Goal: Task Accomplishment & Management: Use online tool/utility

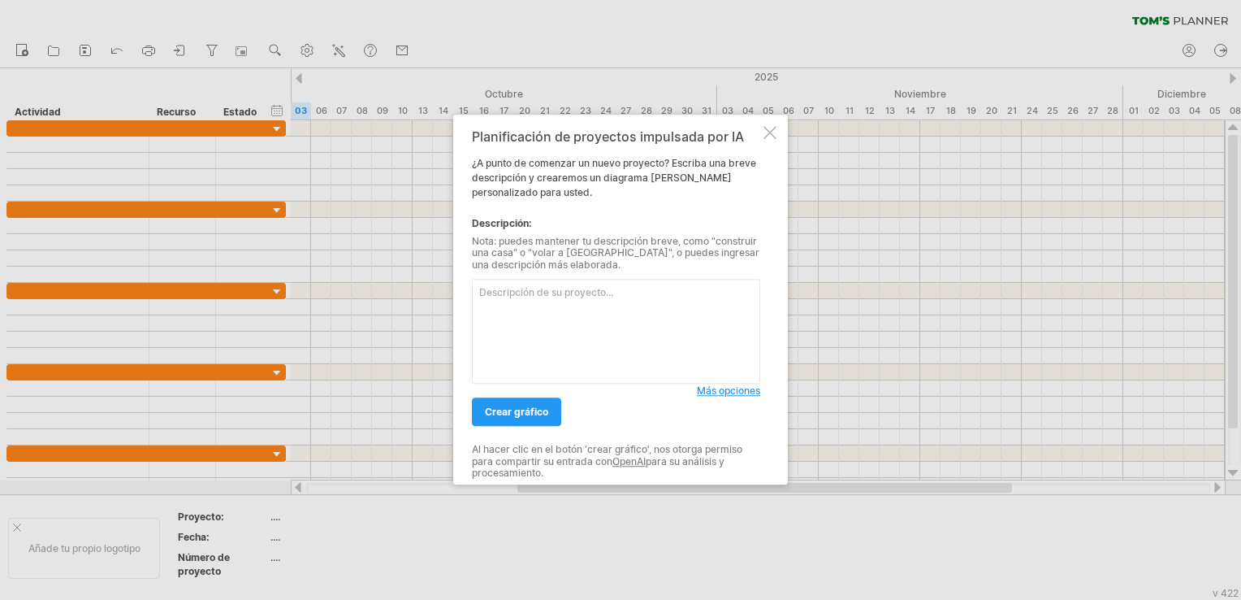
click at [596, 353] on textarea at bounding box center [616, 331] width 288 height 105
paste textarea "Lore 2: Ipsumdolors ametcon 3 adipi 5 eli 2 seddo Eiusmodt, incididu, utlab etd…"
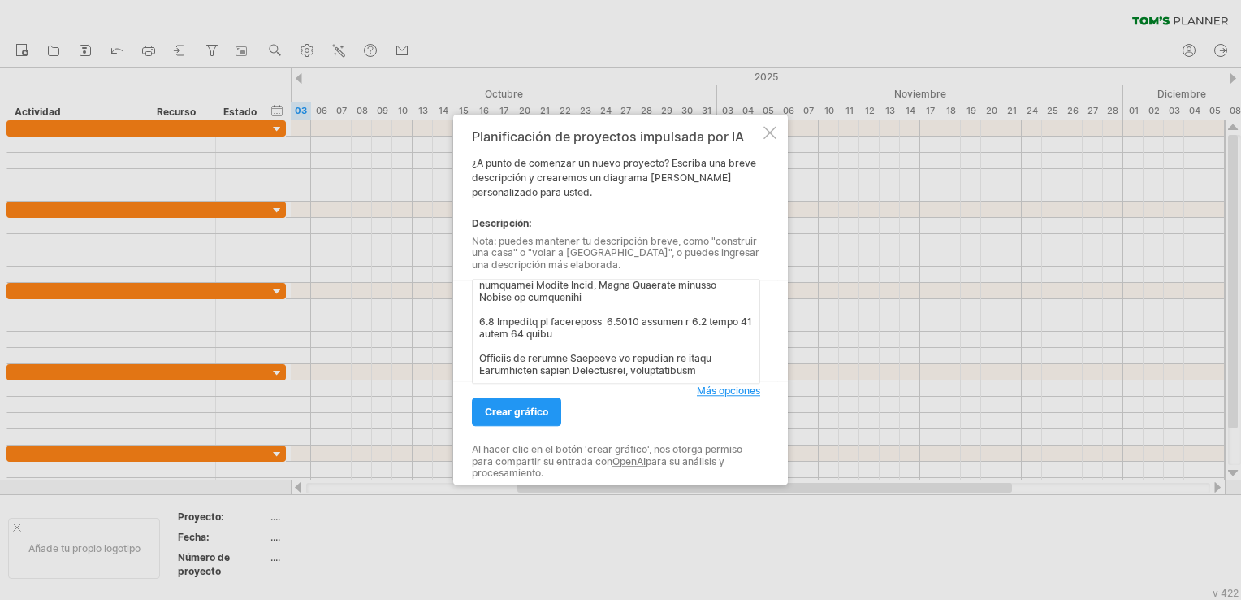
scroll to position [835, 0]
type textarea "Lore 1: Ipsumdolors ametcon 7 adipi 7 eli 4 seddo Eiusmodt, incididu, utlab etd…"
click at [530, 420] on link "Crear gráfico" at bounding box center [516, 412] width 89 height 28
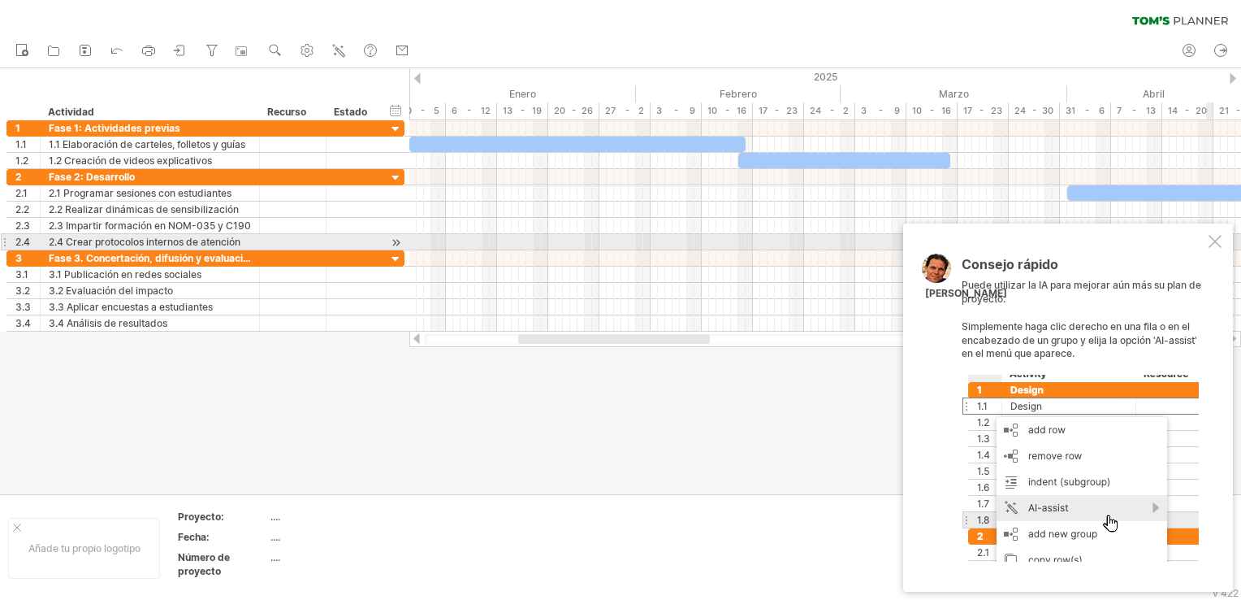
click at [1209, 241] on div at bounding box center [1215, 241] width 13 height 13
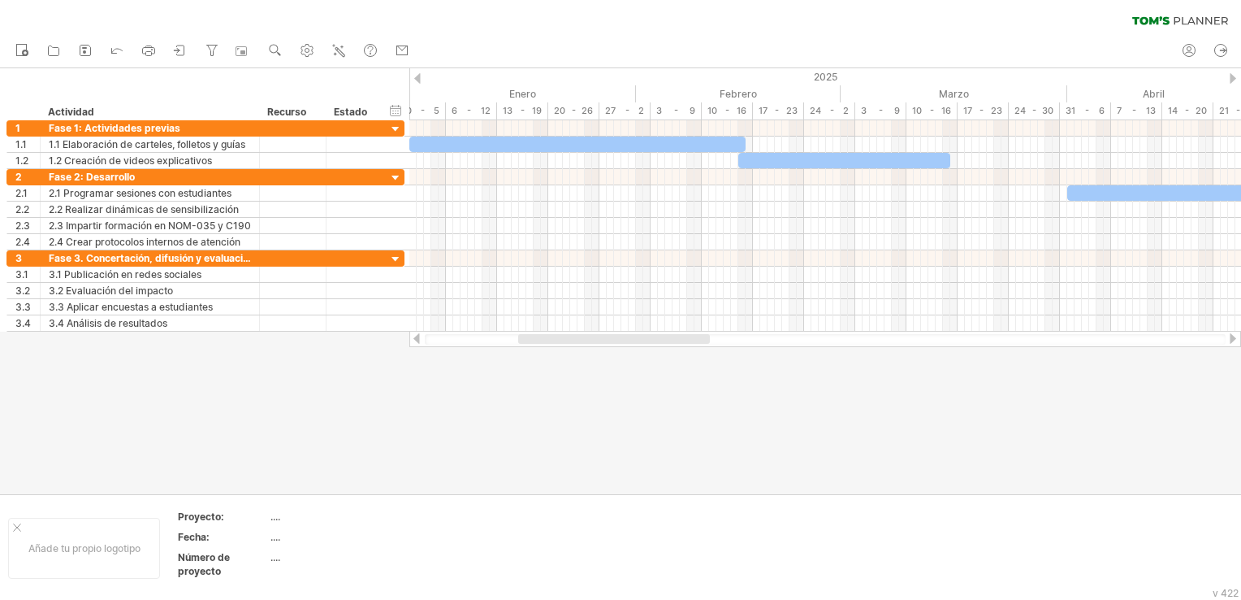
click at [417, 74] on div at bounding box center [417, 78] width 6 height 11
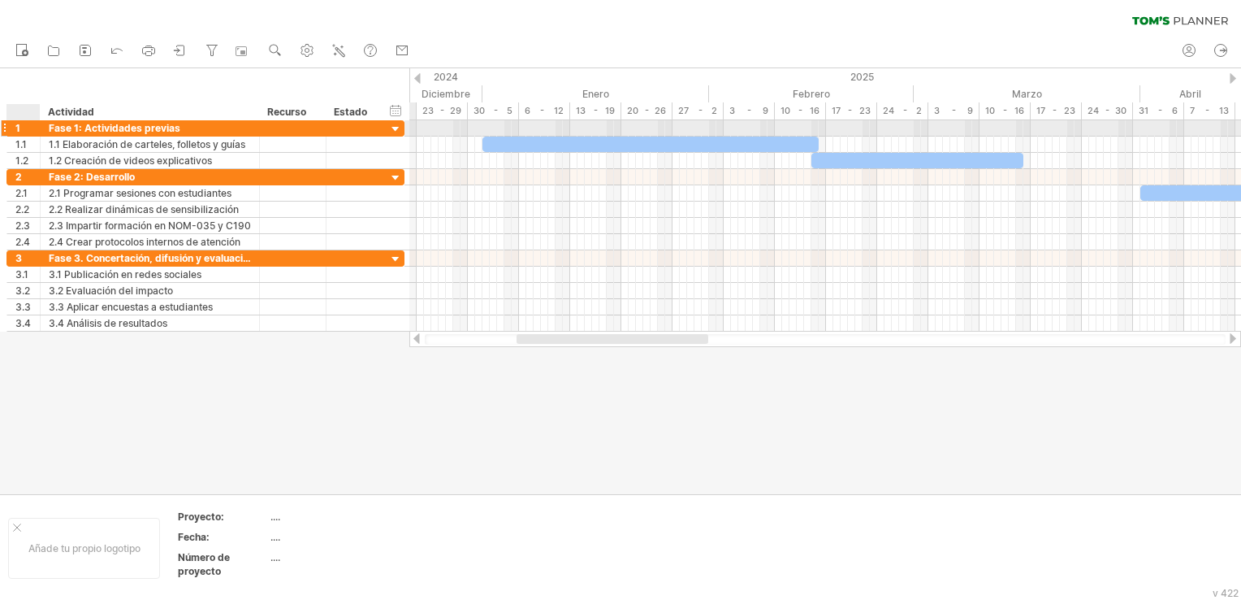
click at [24, 131] on div "1" at bounding box center [27, 127] width 24 height 15
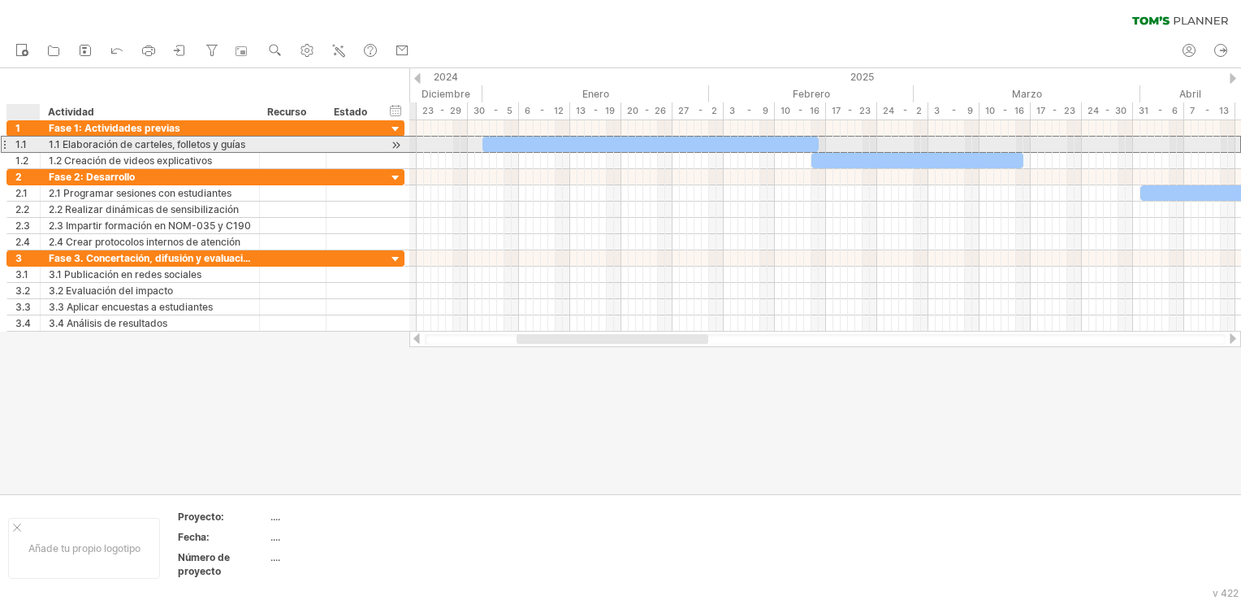
click at [25, 145] on div "1.1" at bounding box center [27, 143] width 24 height 15
click at [32, 145] on div "1.1" at bounding box center [27, 143] width 24 height 15
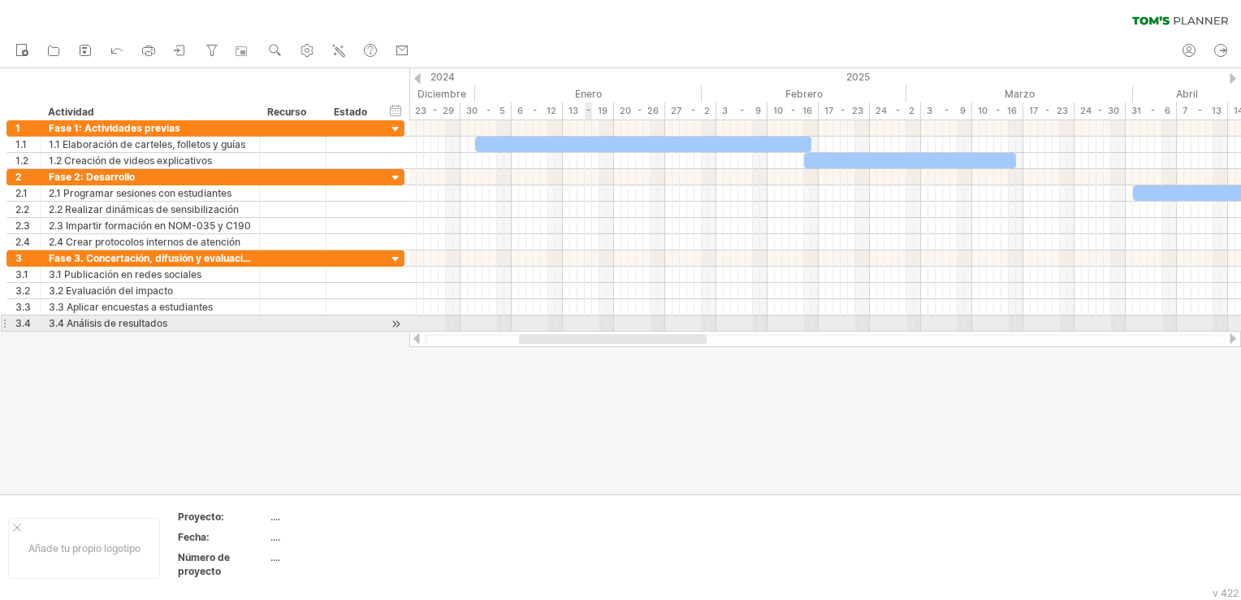
click at [594, 331] on div at bounding box center [825, 339] width 832 height 16
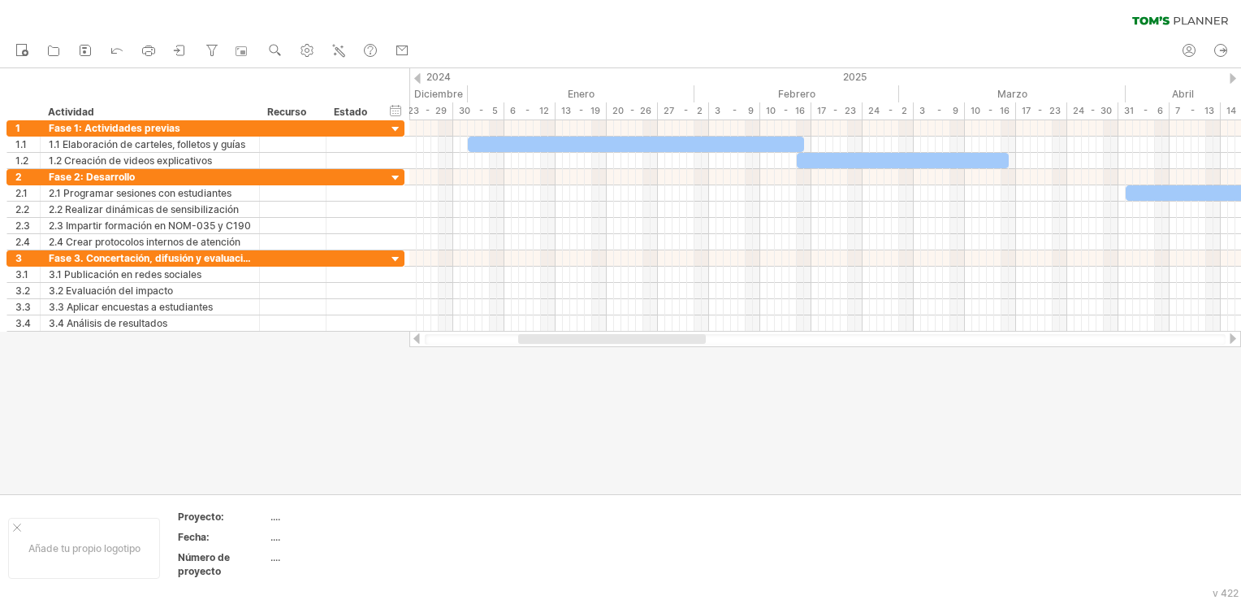
click at [569, 334] on div at bounding box center [612, 339] width 188 height 10
click at [491, 112] on div "30 - 5" at bounding box center [478, 110] width 51 height 17
click at [488, 109] on div "30 - 5" at bounding box center [486, 110] width 51 height 17
click at [500, 109] on div "30 - 5" at bounding box center [486, 110] width 51 height 17
drag, startPoint x: 530, startPoint y: 107, endPoint x: 542, endPoint y: 109, distance: 12.3
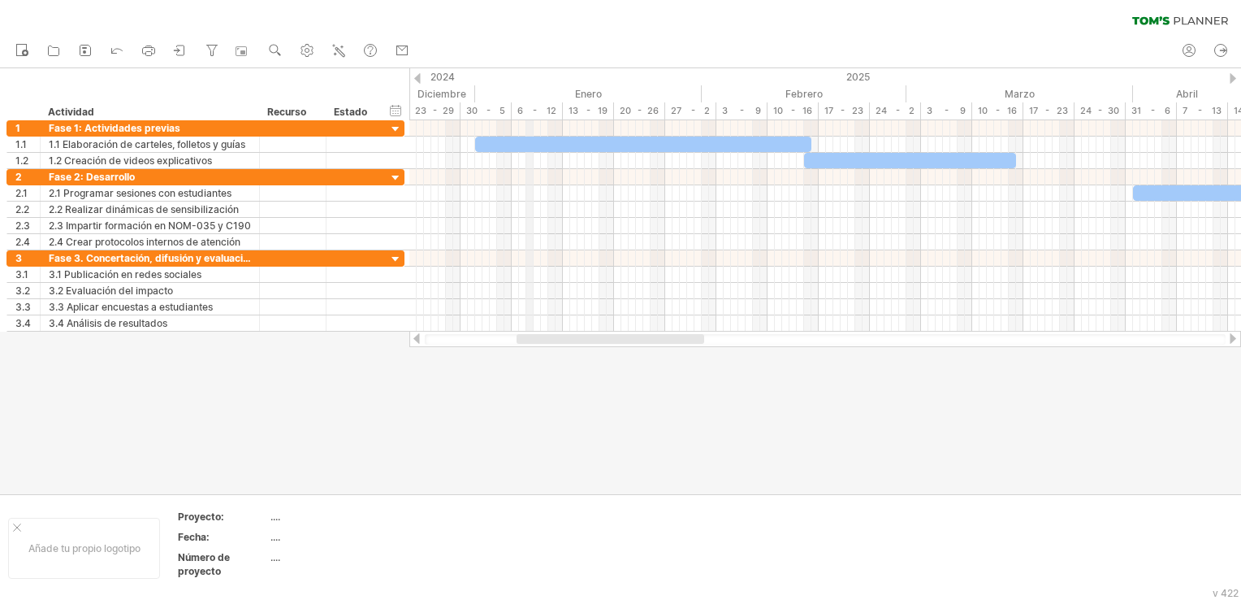
click at [533, 108] on div "6 - 12" at bounding box center [537, 110] width 51 height 17
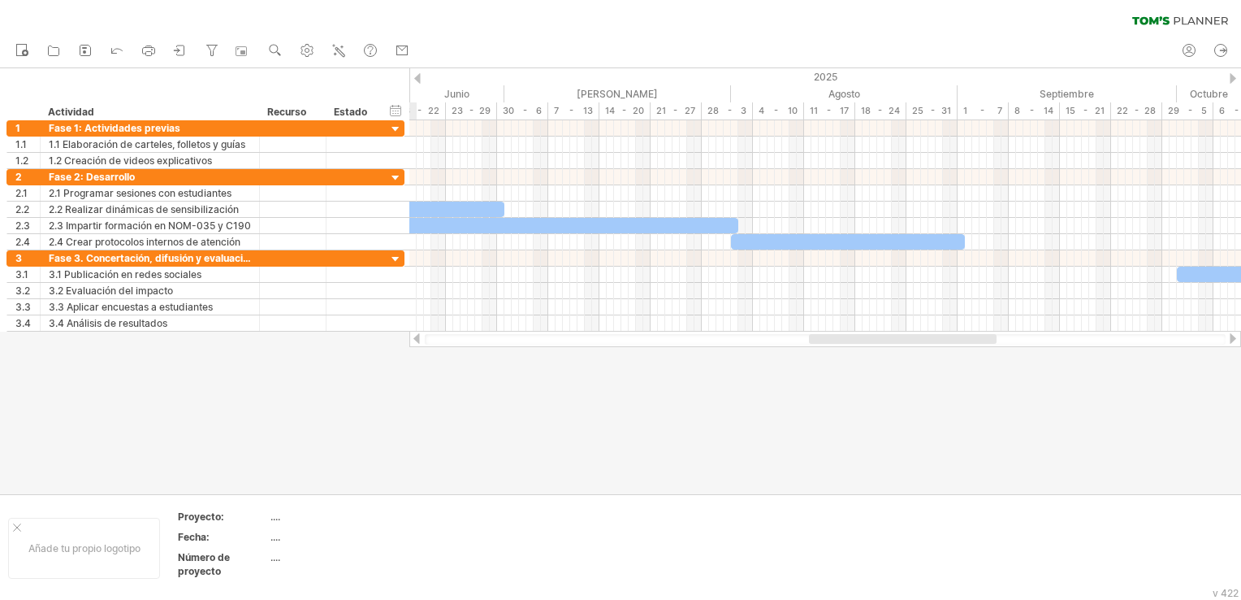
drag, startPoint x: 594, startPoint y: 337, endPoint x: 886, endPoint y: 436, distance: 308.8
click at [886, 436] on div "Trying to reach [DOMAIN_NAME] Connected again... 0% clear filter Nuevo" at bounding box center [620, 300] width 1241 height 600
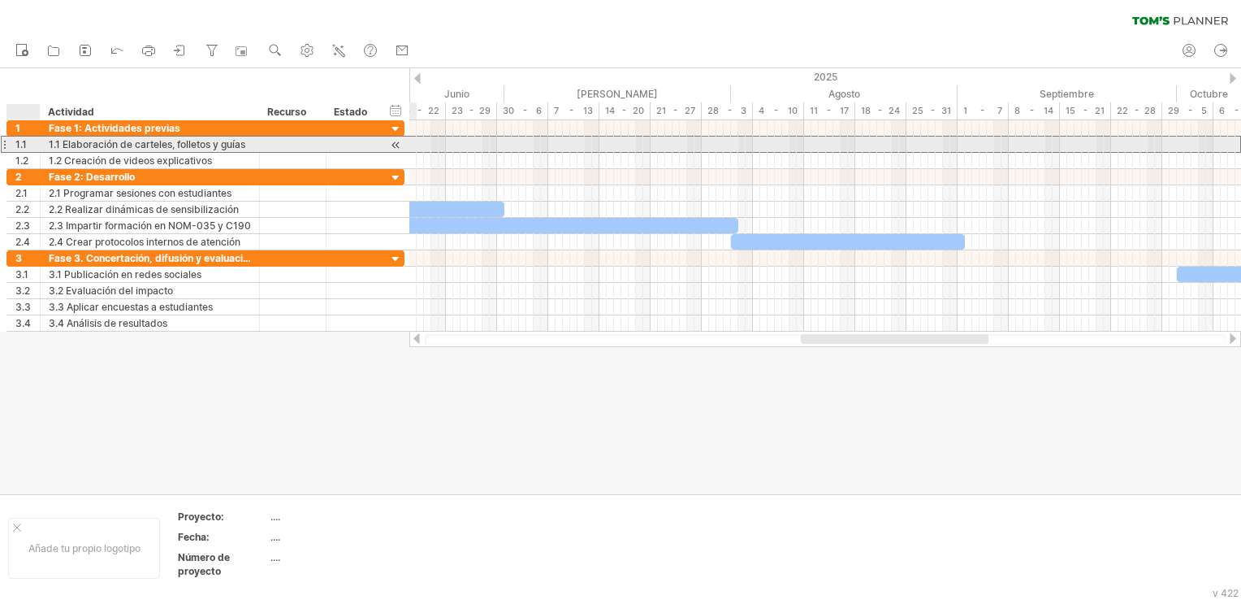
click at [45, 140] on div "**********" at bounding box center [150, 143] width 219 height 15
click at [395, 153] on div at bounding box center [395, 161] width 15 height 17
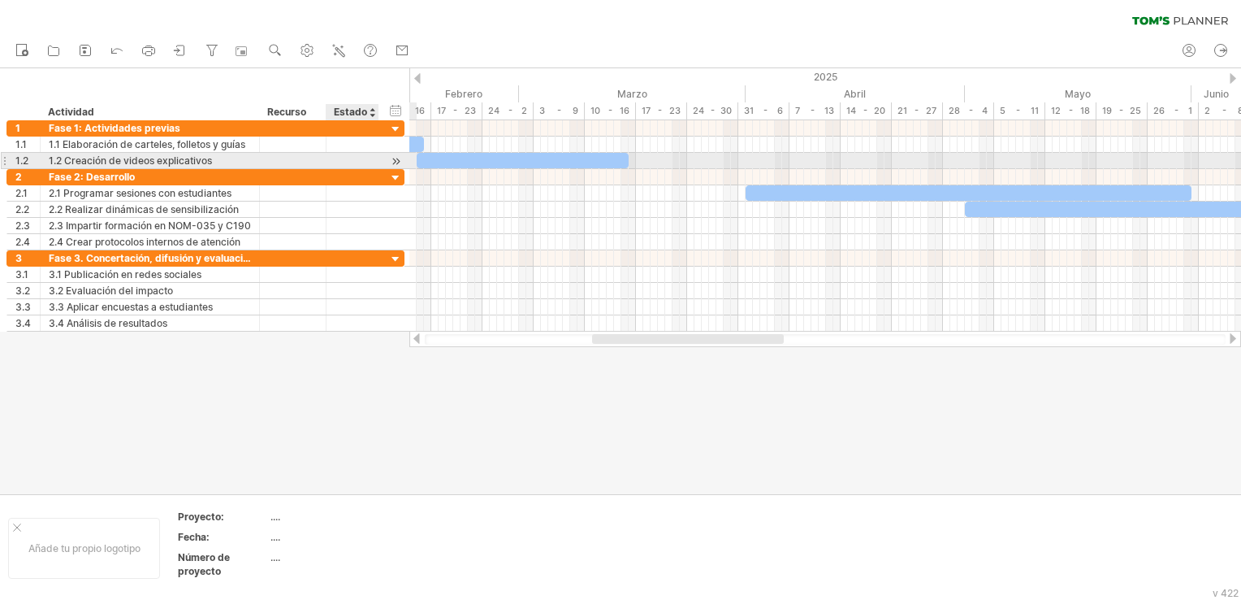
click at [398, 156] on div at bounding box center [395, 161] width 15 height 17
click at [396, 158] on div at bounding box center [395, 161] width 15 height 17
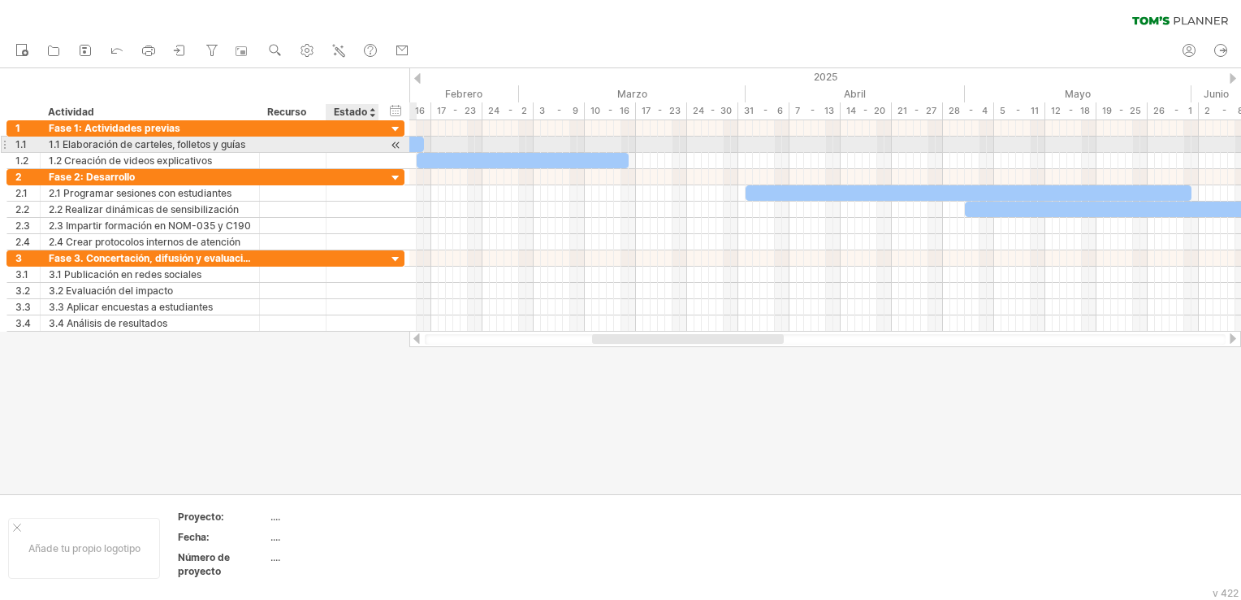
click at [385, 145] on div "**********" at bounding box center [205, 144] width 398 height 16
click at [393, 145] on div at bounding box center [395, 144] width 15 height 17
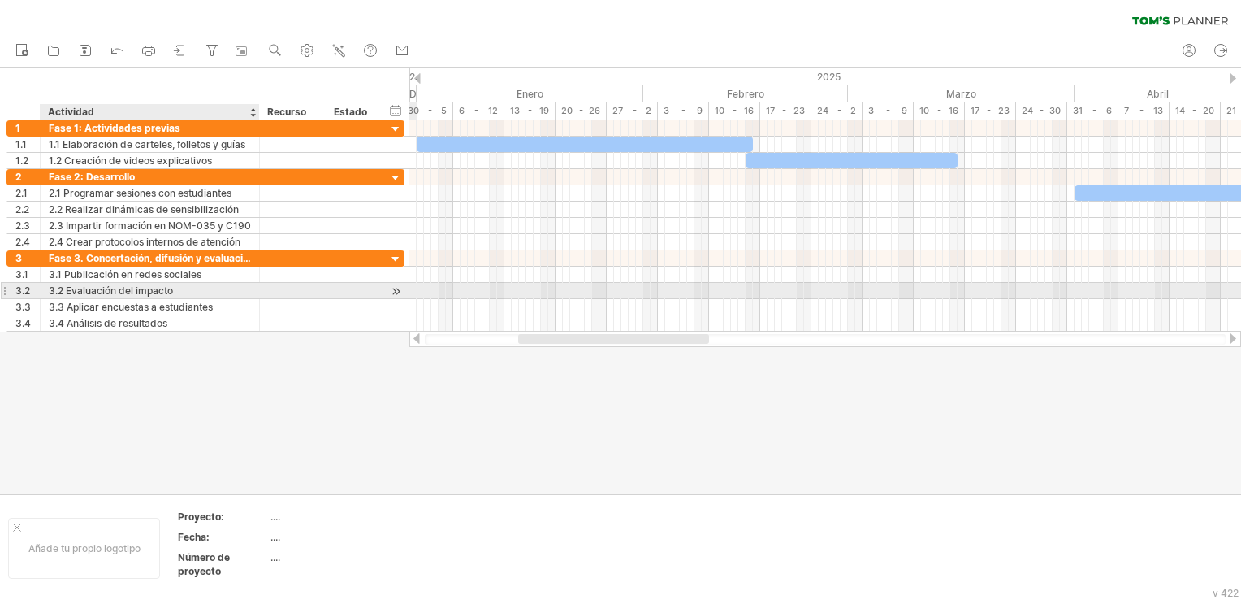
click at [54, 296] on div "3.2 Evaluación del impacto" at bounding box center [150, 290] width 202 height 15
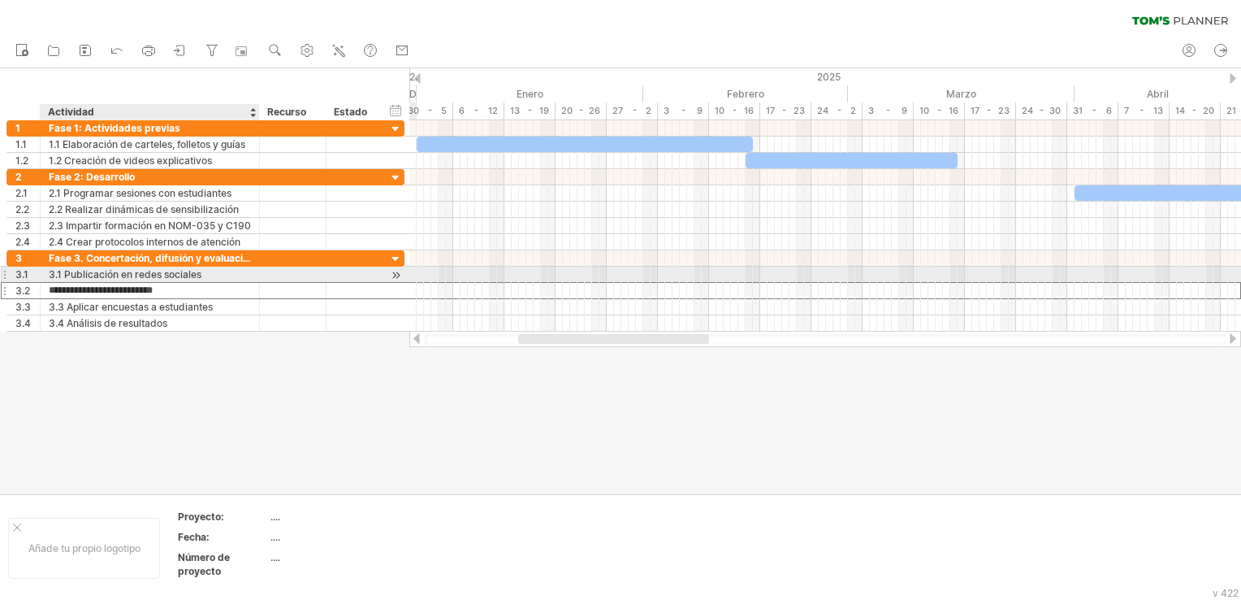
click at [63, 268] on div "3.1 Publicación en redes sociales" at bounding box center [150, 273] width 202 height 15
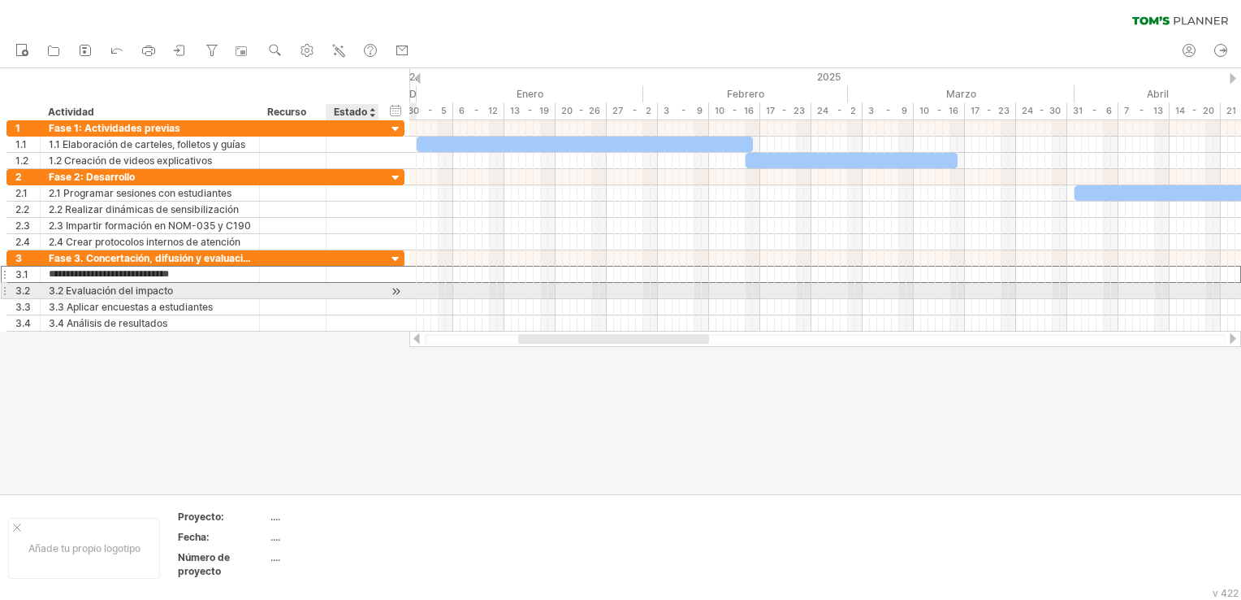
type input "**********"
click at [67, 291] on div "3.2 Evaluación del impacto" at bounding box center [150, 290] width 202 height 15
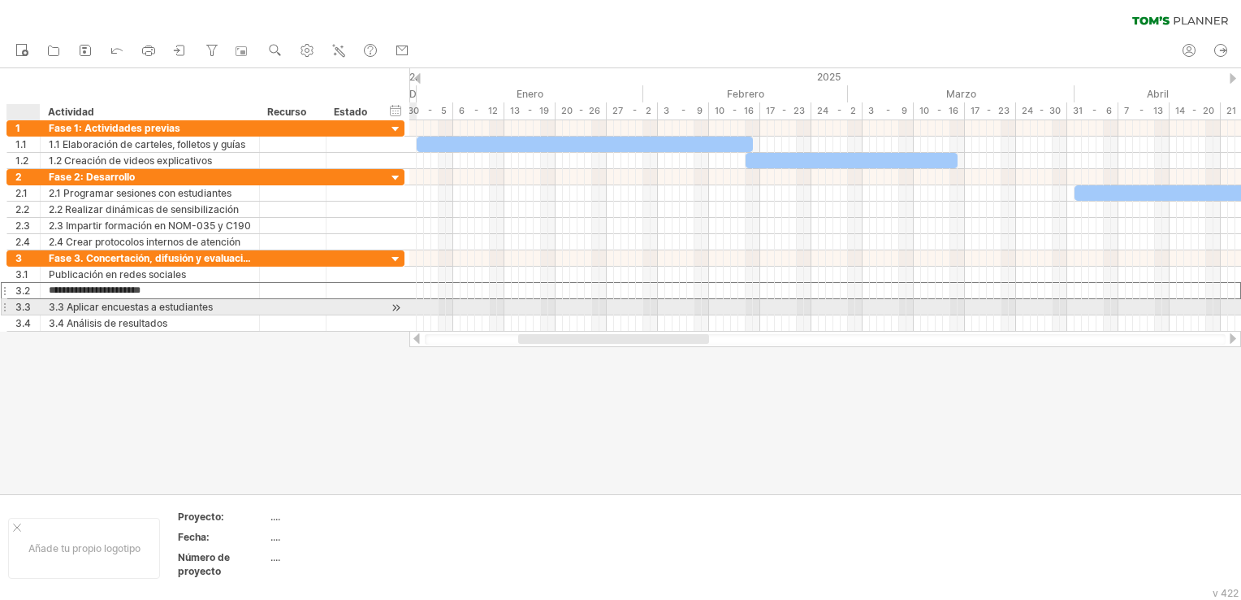
type input "**********"
click at [65, 308] on div "3.3 Aplicar encuestas a estudiantes" at bounding box center [150, 306] width 202 height 15
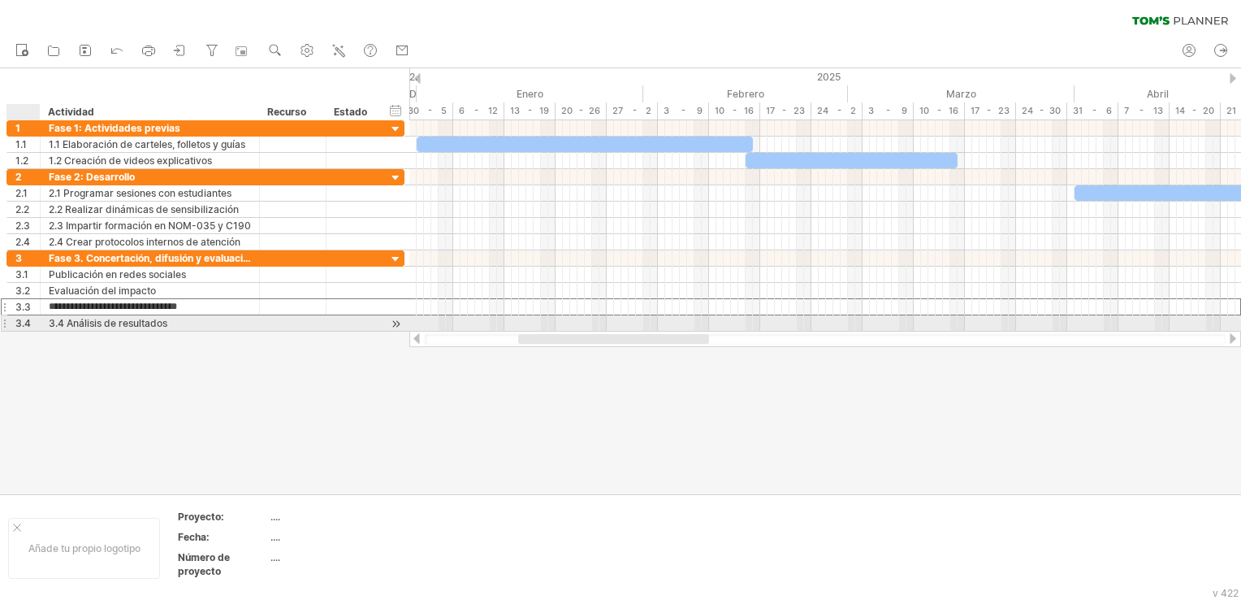
type input "**********"
click at [58, 321] on div "3.4 Análisis de resultados" at bounding box center [150, 322] width 202 height 15
click at [62, 321] on input "**********" at bounding box center [150, 322] width 202 height 15
type input "**********"
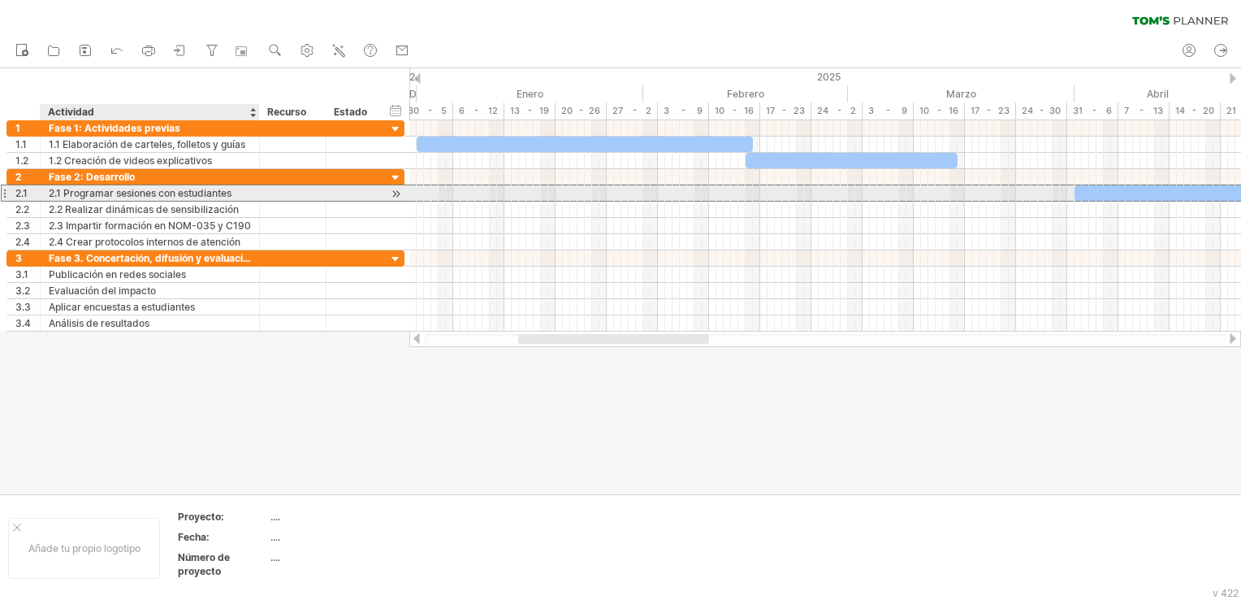
click at [65, 191] on div "2.1 Programar sesiones con estudiantes" at bounding box center [150, 192] width 202 height 15
type input "**********"
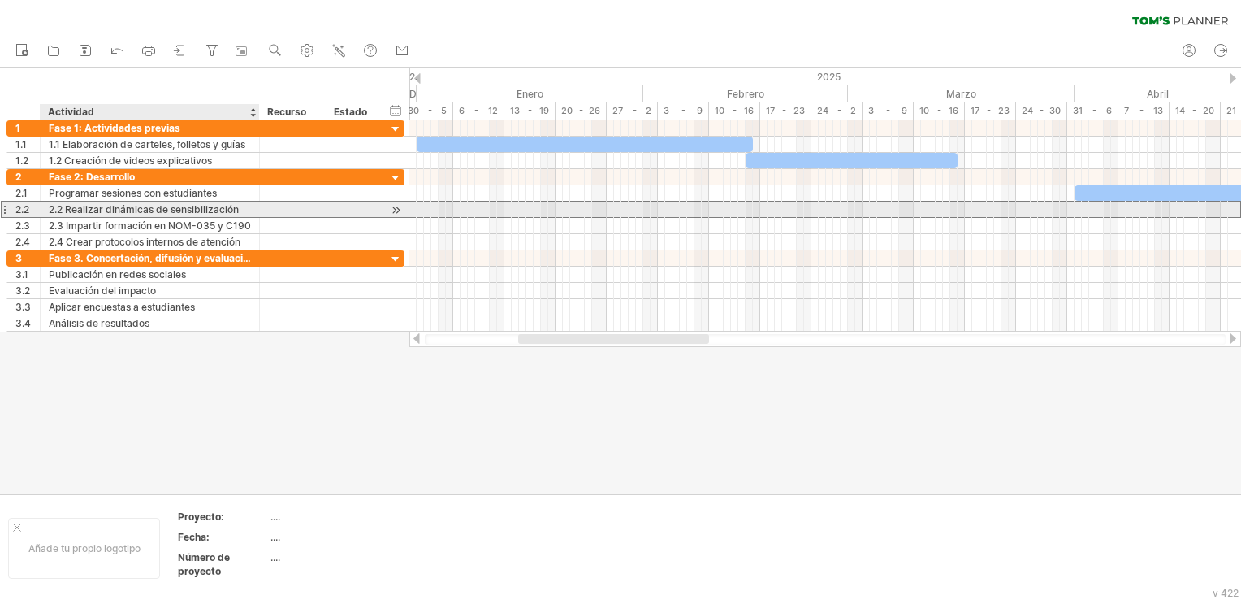
click at [63, 211] on div "2.2 Realizar dinámicas de sensibilización" at bounding box center [150, 208] width 202 height 15
type input "**********"
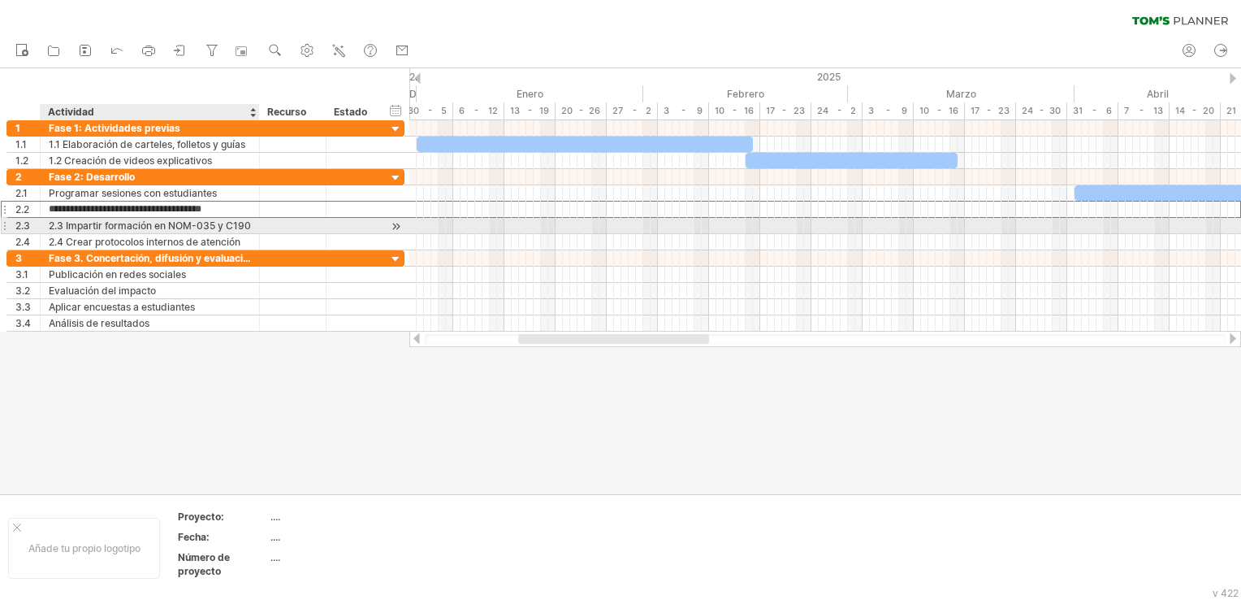
click at [66, 225] on div "2.3 Impartir formación en NOM-035 y C190" at bounding box center [150, 225] width 202 height 15
type input "**********"
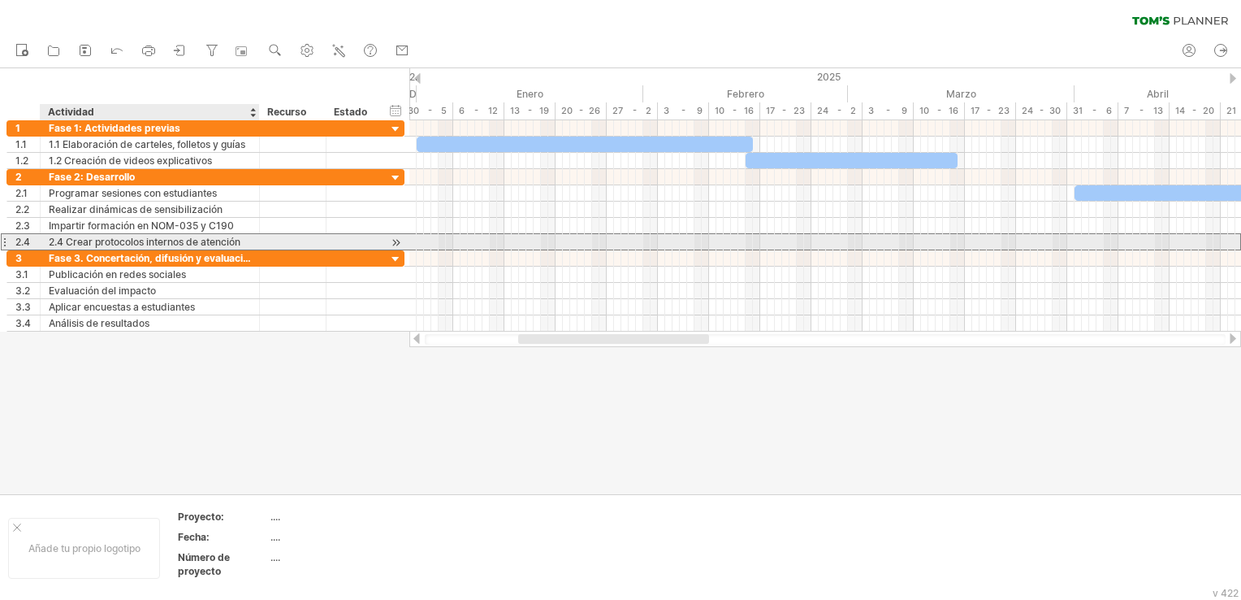
click at [65, 239] on div "2.4 Crear protocolos internos de atención" at bounding box center [150, 241] width 202 height 15
type input "**********"
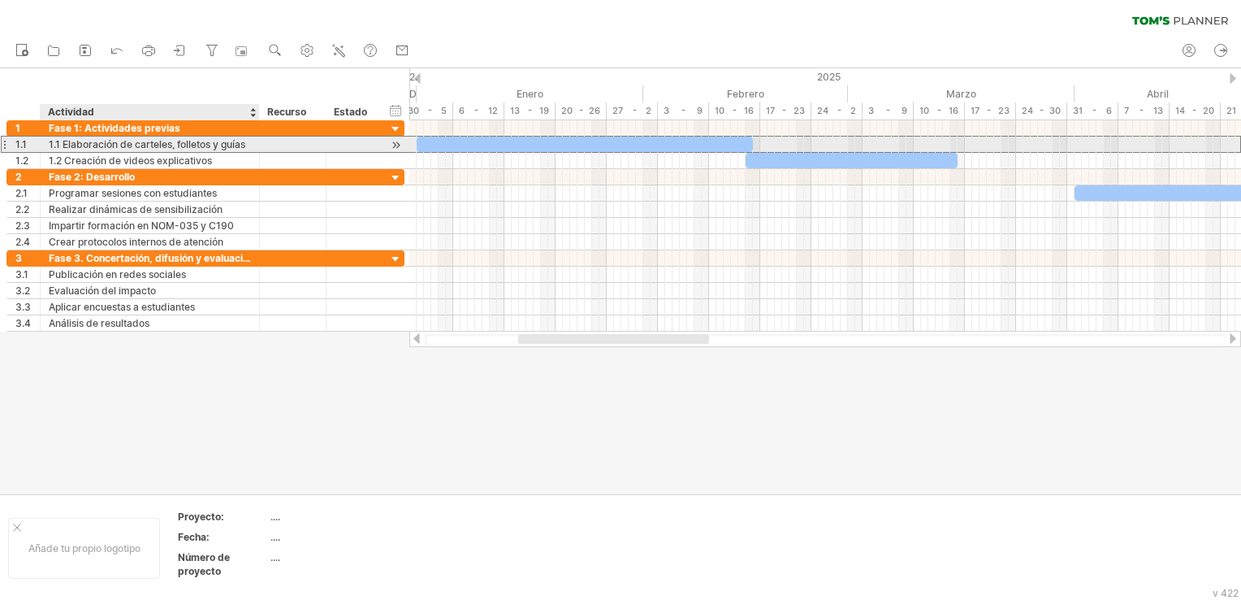
click at [62, 140] on div "1.1 Elaboración de carteles, folletos y guías" at bounding box center [150, 143] width 202 height 15
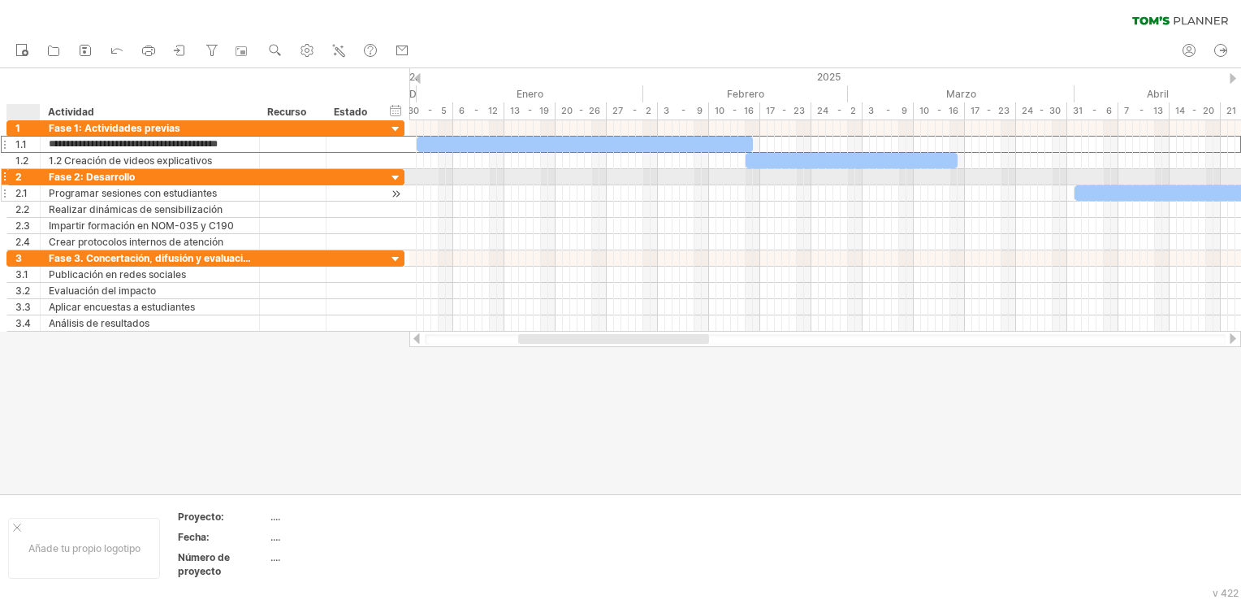
type input "**********"
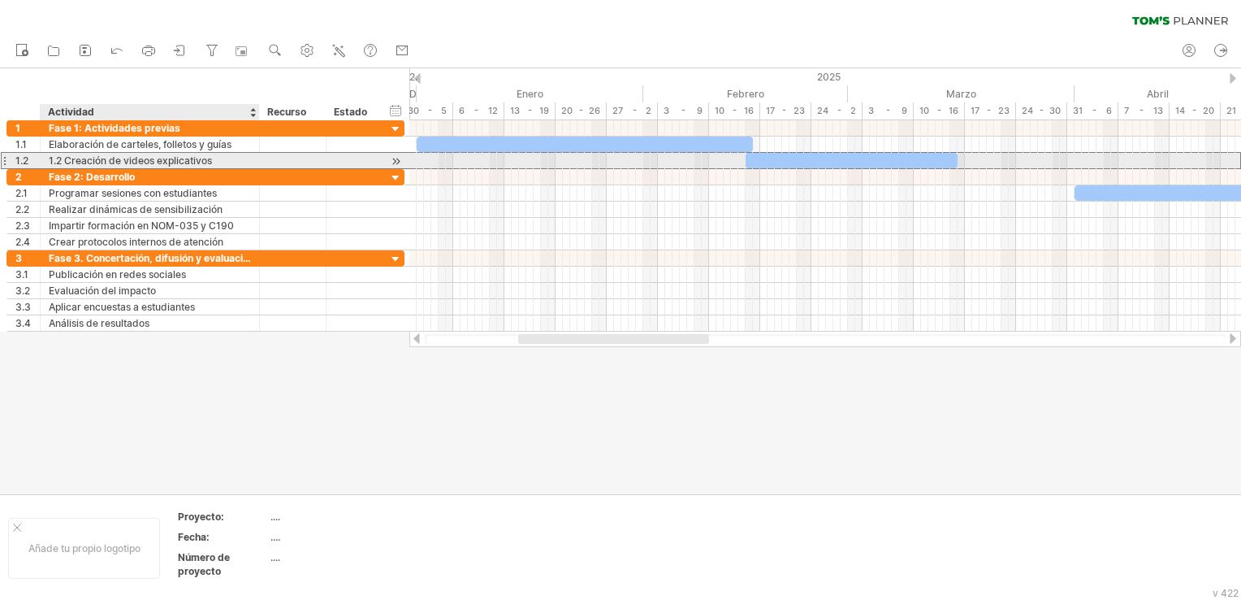
click at [62, 162] on div "1.2 Creación de videos explicativos" at bounding box center [150, 160] width 202 height 15
click at [63, 161] on input "**********" at bounding box center [150, 160] width 202 height 15
type input "**********"
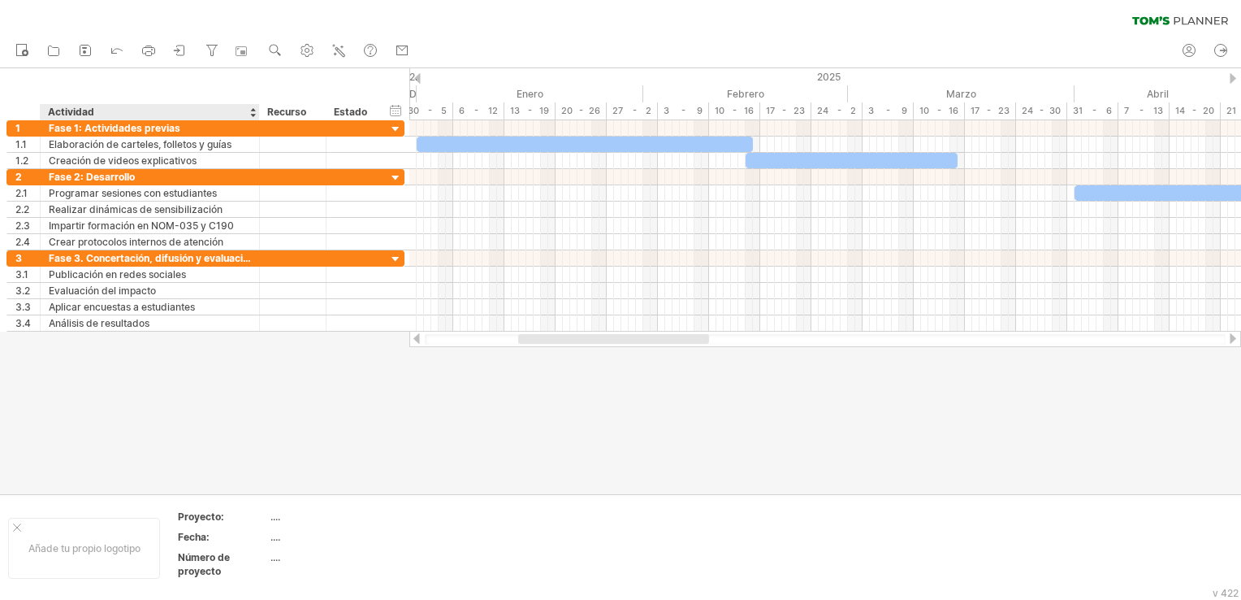
click at [220, 362] on div at bounding box center [620, 281] width 1241 height 426
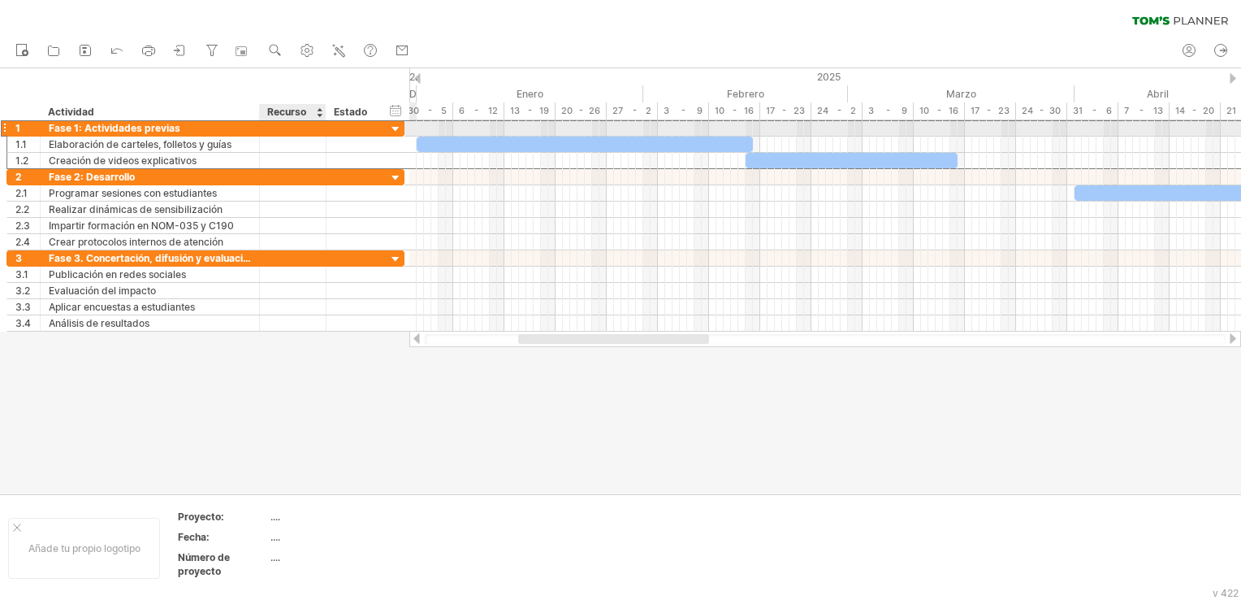
click at [291, 135] on div "**********" at bounding box center [205, 127] width 398 height 17
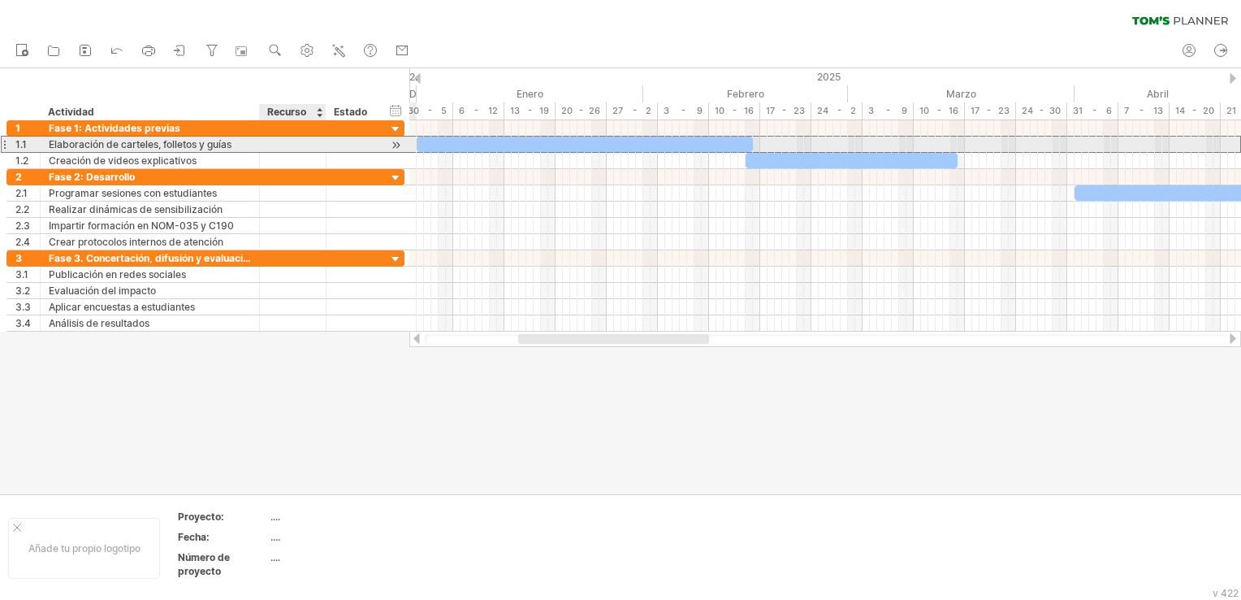
click at [298, 143] on div at bounding box center [293, 143] width 50 height 15
click at [278, 140] on input "text" at bounding box center [293, 143] width 50 height 15
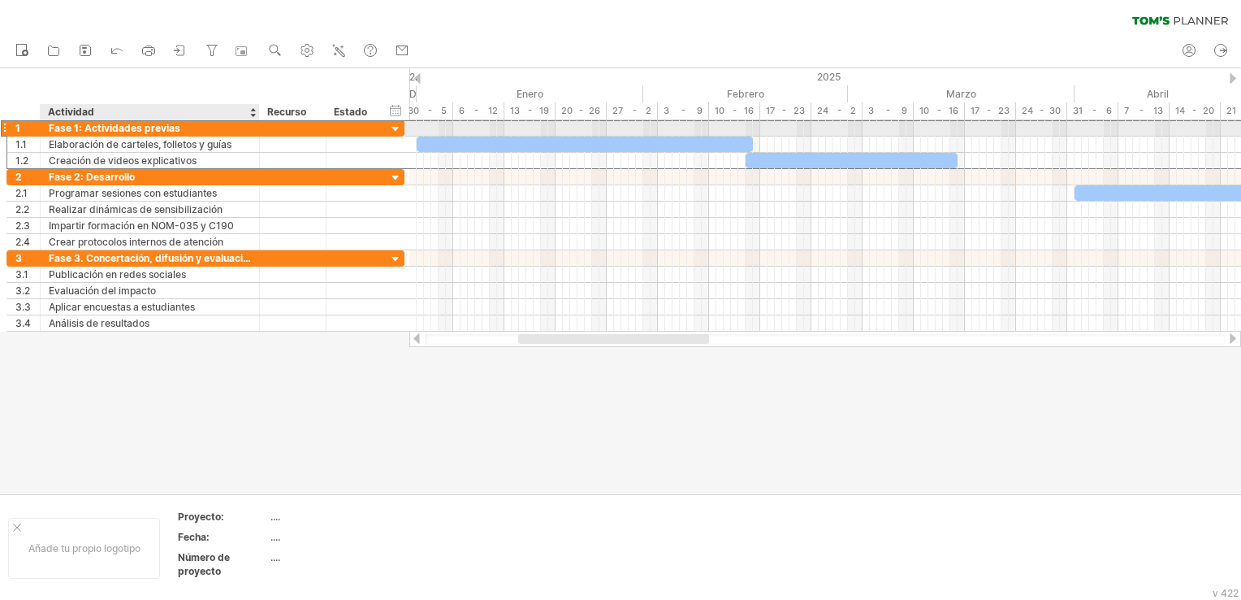
click at [169, 127] on div "Fase 1: Actividades previas" at bounding box center [150, 127] width 202 height 15
click at [188, 128] on input "**********" at bounding box center [150, 127] width 202 height 15
drag, startPoint x: 187, startPoint y: 128, endPoint x: 47, endPoint y: 131, distance: 139.8
click at [47, 131] on div "**********" at bounding box center [150, 127] width 219 height 15
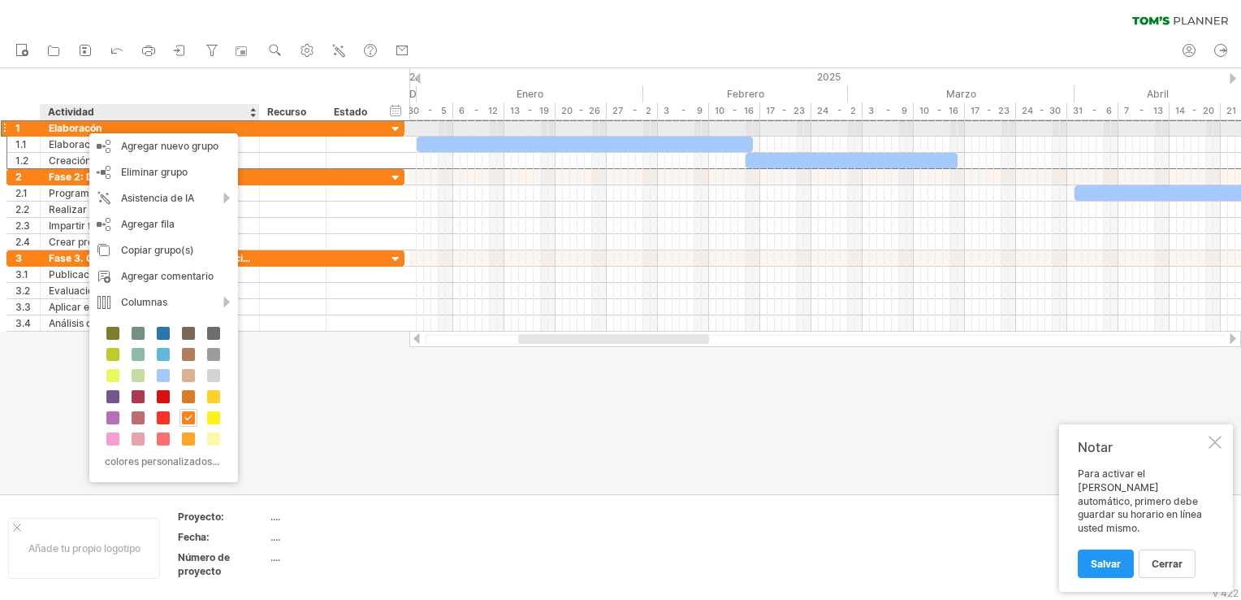
click at [192, 123] on div "Elaboracón" at bounding box center [150, 127] width 202 height 15
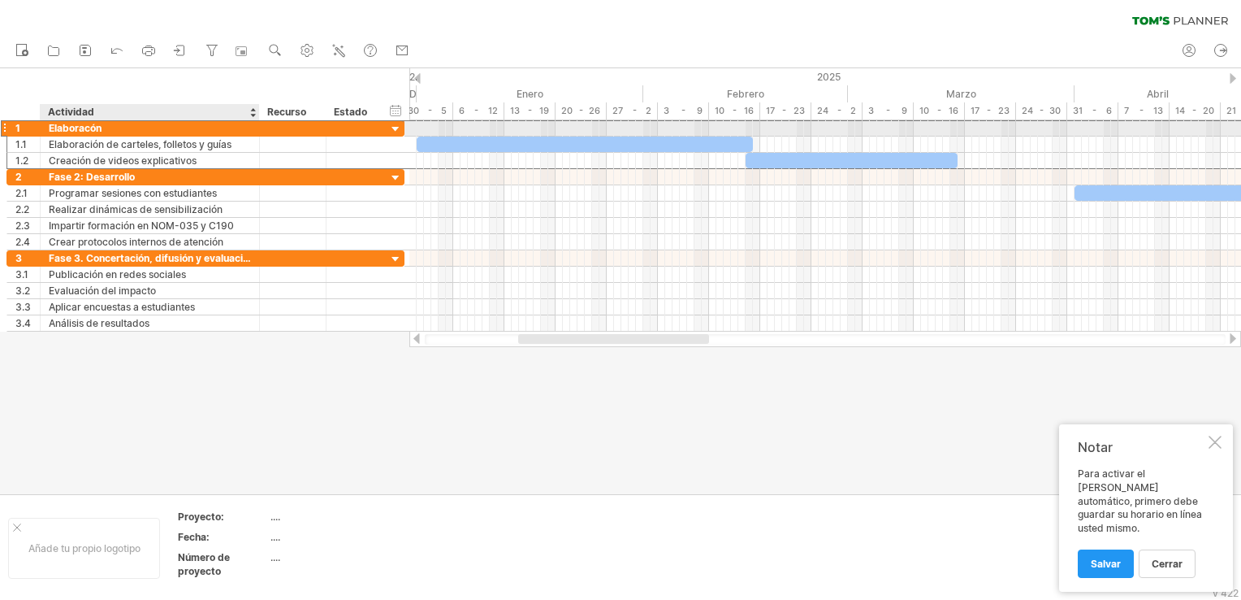
click at [167, 128] on div "Elaboracón" at bounding box center [150, 127] width 202 height 15
type input "**********"
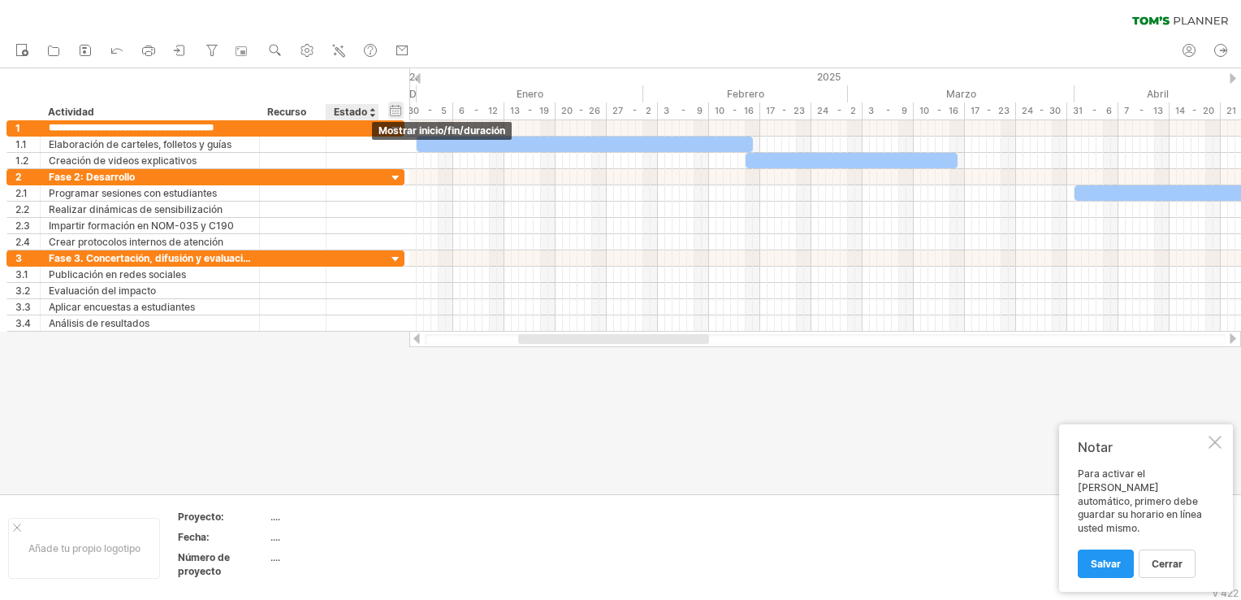
click at [398, 115] on div "hide start/end/duration Mostrar inicio/fin/duración" at bounding box center [395, 110] width 15 height 17
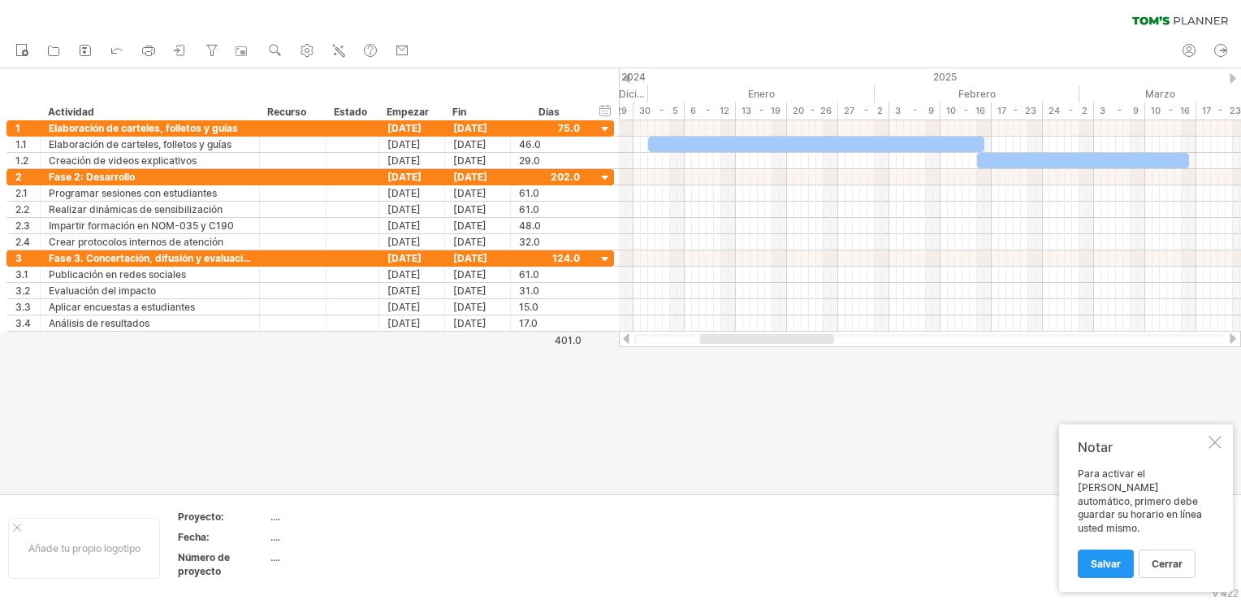
drag, startPoint x: 767, startPoint y: 339, endPoint x: 764, endPoint y: 372, distance: 33.5
click at [764, 372] on div "Trying to reach [DOMAIN_NAME] Connected again... 0% clear filter Nuevo" at bounding box center [620, 300] width 1241 height 600
click at [1216, 462] on div "Notar Para activar el [PERSON_NAME] automático, primero debe guardar su horario…" at bounding box center [1146, 507] width 174 height 167
click at [1219, 448] on div at bounding box center [1215, 441] width 13 height 13
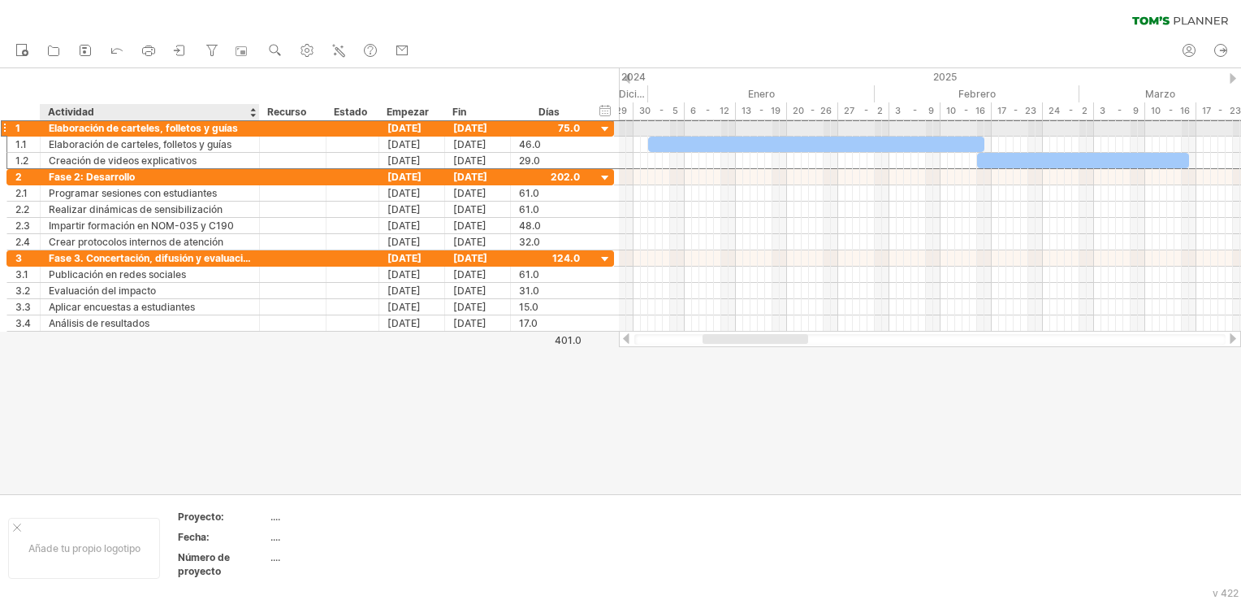
click at [212, 129] on div "Elaboración de carteles, folletos y guías" at bounding box center [150, 127] width 202 height 15
drag, startPoint x: 236, startPoint y: 126, endPoint x: 105, endPoint y: 131, distance: 130.9
click at [105, 131] on input "**********" at bounding box center [150, 127] width 202 height 15
type input "**********"
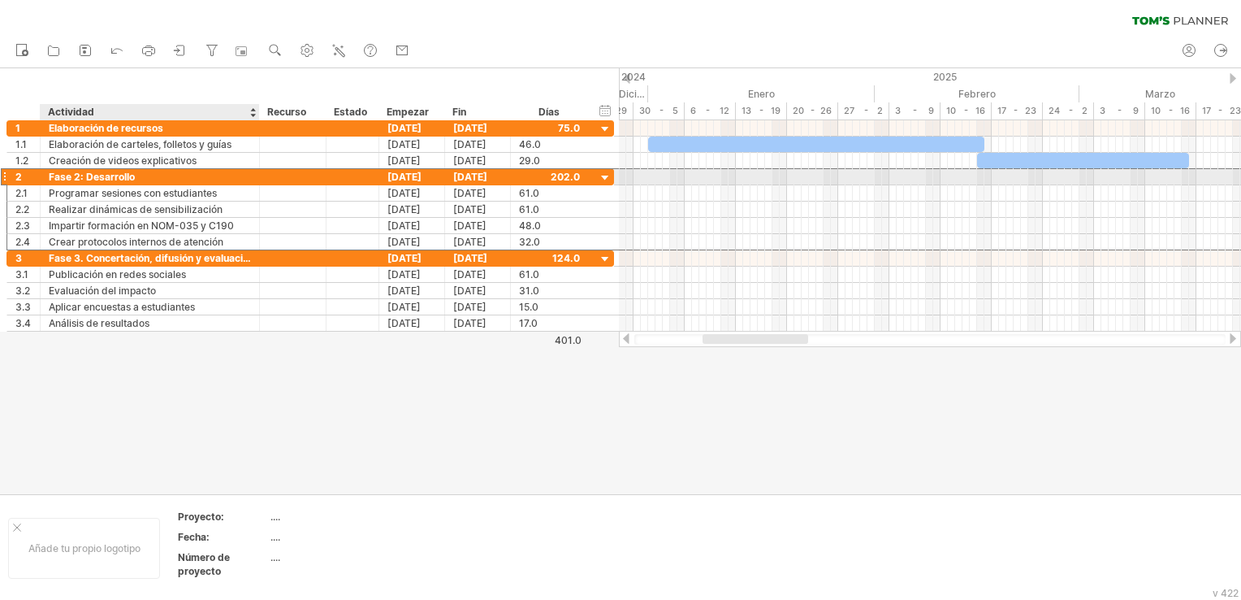
drag, startPoint x: 162, startPoint y: 180, endPoint x: 145, endPoint y: 178, distance: 17.2
click at [162, 180] on div "Fase 2: Desarrollo" at bounding box center [150, 176] width 202 height 15
drag, startPoint x: 141, startPoint y: 177, endPoint x: 45, endPoint y: 171, distance: 96.1
click at [45, 171] on div "**********" at bounding box center [150, 176] width 219 height 15
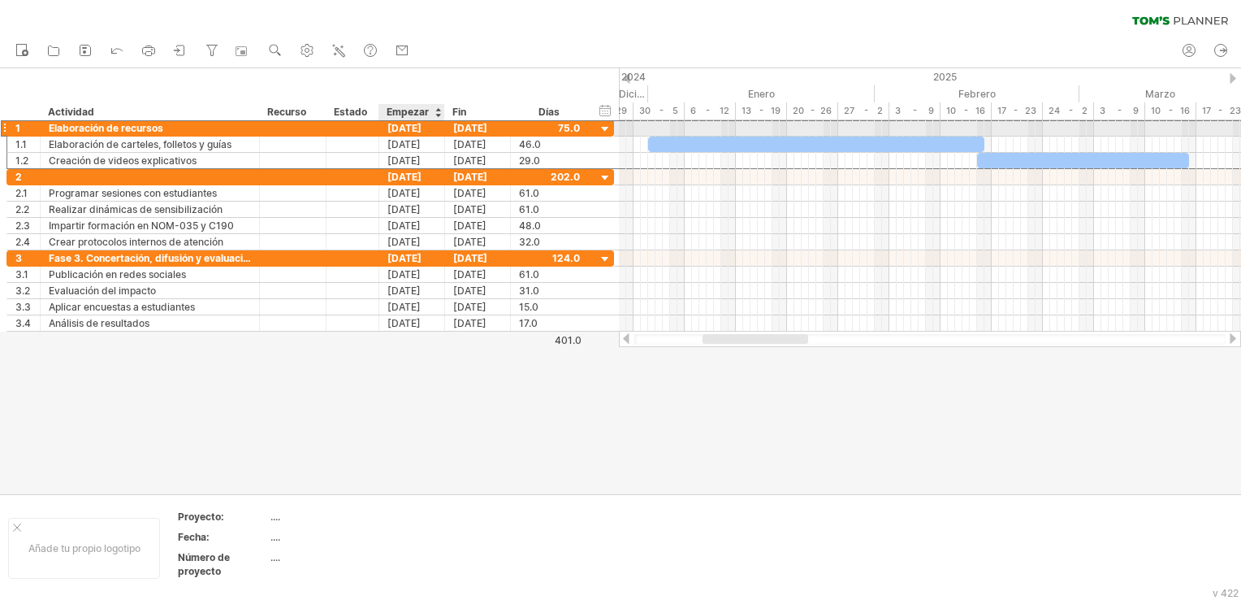
click at [422, 128] on div "[DATE]" at bounding box center [412, 127] width 66 height 15
click at [431, 128] on div "[DATE]" at bounding box center [412, 127] width 66 height 15
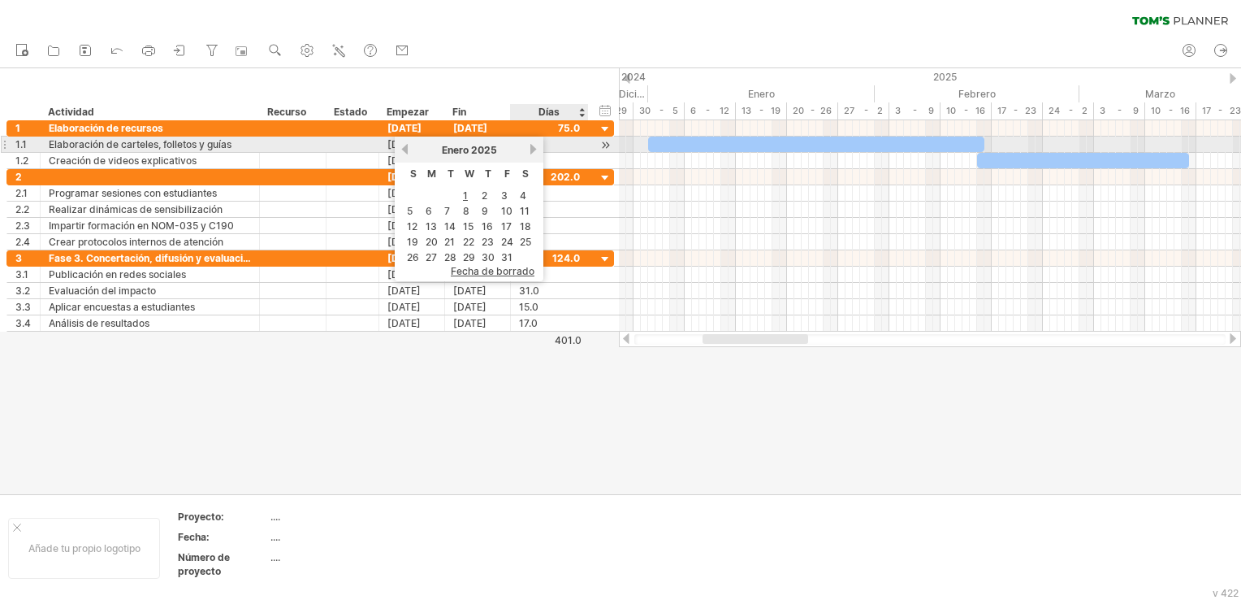
click at [530, 148] on link "próximo" at bounding box center [533, 149] width 12 height 12
click at [526, 149] on link "próximo" at bounding box center [532, 149] width 12 height 12
click at [527, 149] on link "próximo" at bounding box center [533, 149] width 12 height 12
click at [405, 151] on link "anterior" at bounding box center [405, 149] width 12 height 12
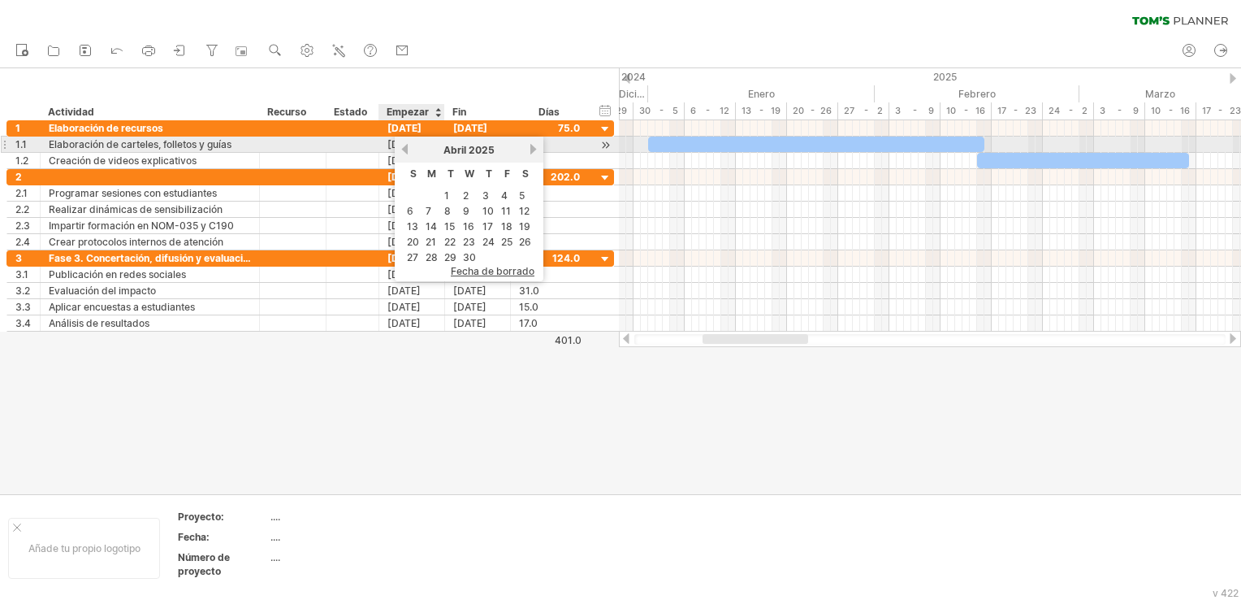
click at [405, 151] on link "anterior" at bounding box center [405, 149] width 12 height 12
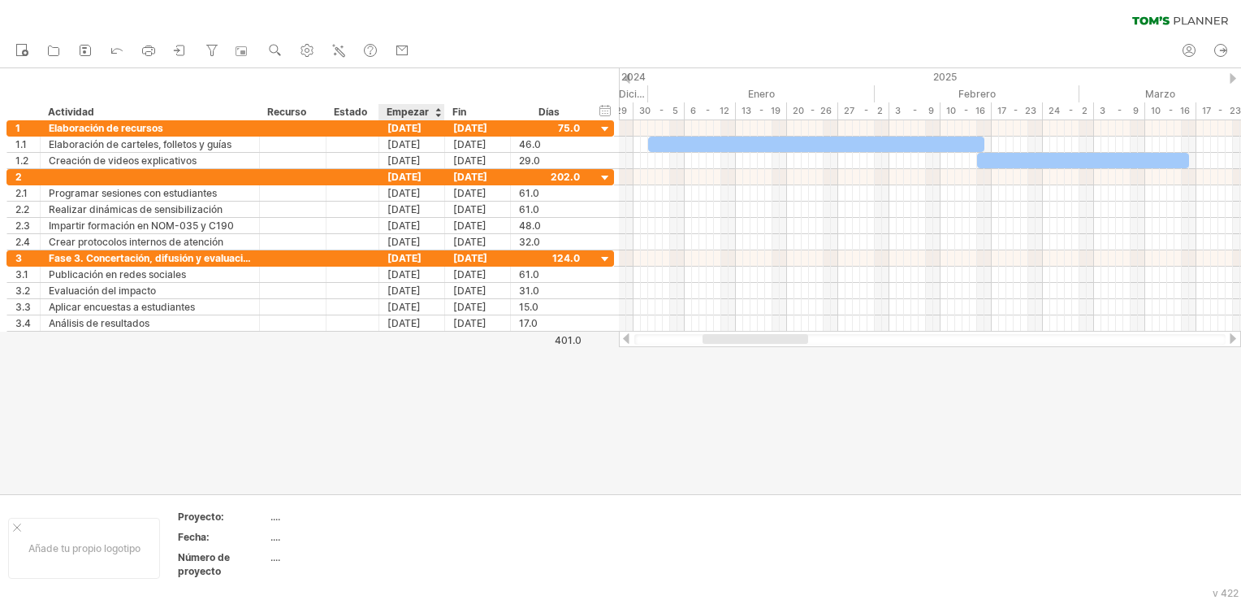
click at [429, 119] on div "Empezar" at bounding box center [411, 112] width 49 height 16
click at [432, 126] on div "[DATE]" at bounding box center [412, 127] width 66 height 15
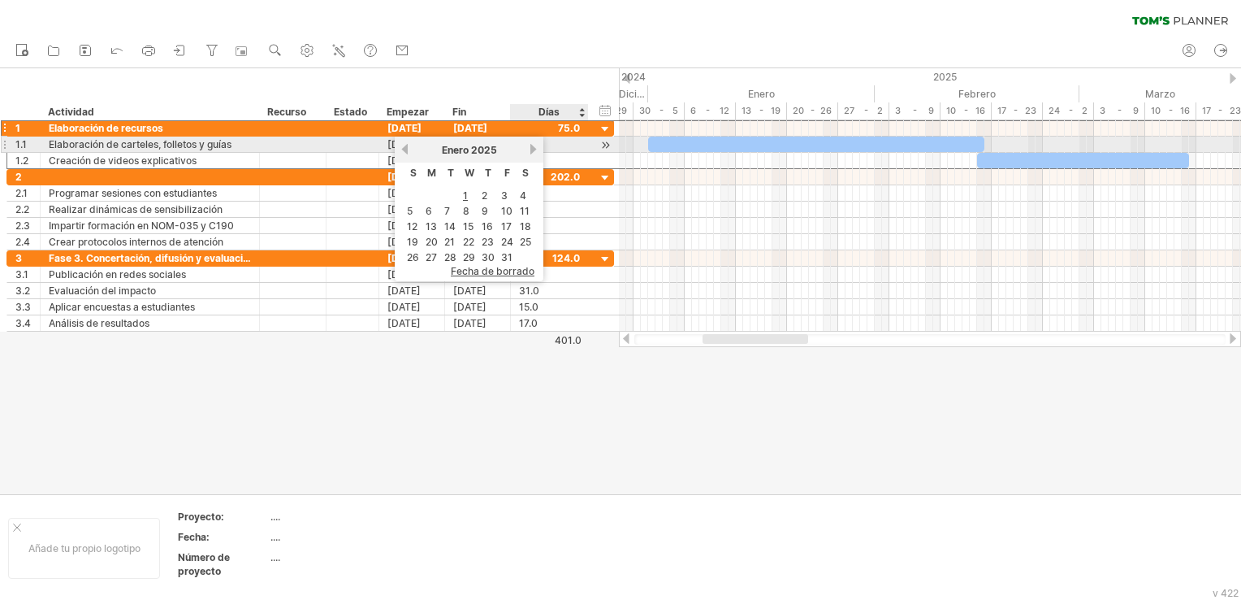
click at [530, 148] on link "próximo" at bounding box center [533, 149] width 12 height 12
click at [530, 148] on link "próximo" at bounding box center [532, 149] width 12 height 12
click at [530, 148] on link "próximo" at bounding box center [533, 149] width 12 height 12
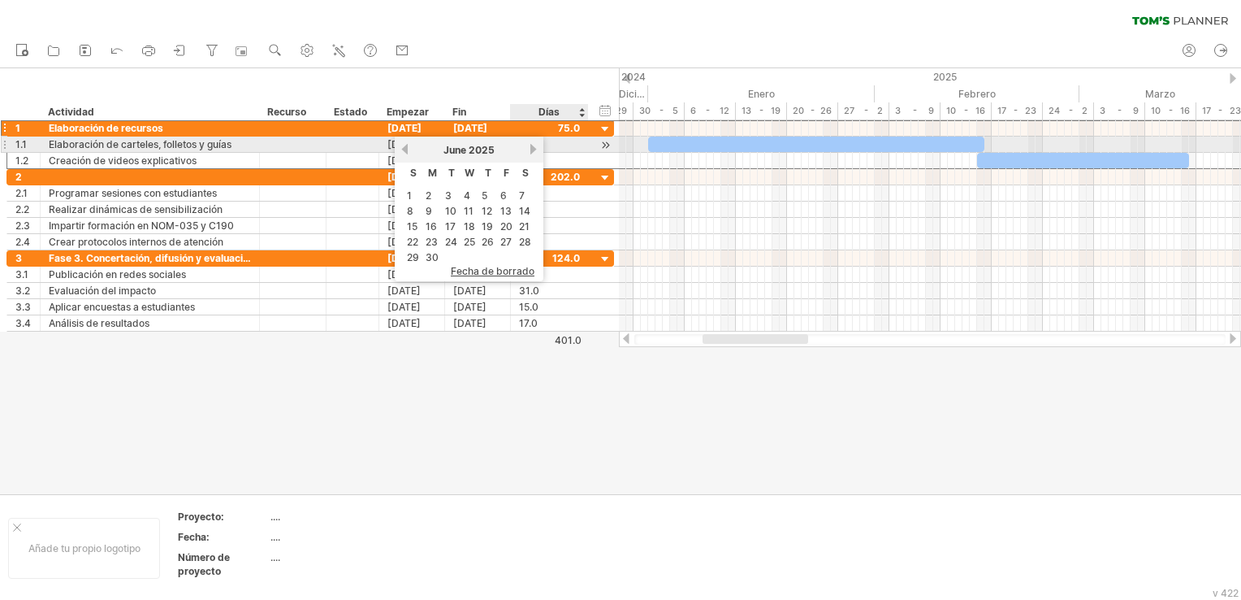
click at [530, 148] on link "próximo" at bounding box center [533, 149] width 12 height 12
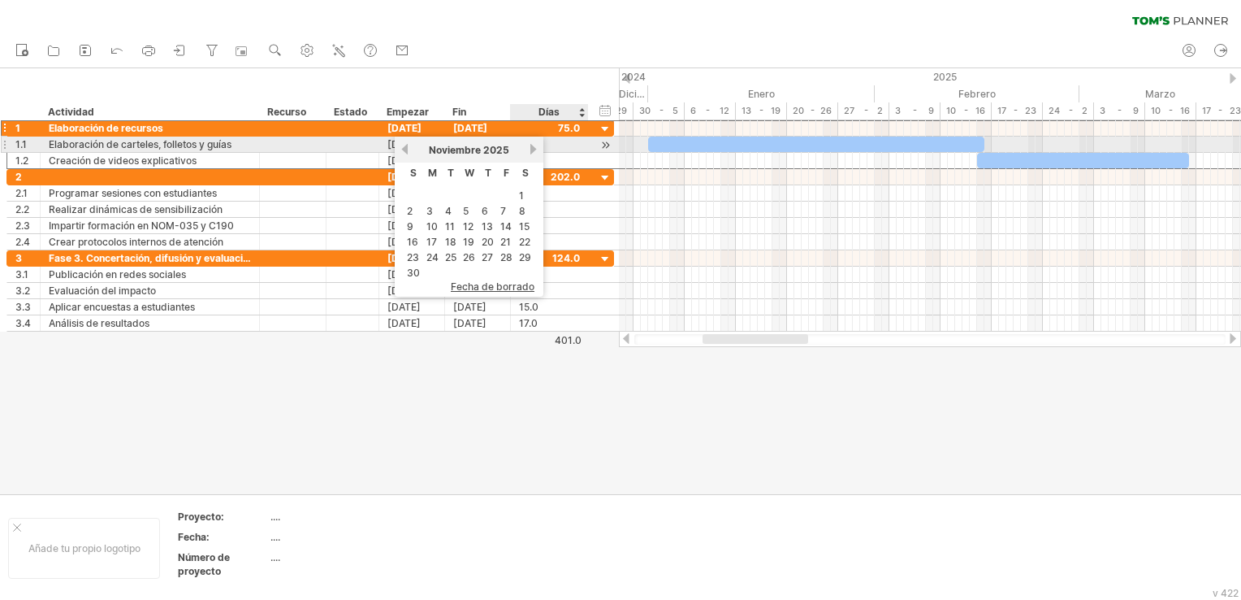
click at [530, 148] on link "próximo" at bounding box center [533, 149] width 12 height 12
click at [530, 149] on link "próximo" at bounding box center [533, 149] width 12 height 12
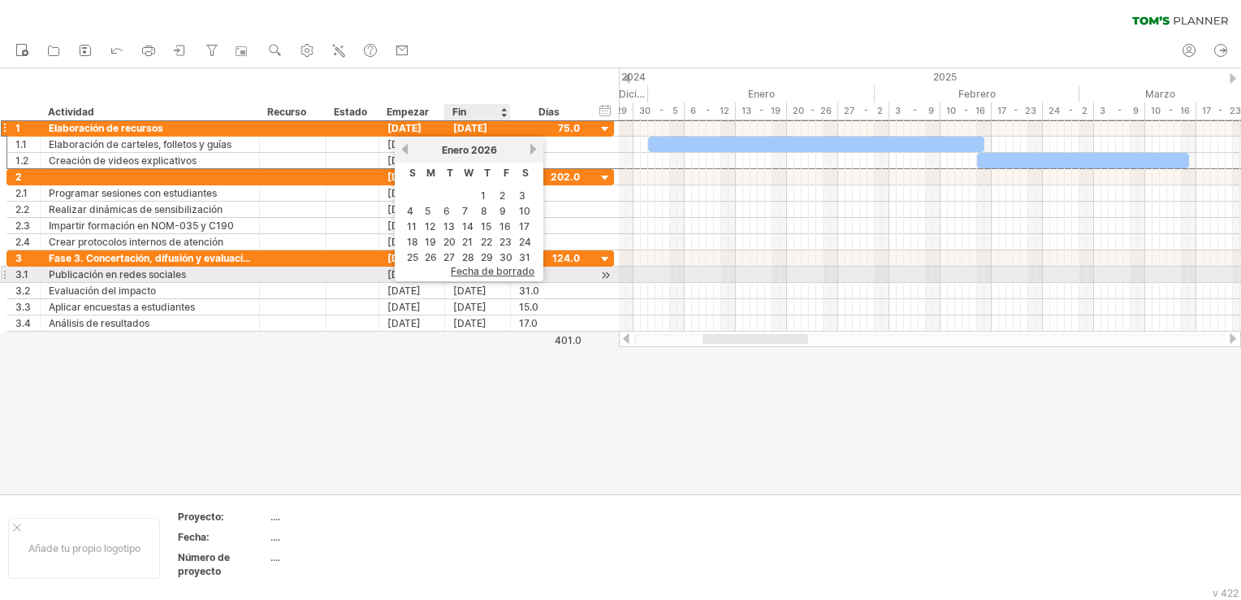
click at [513, 271] on span "Fecha de borrado" at bounding box center [493, 271] width 84 height 12
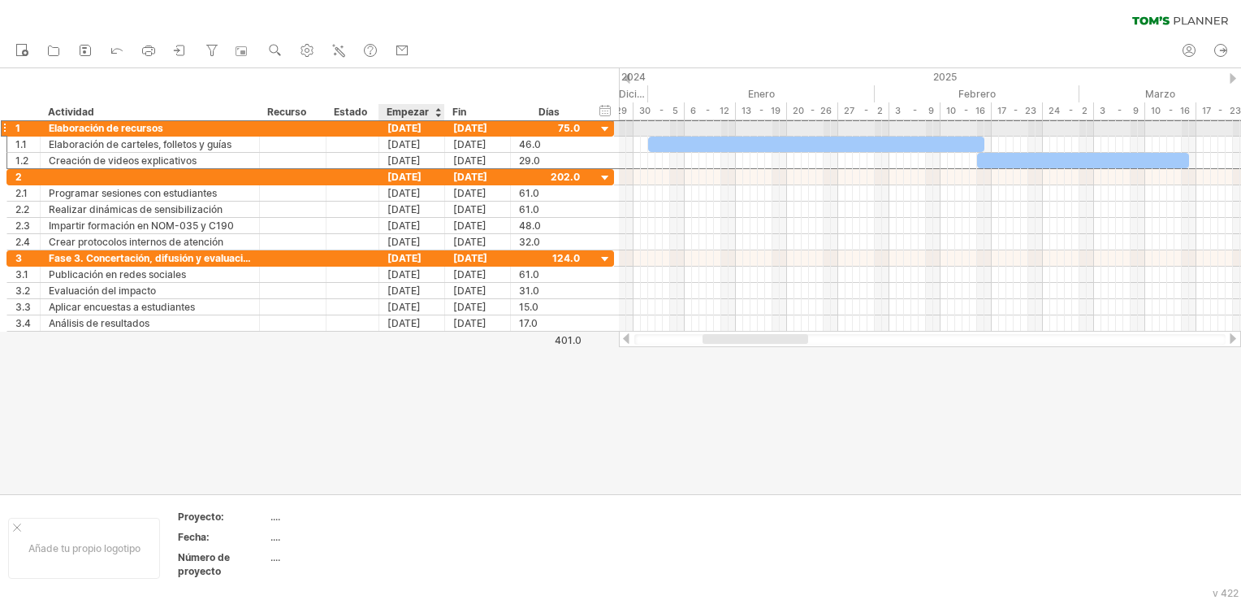
click at [432, 122] on div "[DATE]" at bounding box center [412, 127] width 66 height 15
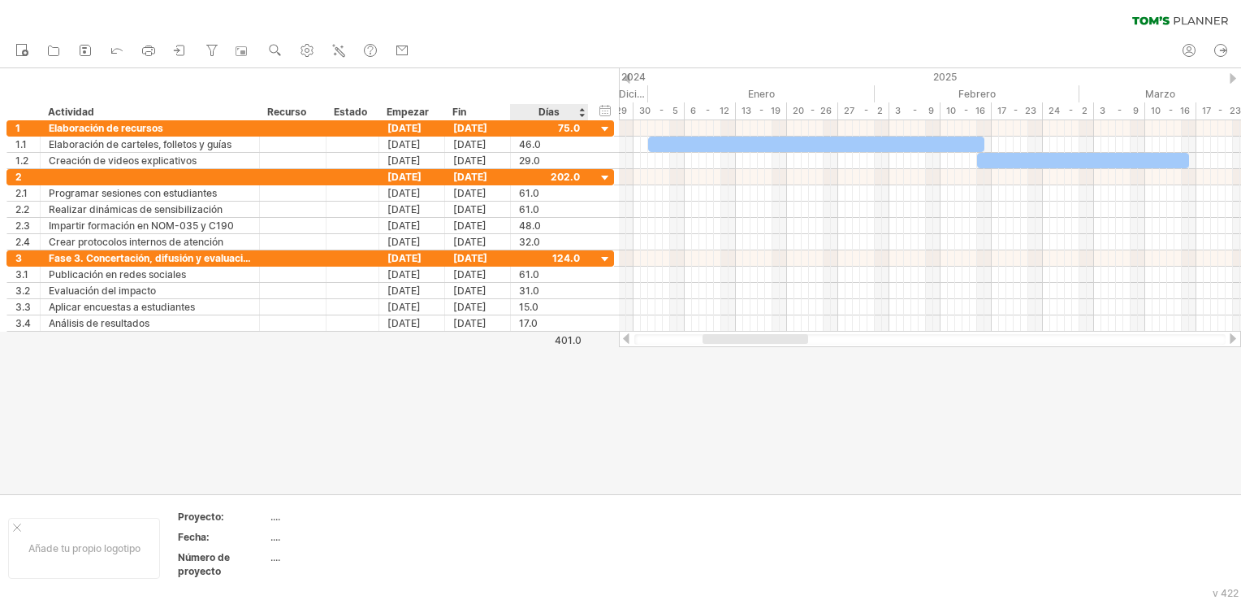
click at [569, 387] on div at bounding box center [620, 281] width 1241 height 426
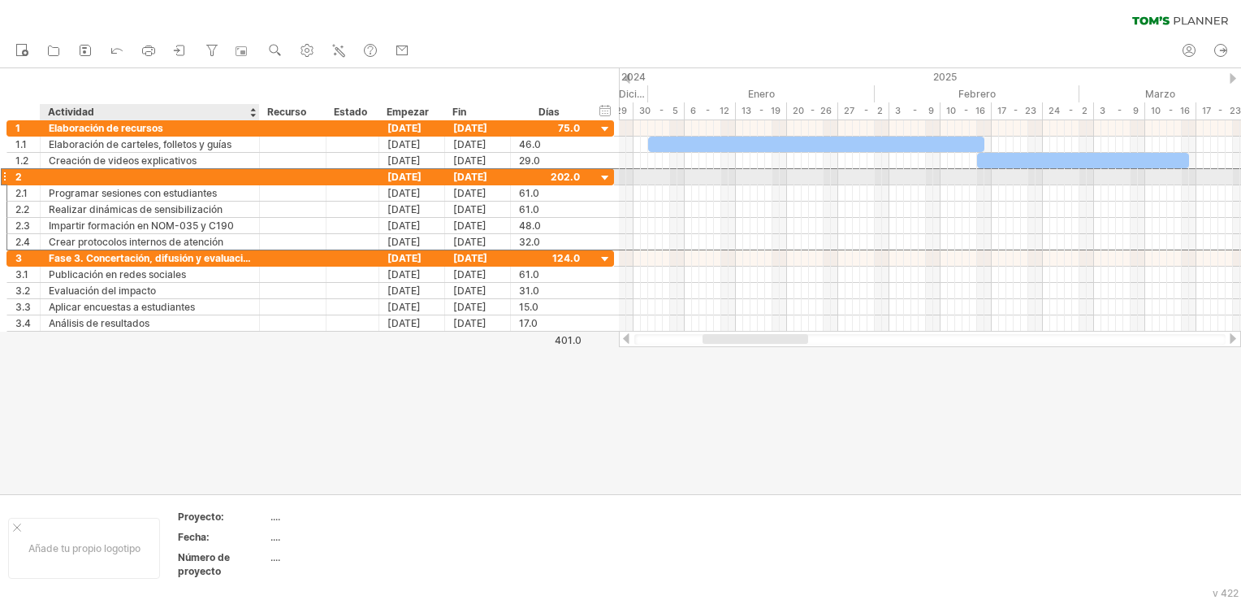
click at [204, 177] on div at bounding box center [150, 176] width 202 height 15
click at [155, 173] on div at bounding box center [150, 176] width 202 height 15
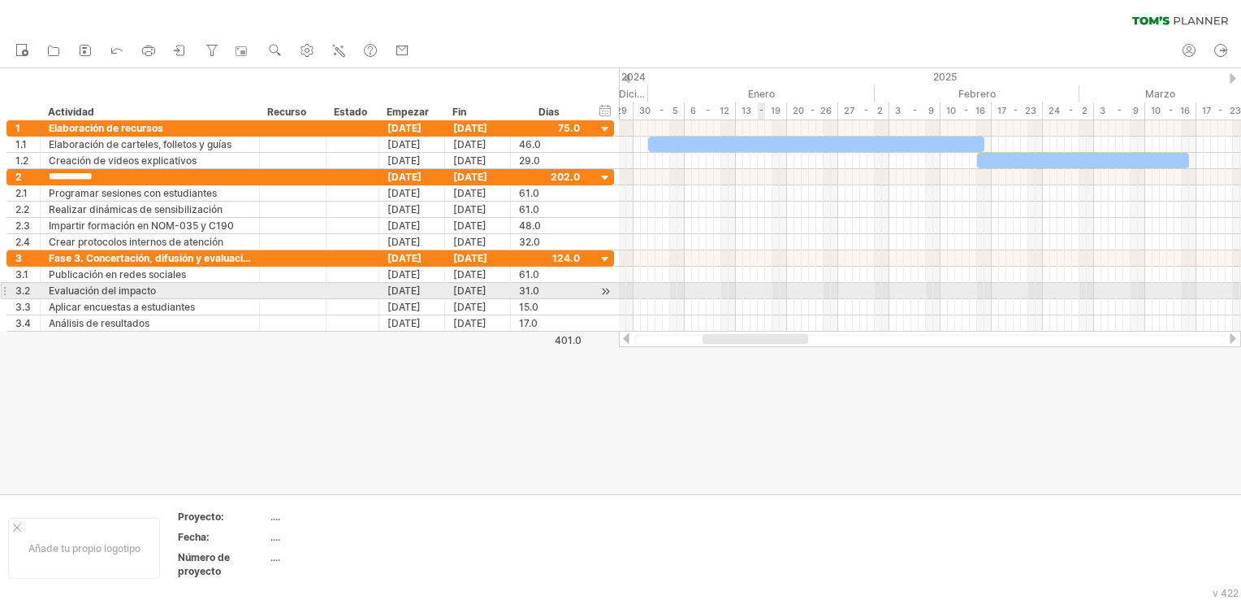
type input "**********"
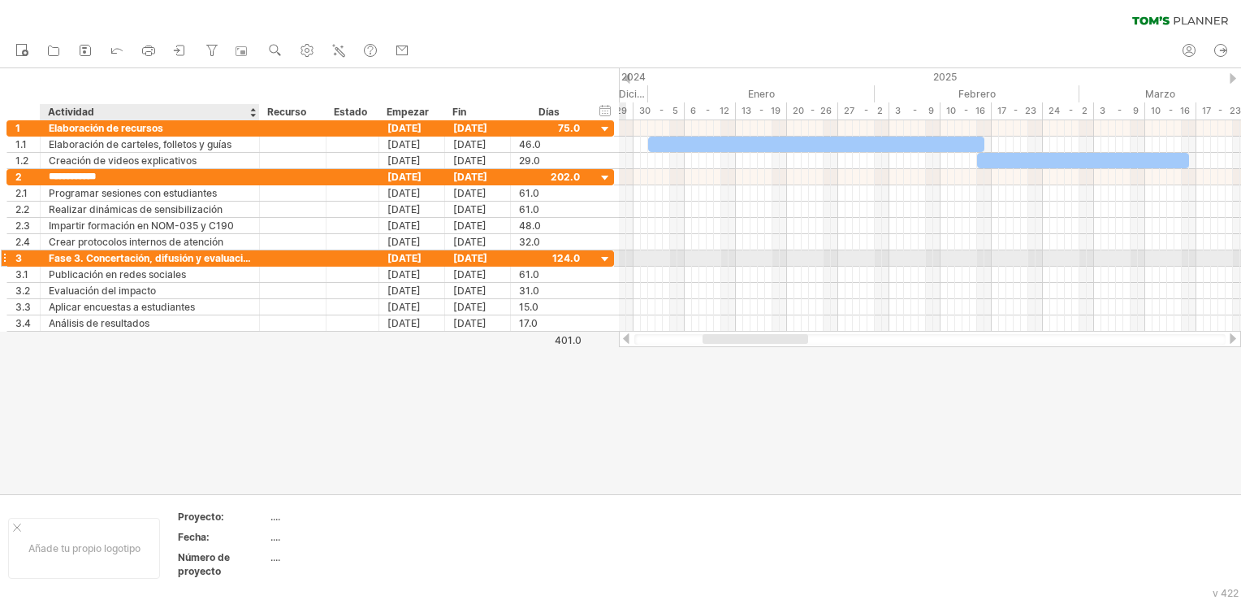
click at [247, 263] on div "Fase 3. Concertación, difusión y evaluación" at bounding box center [150, 257] width 202 height 15
click at [257, 258] on div at bounding box center [257, 258] width 8 height 16
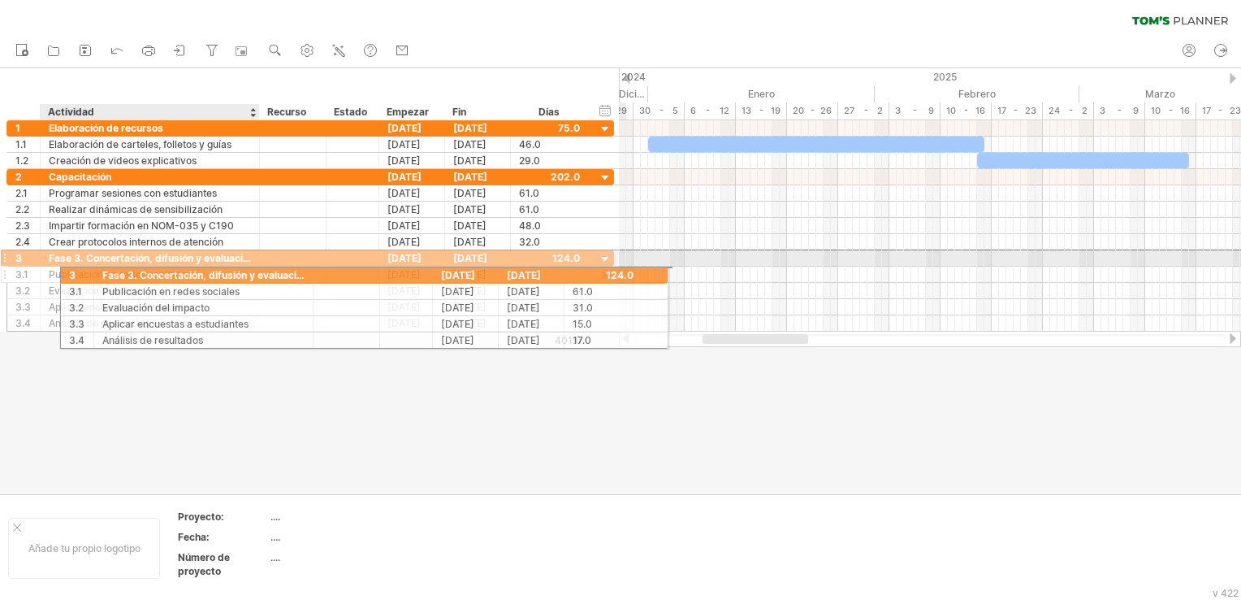
drag, startPoint x: 46, startPoint y: 258, endPoint x: 149, endPoint y: 272, distance: 104.1
click at [149, 272] on div "**********" at bounding box center [310, 290] width 608 height 82
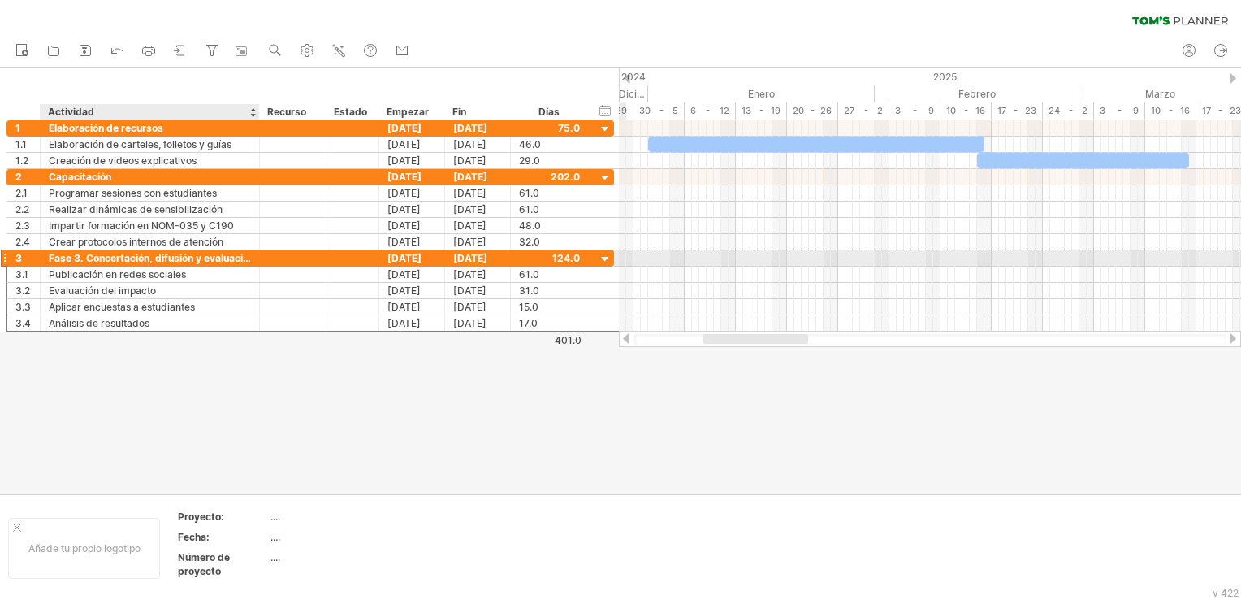
click at [129, 259] on div "Fase 3. Concertación, difusión y evaluación" at bounding box center [150, 257] width 202 height 15
click at [253, 258] on div at bounding box center [257, 258] width 8 height 16
click at [235, 257] on div "Fase 3. Concertación, difusión y evaluación" at bounding box center [150, 257] width 202 height 15
click at [190, 256] on input "**********" at bounding box center [150, 257] width 202 height 15
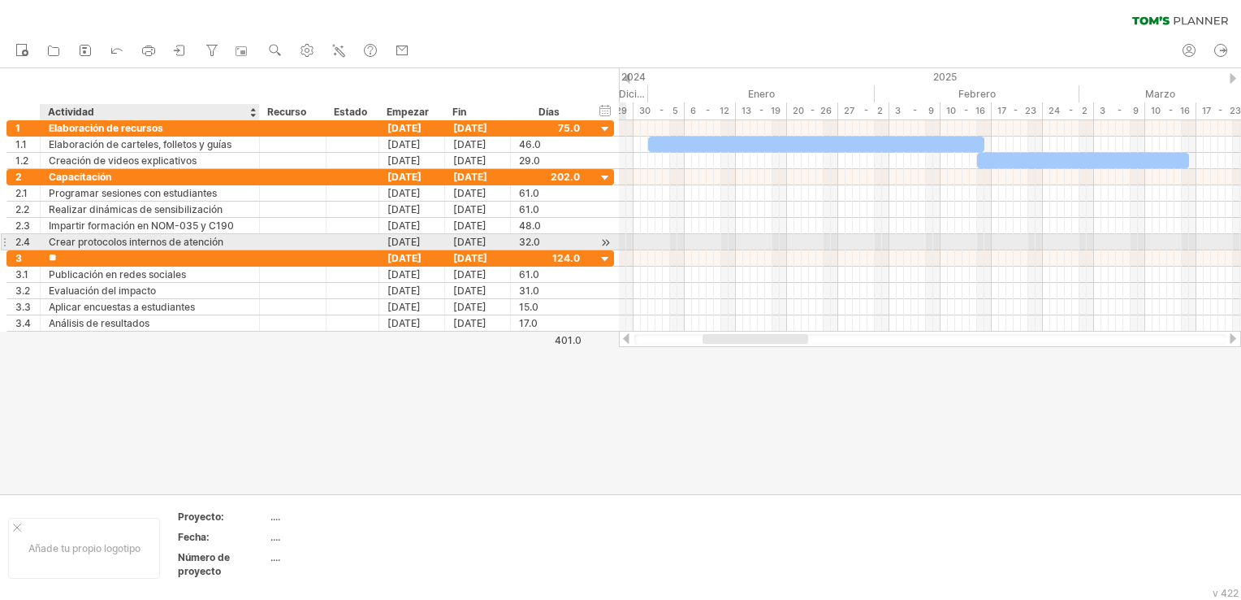
type input "*"
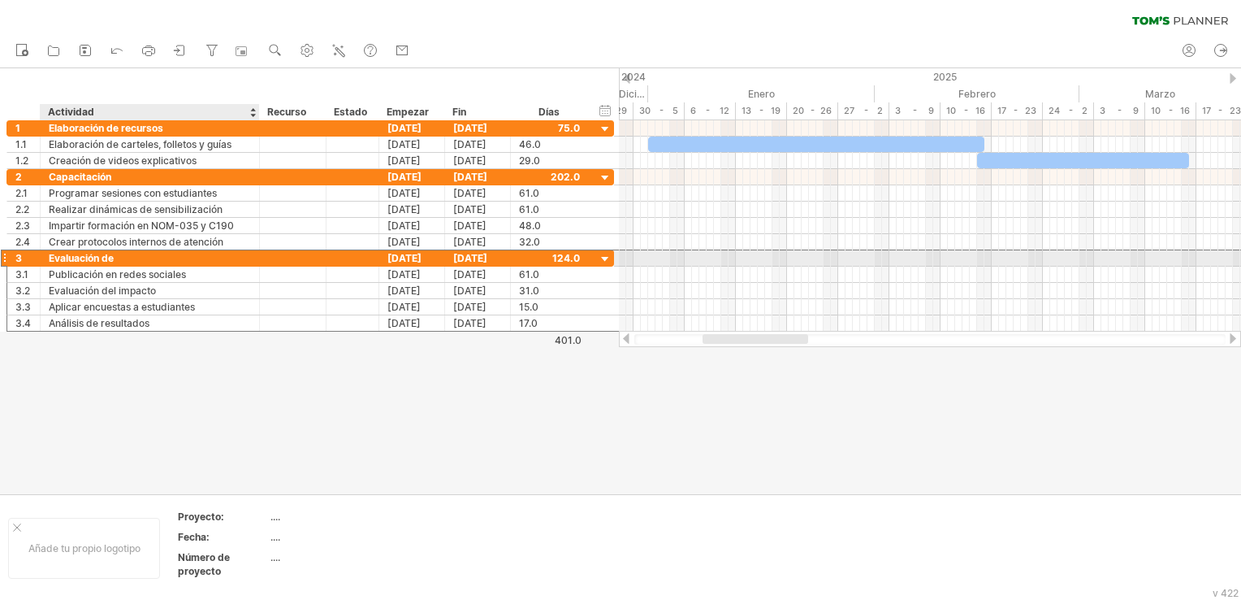
click at [198, 253] on div "Evaluación de" at bounding box center [150, 257] width 202 height 15
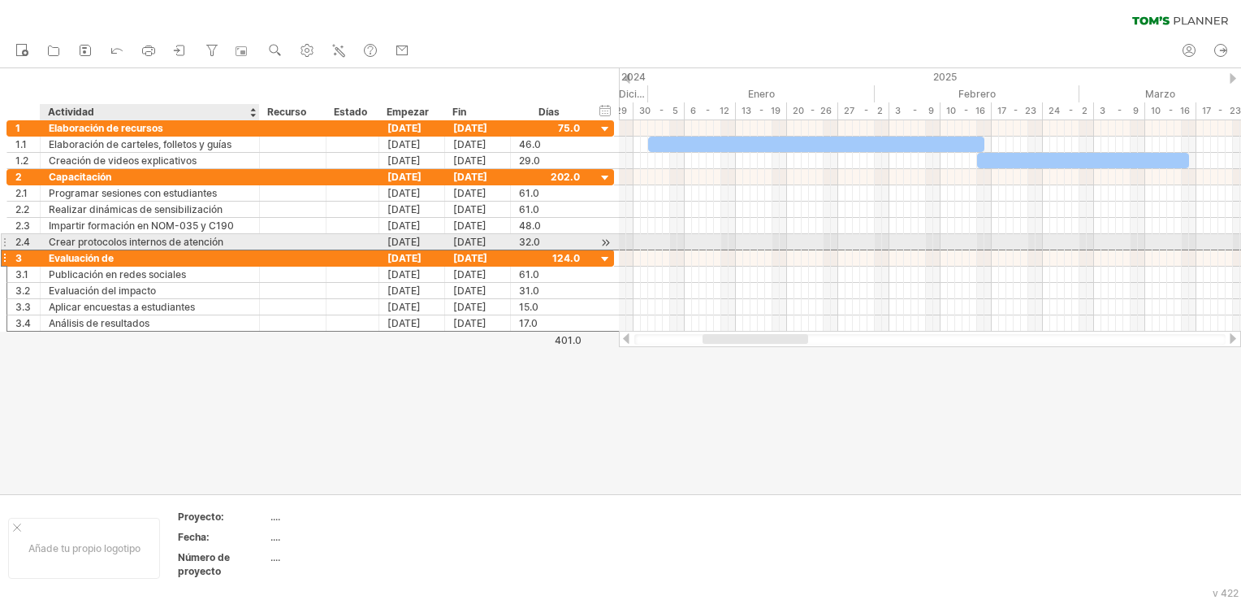
click at [148, 250] on div "Evaluación de" at bounding box center [150, 257] width 202 height 15
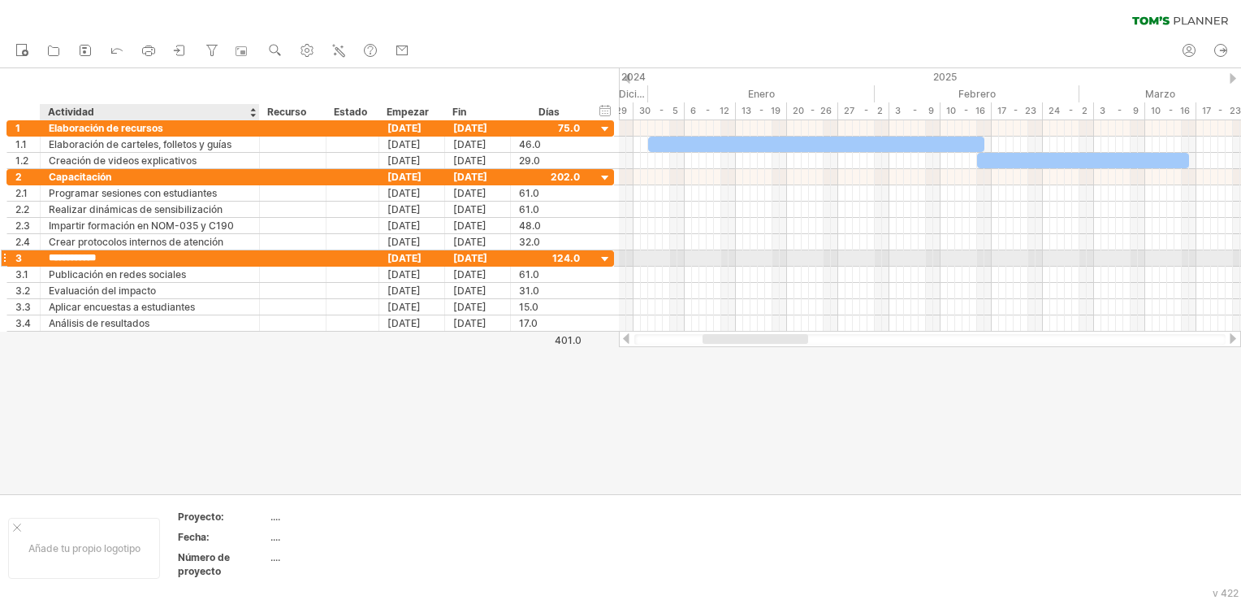
type input "**********"
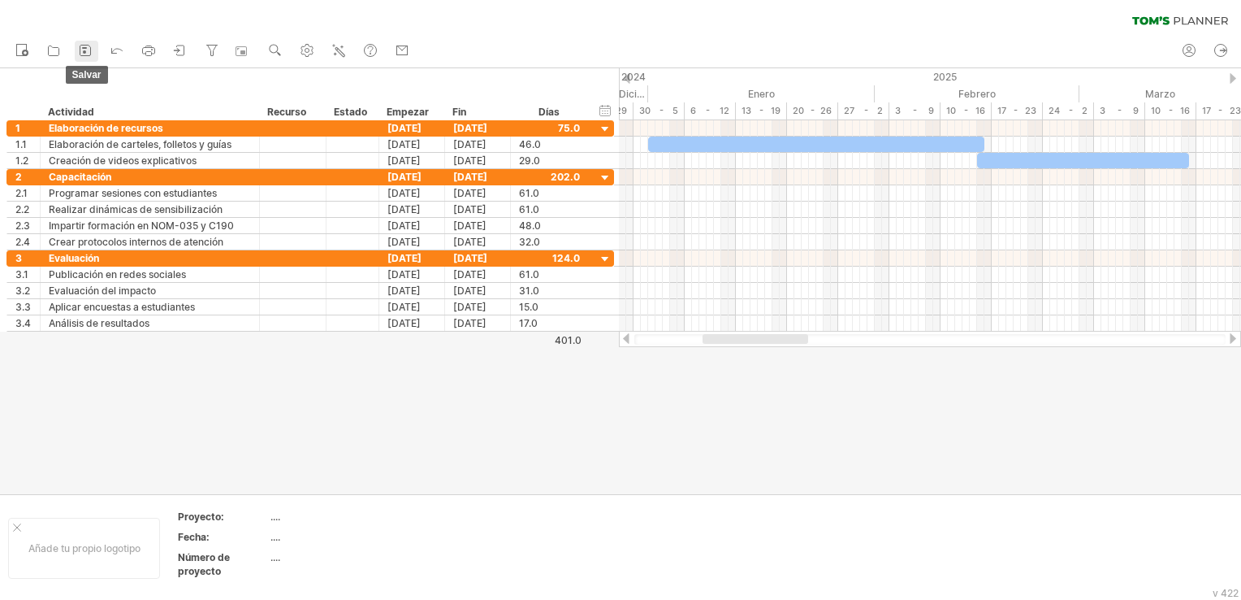
click at [92, 50] on icon at bounding box center [85, 50] width 16 height 16
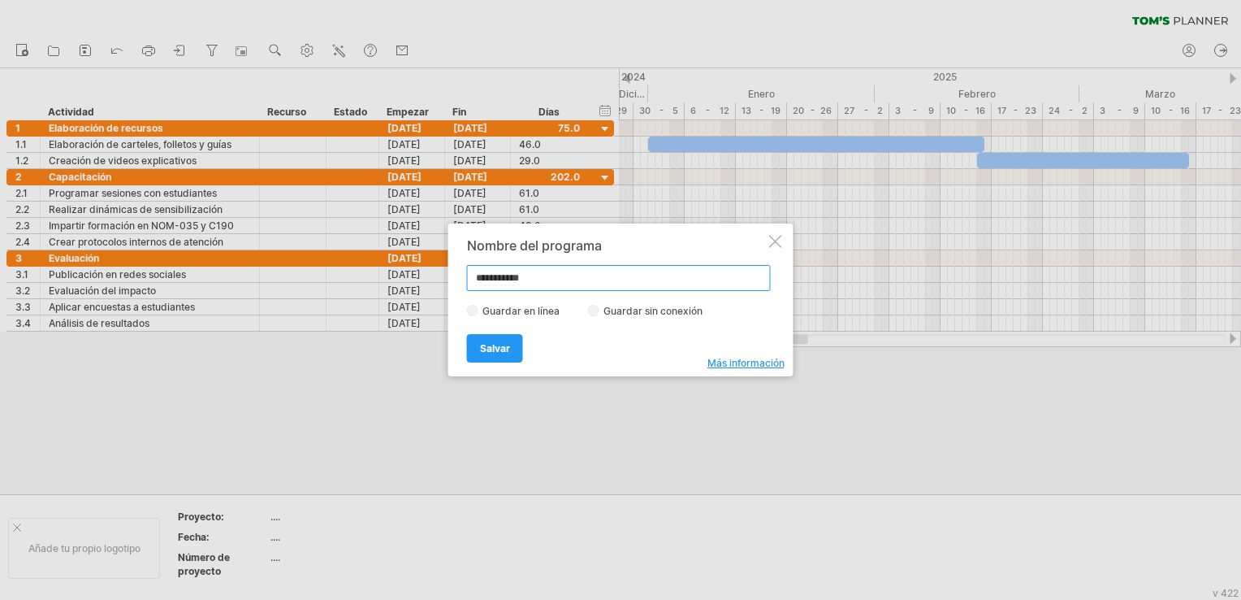
drag, startPoint x: 576, startPoint y: 281, endPoint x: 458, endPoint y: 271, distance: 118.2
click at [458, 271] on div "**********" at bounding box center [620, 299] width 345 height 153
paste input "**********"
type input "**********"
click at [500, 343] on span "Salvar" at bounding box center [495, 348] width 30 height 12
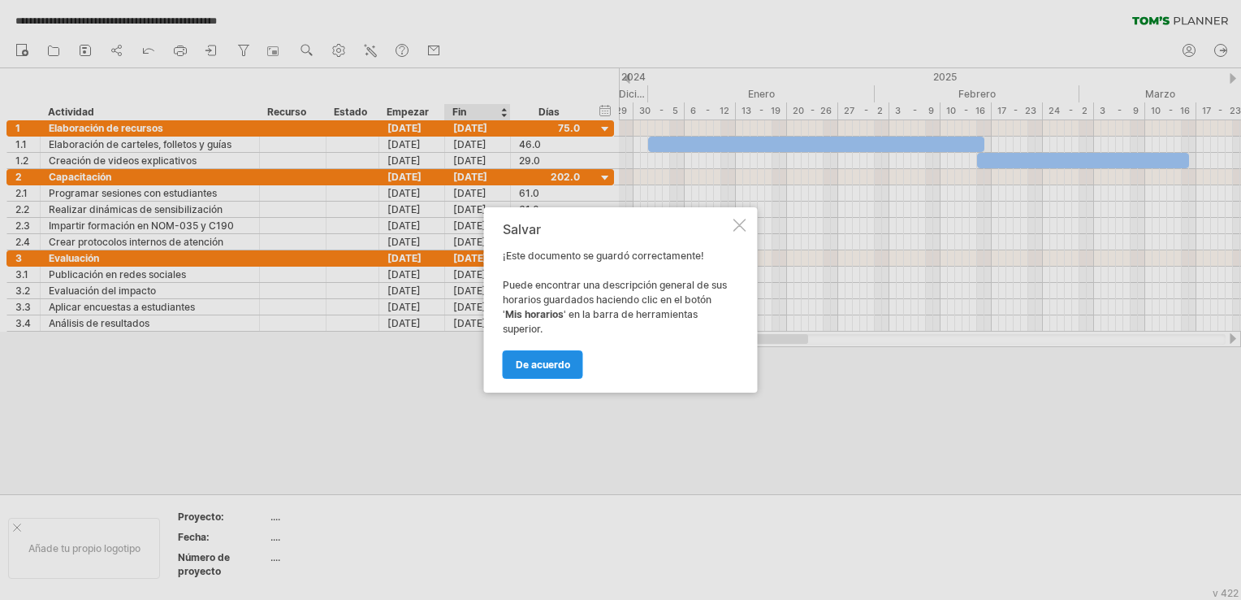
click at [567, 358] on span "De acuerdo" at bounding box center [543, 364] width 54 height 12
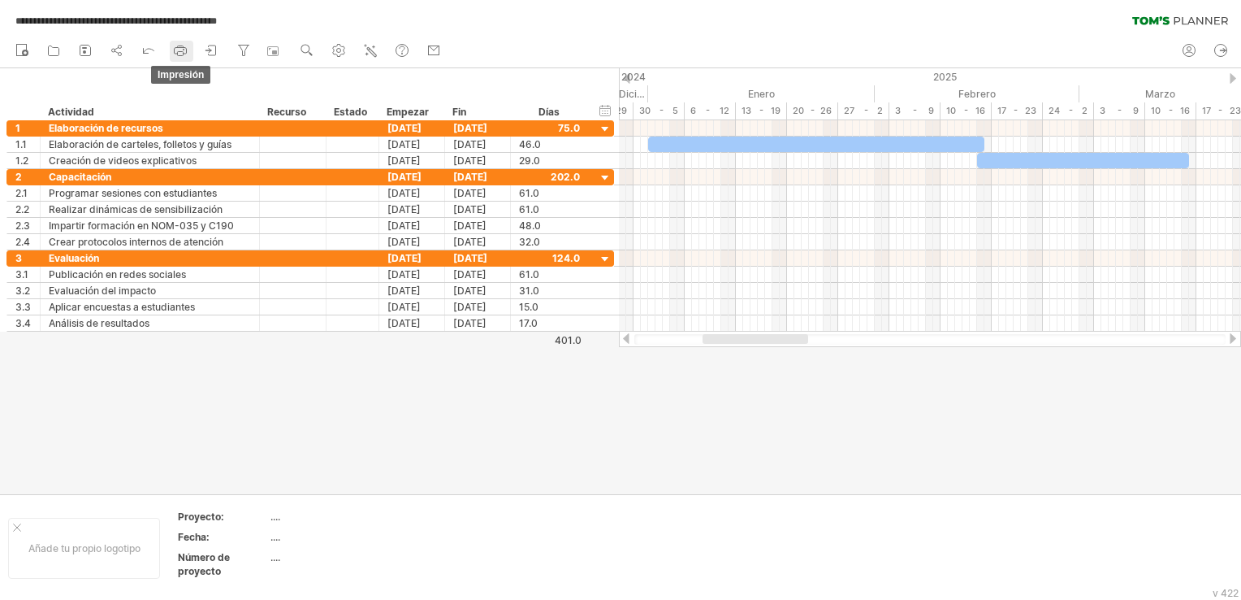
click at [179, 52] on icon at bounding box center [180, 50] width 16 height 16
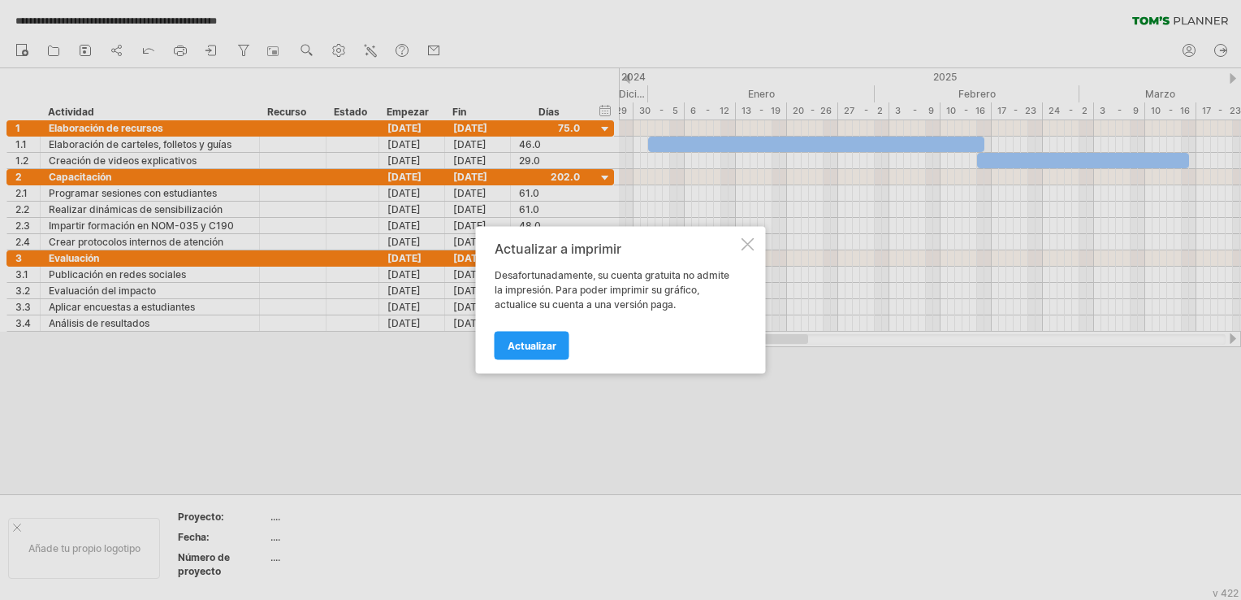
click at [746, 246] on div at bounding box center [748, 244] width 13 height 13
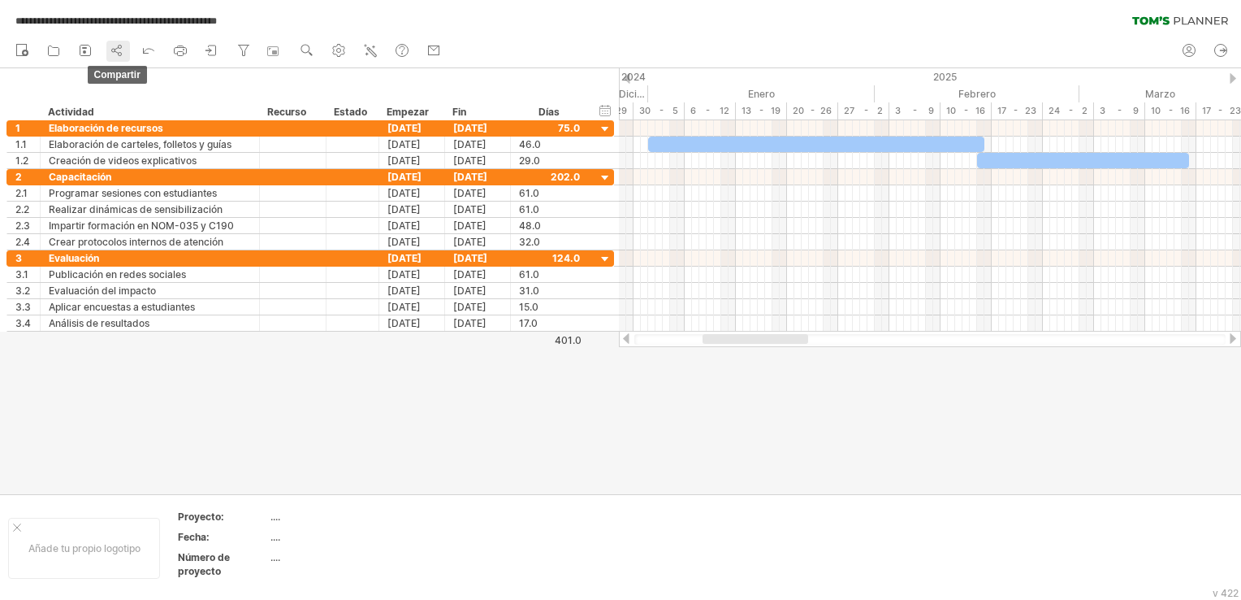
click at [114, 47] on icon at bounding box center [117, 50] width 16 height 16
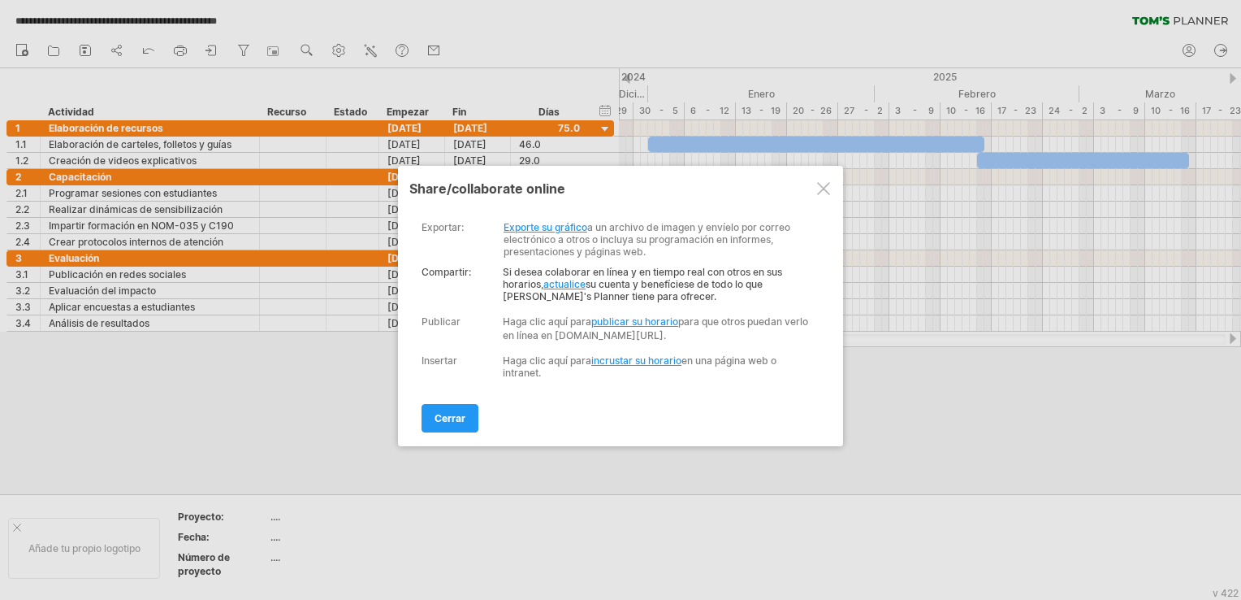
click at [572, 283] on link "actualice" at bounding box center [564, 284] width 42 height 12
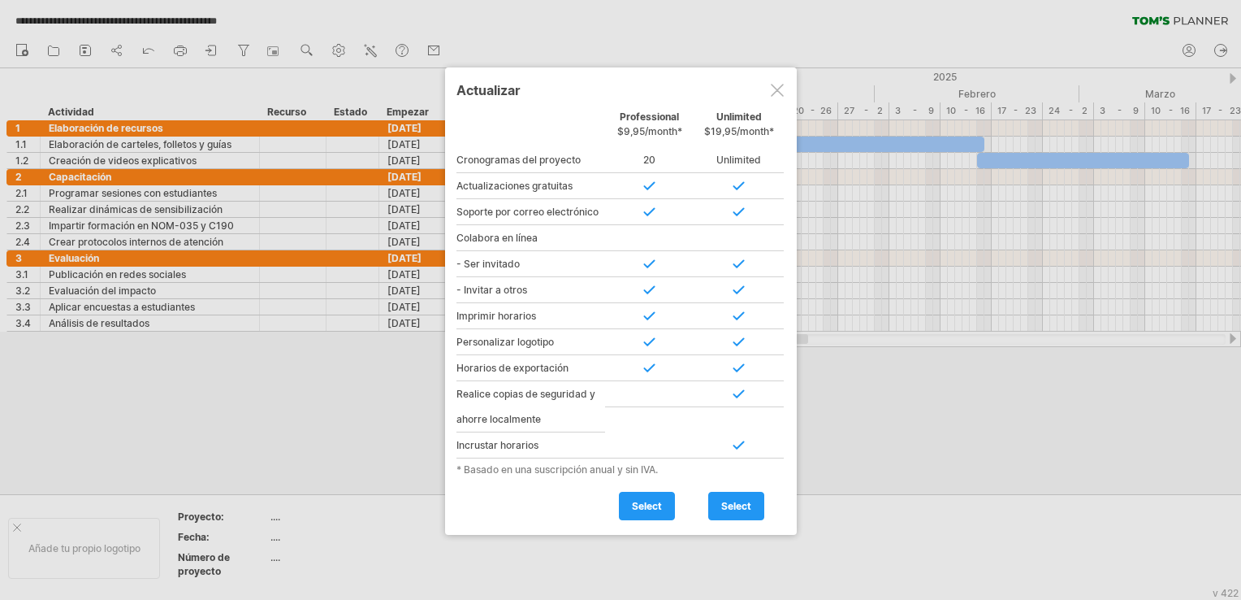
click at [776, 85] on div at bounding box center [777, 90] width 13 height 13
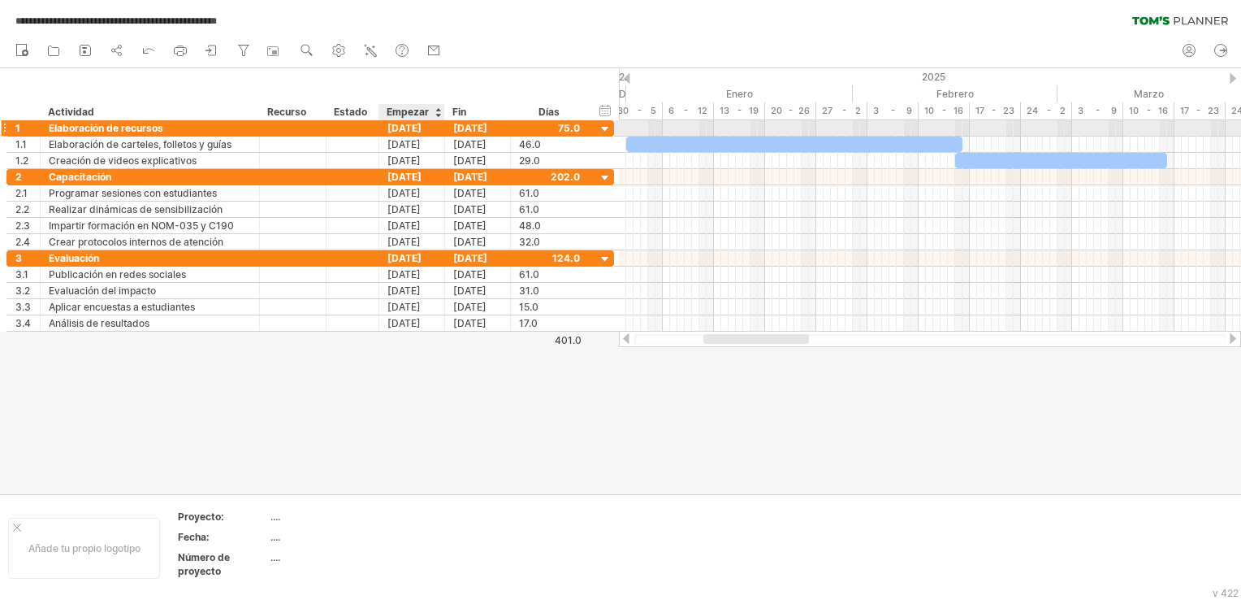
click at [428, 128] on div "[DATE]" at bounding box center [412, 127] width 66 height 15
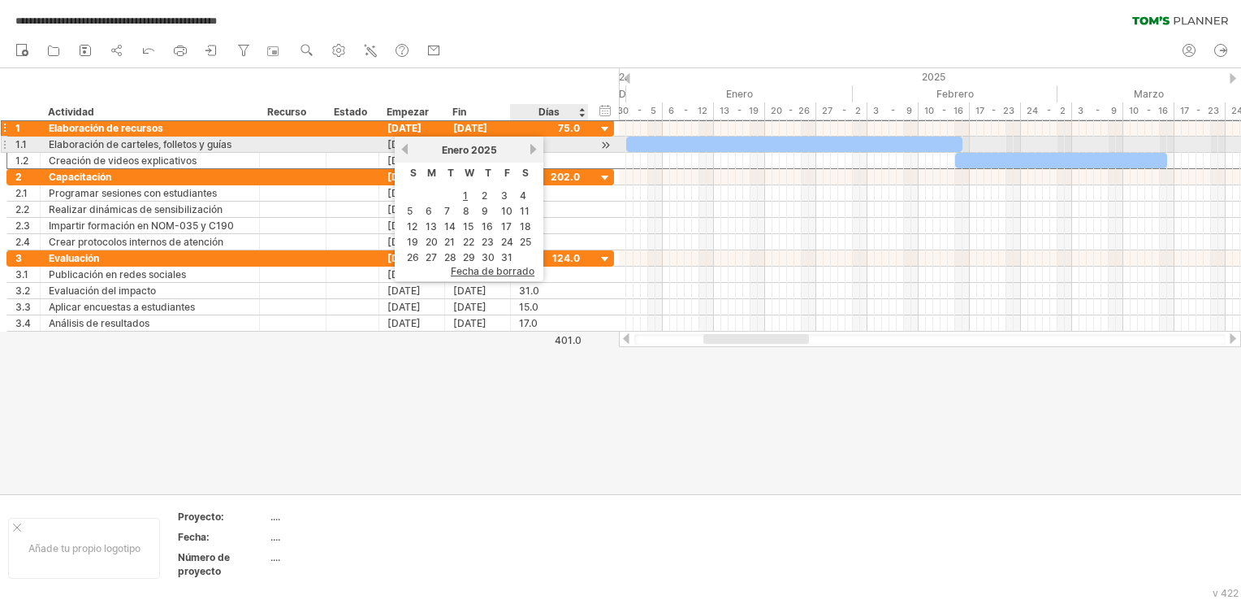
click at [527, 151] on link "próximo" at bounding box center [533, 149] width 12 height 12
click at [526, 151] on link "próximo" at bounding box center [532, 149] width 12 height 12
click at [527, 151] on link "próximo" at bounding box center [533, 149] width 12 height 12
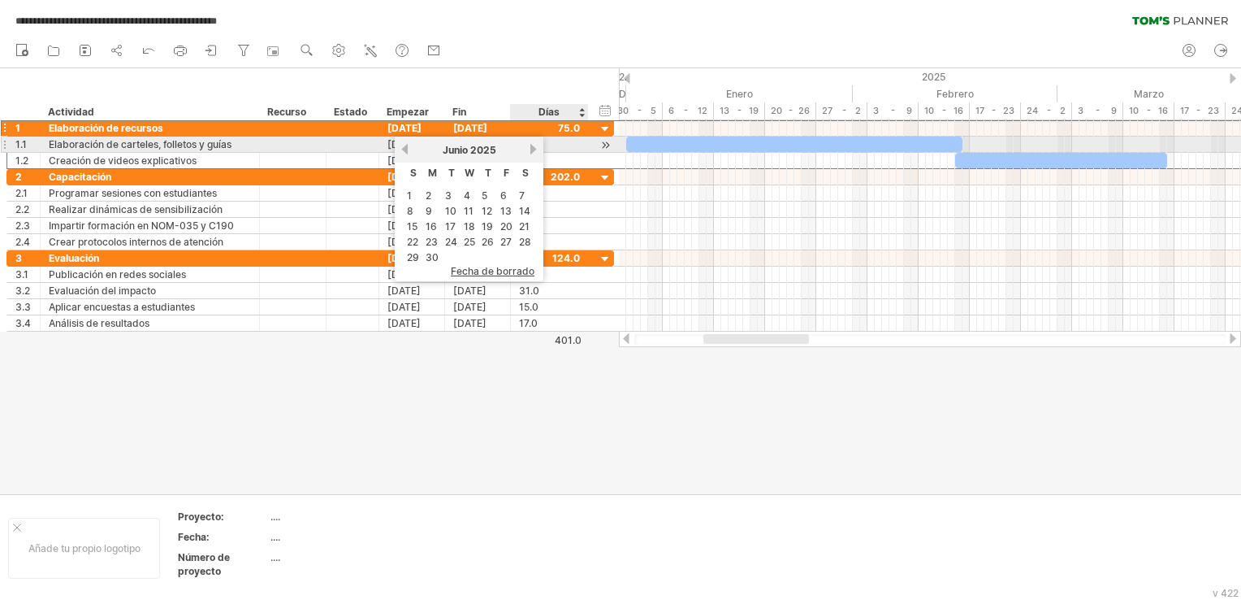
click at [527, 151] on link "próximo" at bounding box center [533, 149] width 12 height 12
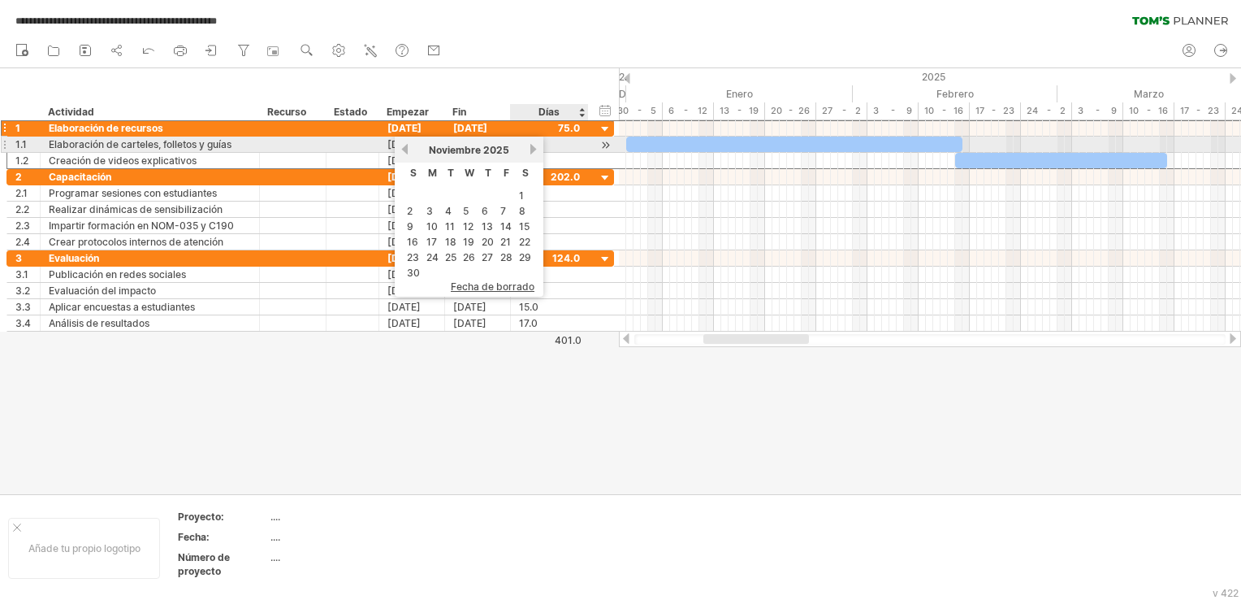
click at [527, 151] on link "próximo" at bounding box center [533, 149] width 12 height 12
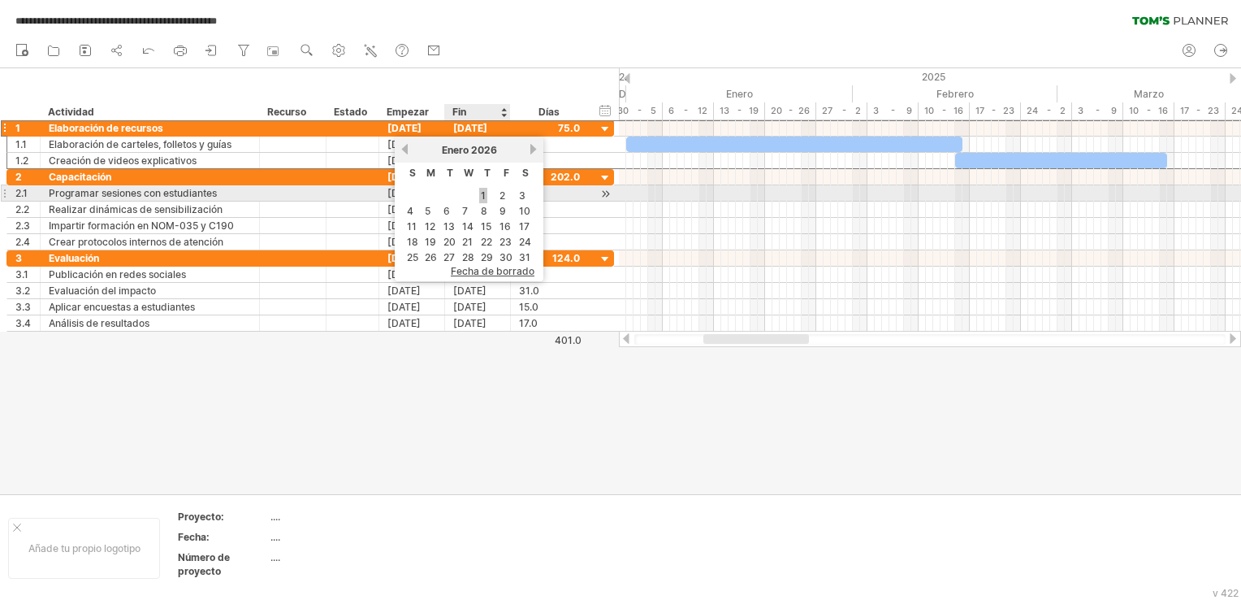
click at [483, 200] on link "1" at bounding box center [483, 195] width 8 height 15
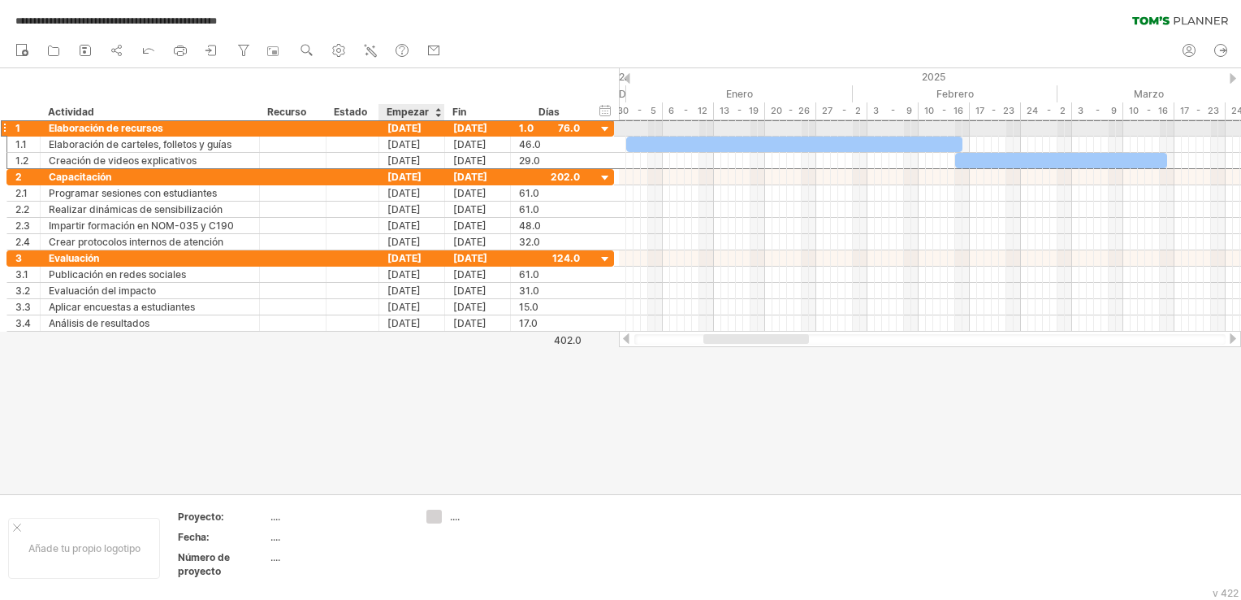
click at [416, 124] on div "[DATE]" at bounding box center [412, 127] width 66 height 15
click at [484, 128] on div "[DATE]" at bounding box center [478, 127] width 66 height 15
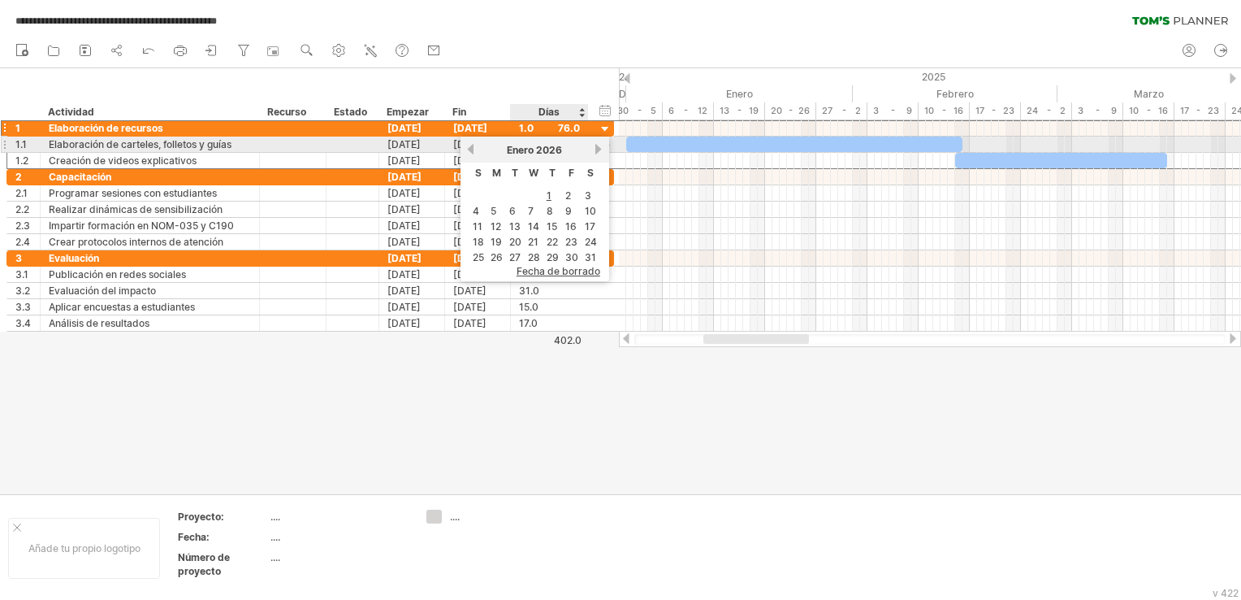
click at [590, 148] on div "Enero 2026" at bounding box center [535, 150] width 118 height 12
click at [596, 148] on link "próximo" at bounding box center [599, 149] width 12 height 12
click at [596, 148] on link "próximo" at bounding box center [597, 149] width 12 height 12
click at [596, 148] on link "próximo" at bounding box center [599, 149] width 12 height 12
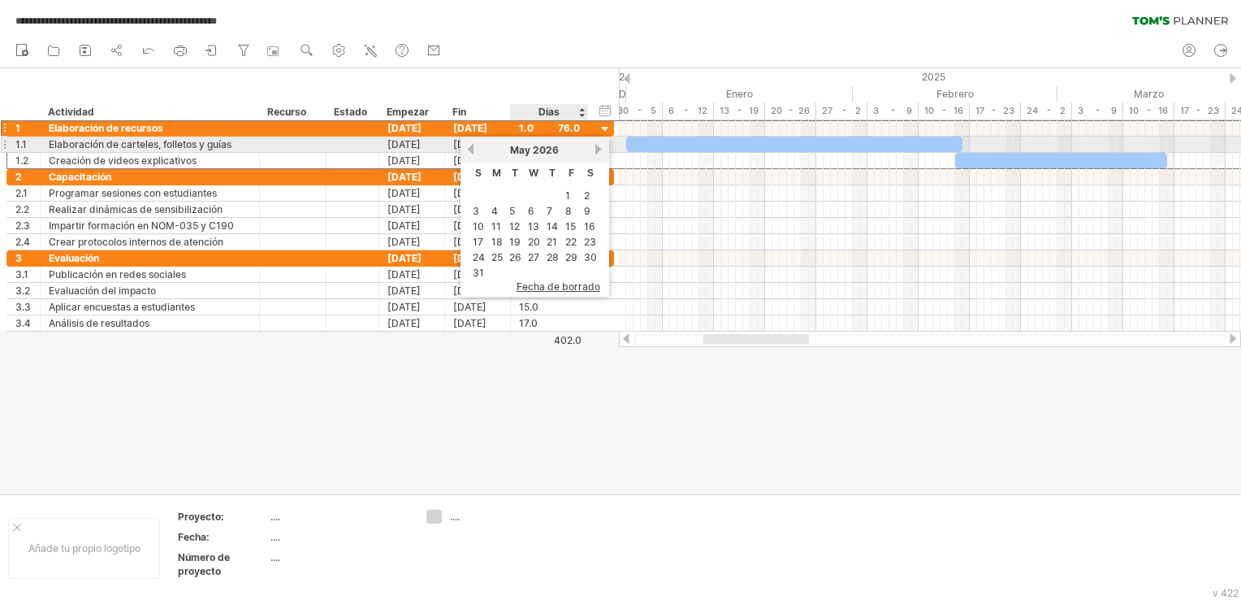
click at [596, 148] on link "próximo" at bounding box center [599, 149] width 12 height 12
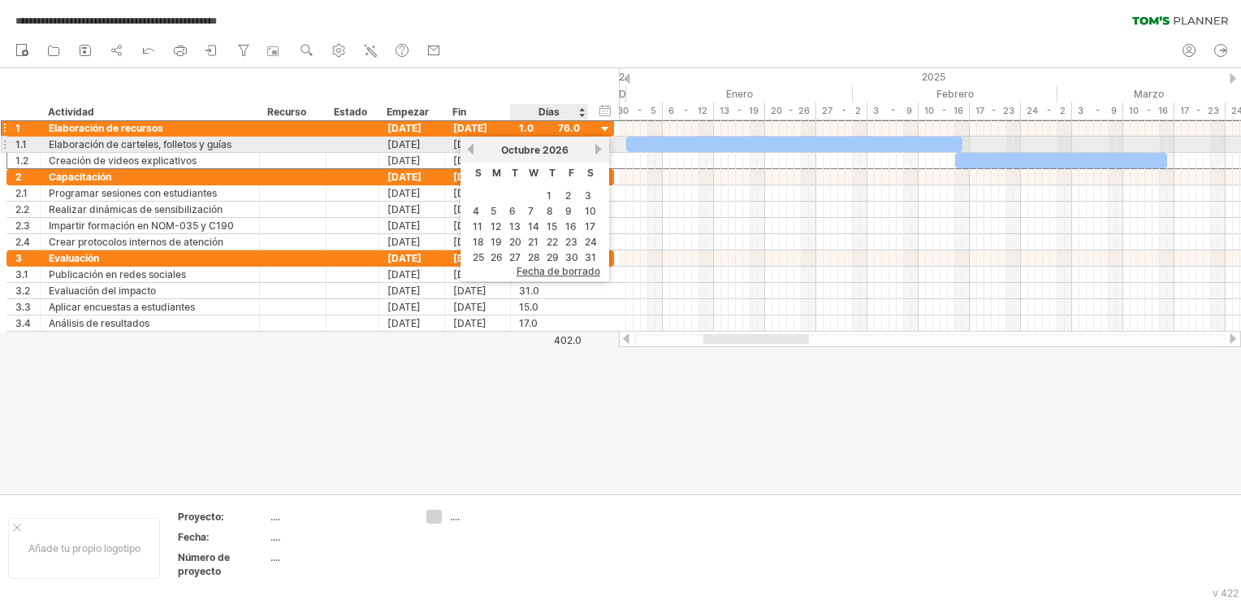
click at [596, 148] on link "próximo" at bounding box center [599, 149] width 12 height 12
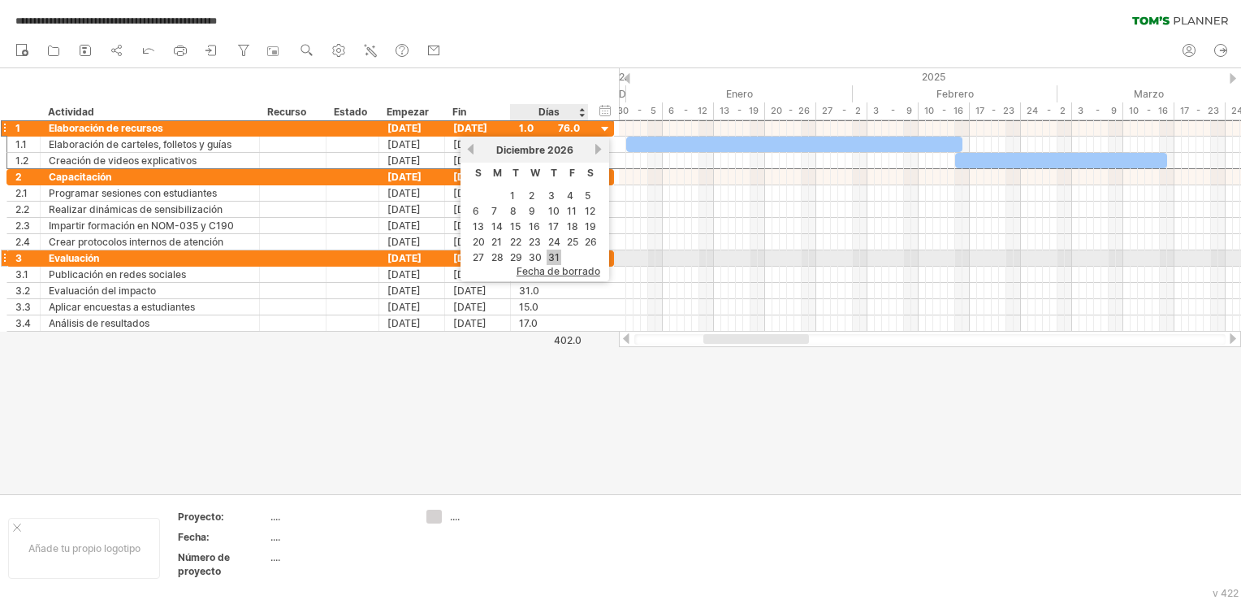
click at [550, 260] on link "31" at bounding box center [554, 256] width 15 height 15
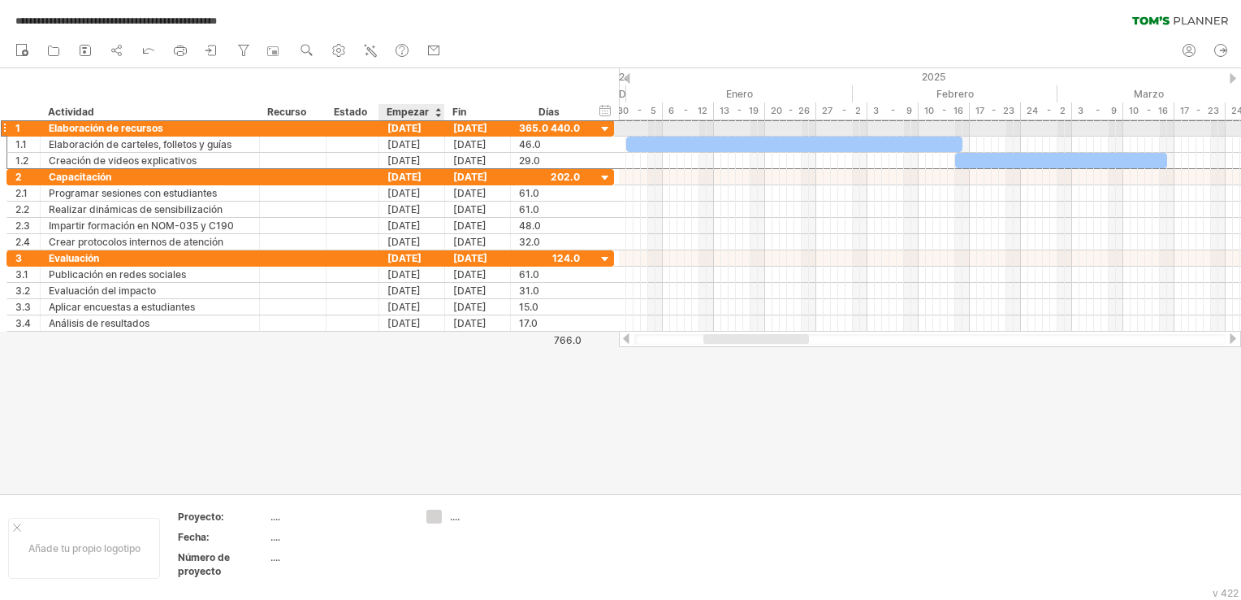
click at [413, 126] on div "[DATE]" at bounding box center [412, 127] width 66 height 15
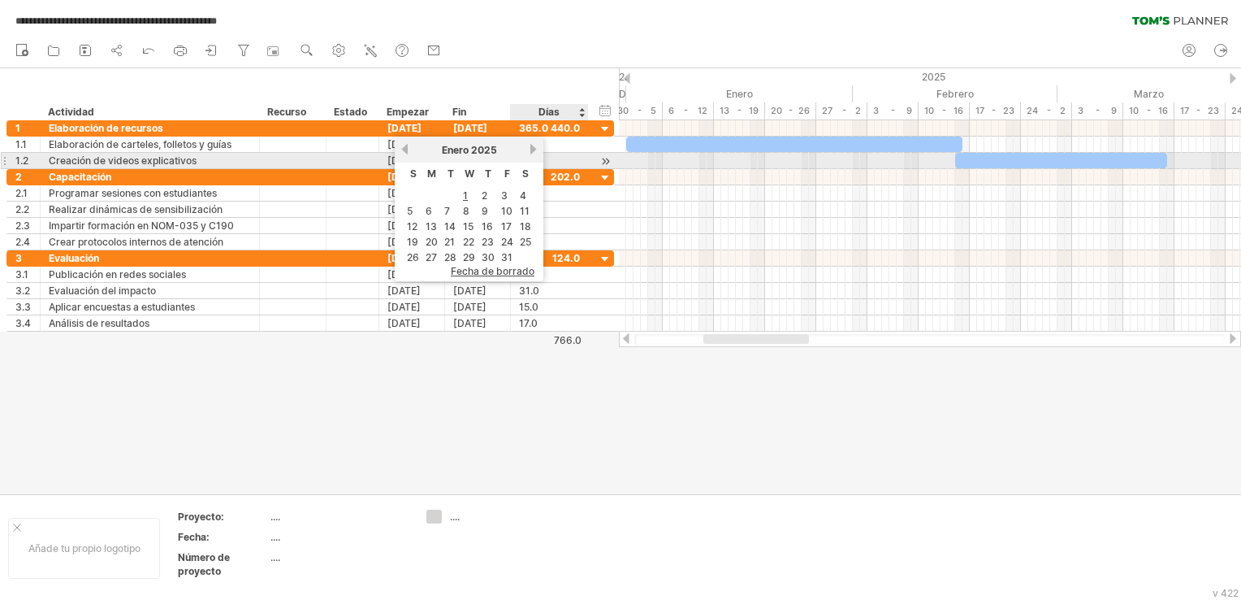
click at [523, 154] on div "Enero 2025" at bounding box center [469, 150] width 118 height 12
click at [530, 153] on div "anterior próximo Enero 2025" at bounding box center [469, 149] width 149 height 26
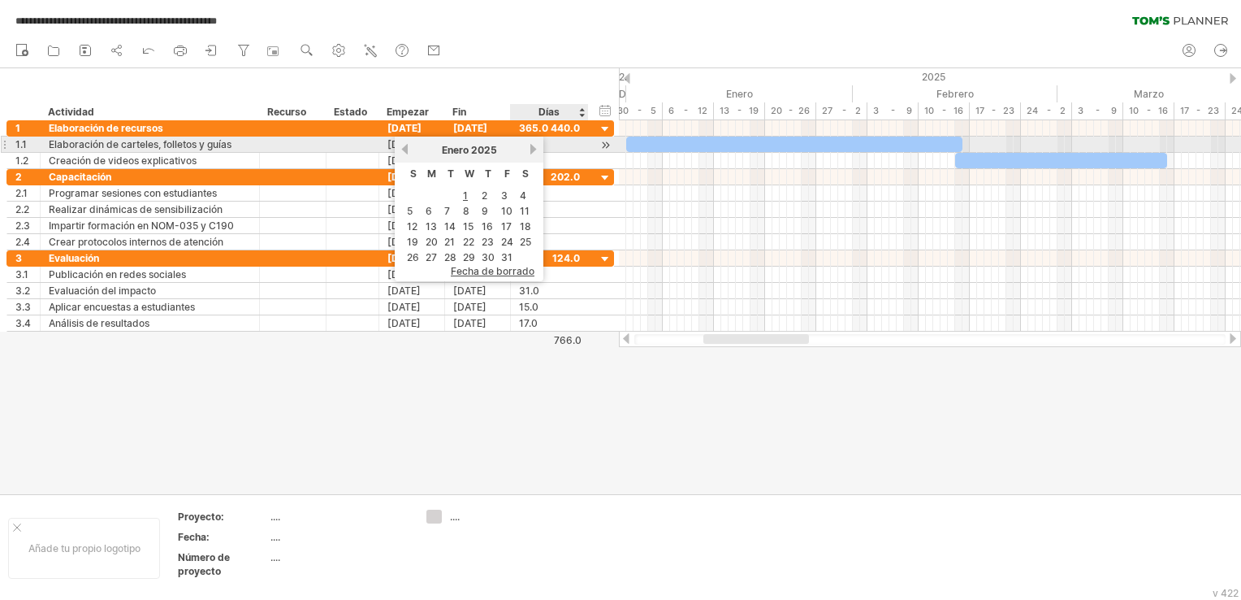
click at [535, 149] on link "próximo" at bounding box center [533, 149] width 12 height 12
click at [531, 148] on link "próximo" at bounding box center [532, 149] width 12 height 12
click at [531, 148] on link "próximo" at bounding box center [533, 149] width 12 height 12
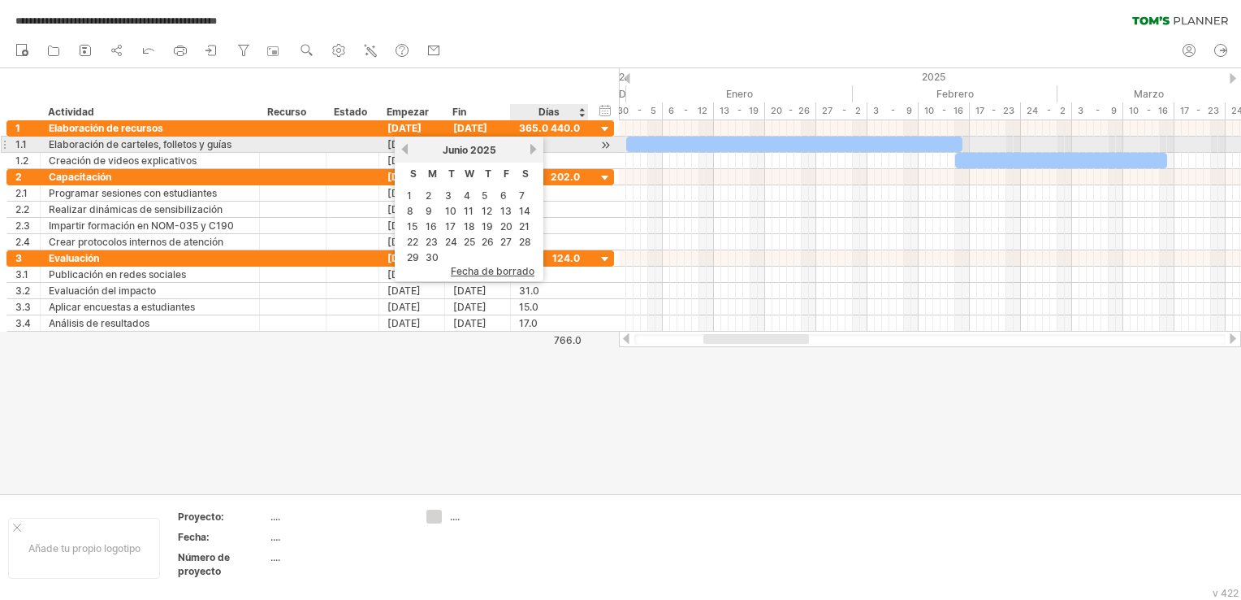
click at [531, 148] on link "próximo" at bounding box center [533, 149] width 12 height 12
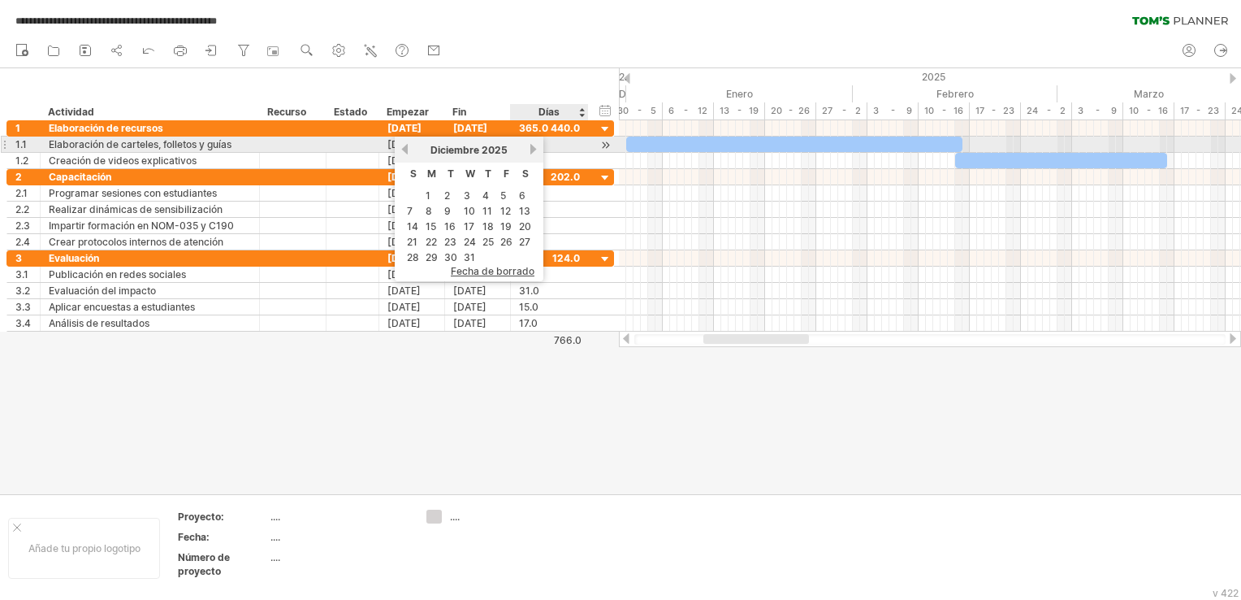
click at [531, 148] on link "próximo" at bounding box center [533, 149] width 12 height 12
click at [531, 148] on link "próximo" at bounding box center [532, 149] width 12 height 12
click at [531, 148] on link "próximo" at bounding box center [533, 149] width 12 height 12
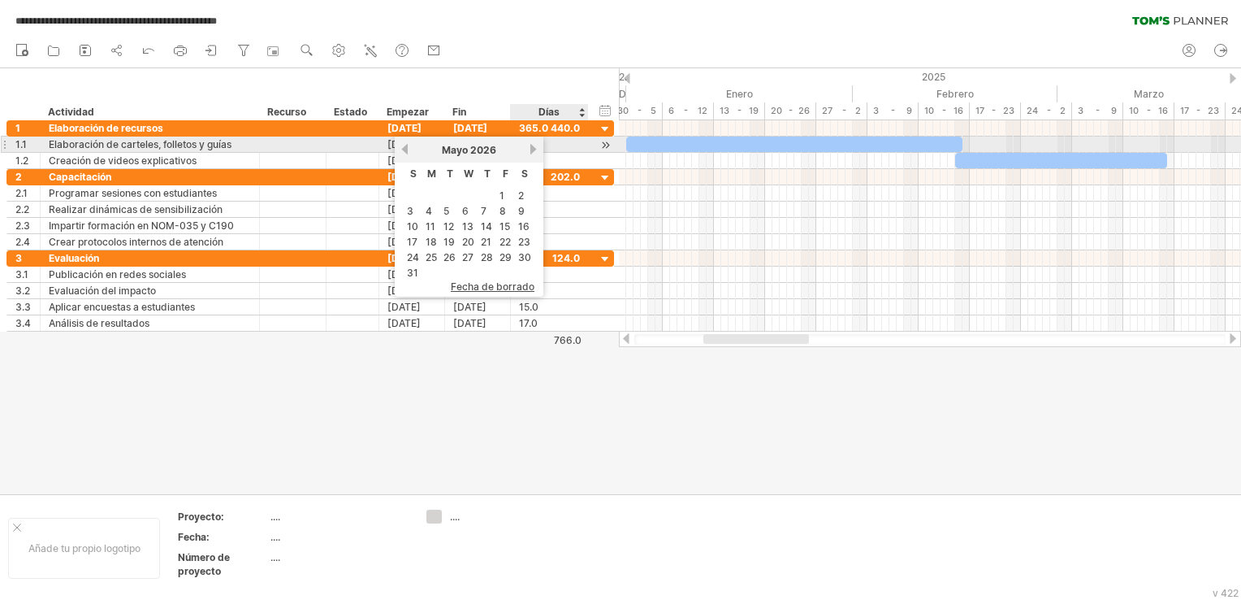
click at [531, 148] on link "próximo" at bounding box center [533, 149] width 12 height 12
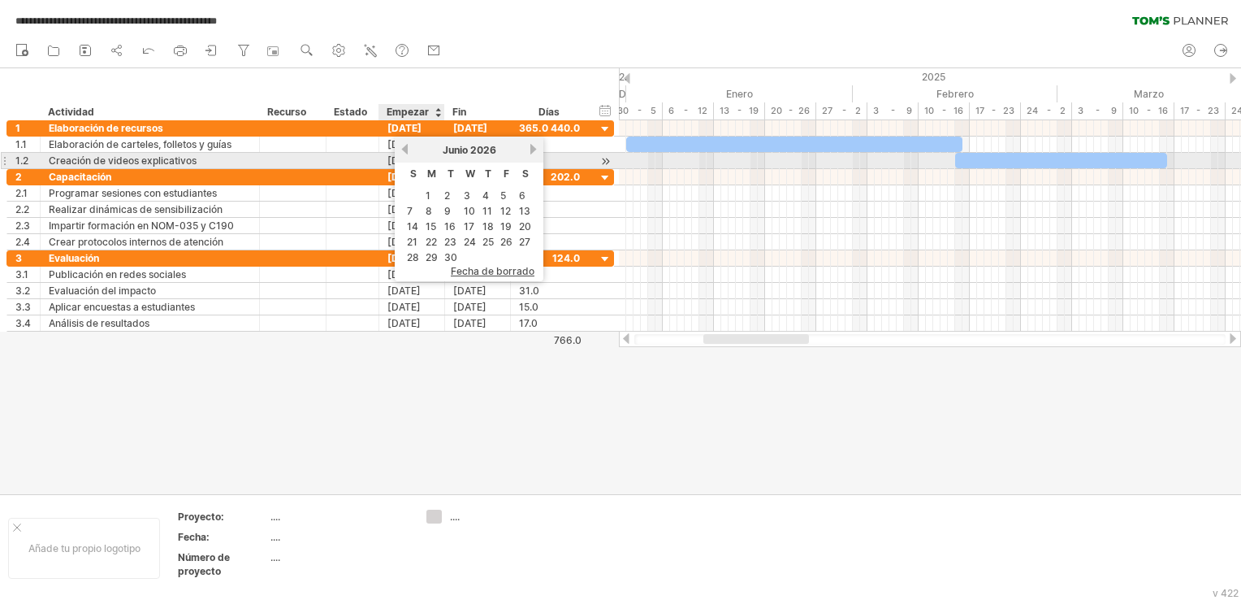
click at [411, 154] on div "Junio 2026" at bounding box center [469, 150] width 118 height 12
click at [408, 153] on link "anterior" at bounding box center [405, 149] width 12 height 12
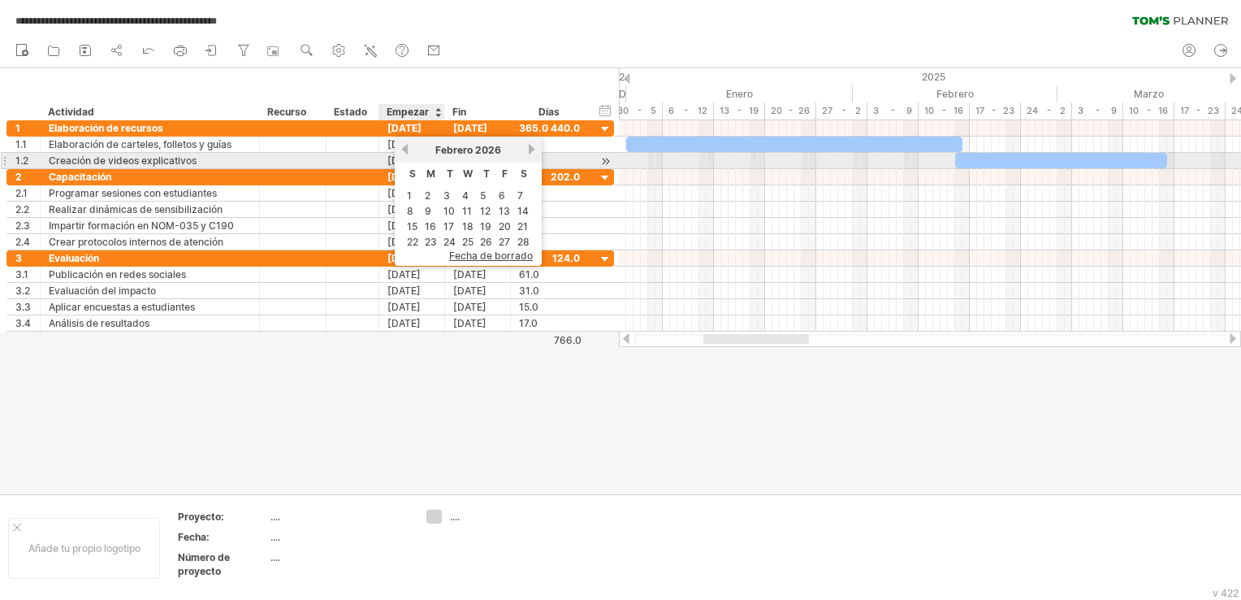
click at [408, 153] on link "anterior" at bounding box center [405, 149] width 12 height 12
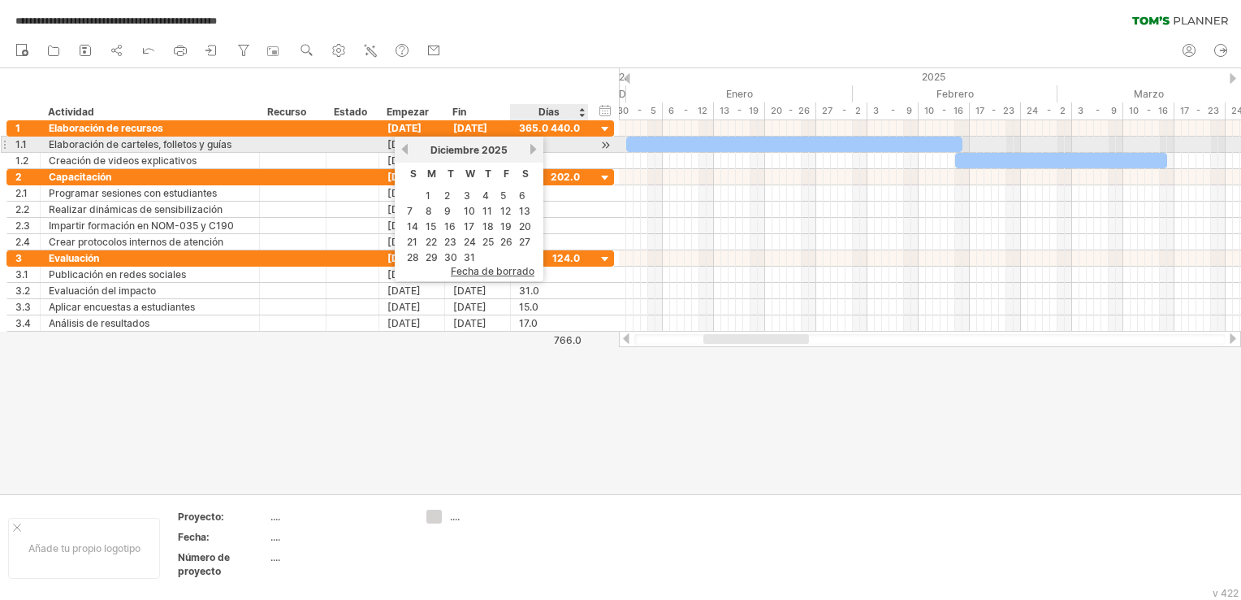
click at [527, 147] on link "próximo" at bounding box center [533, 149] width 12 height 12
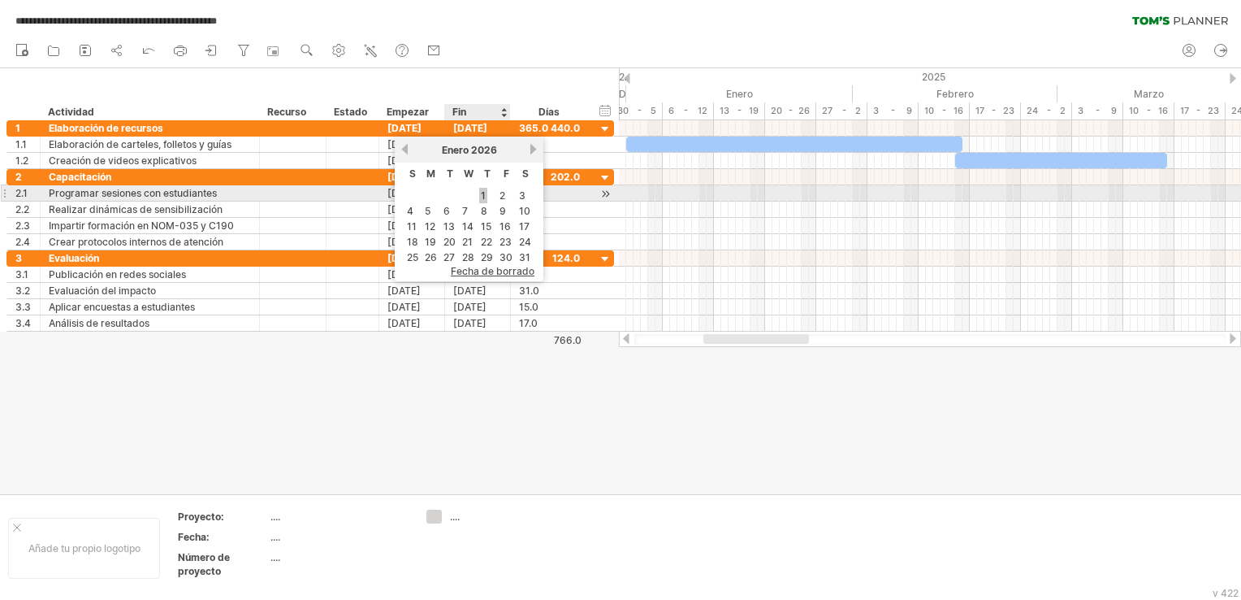
click at [482, 197] on link "1" at bounding box center [483, 195] width 8 height 15
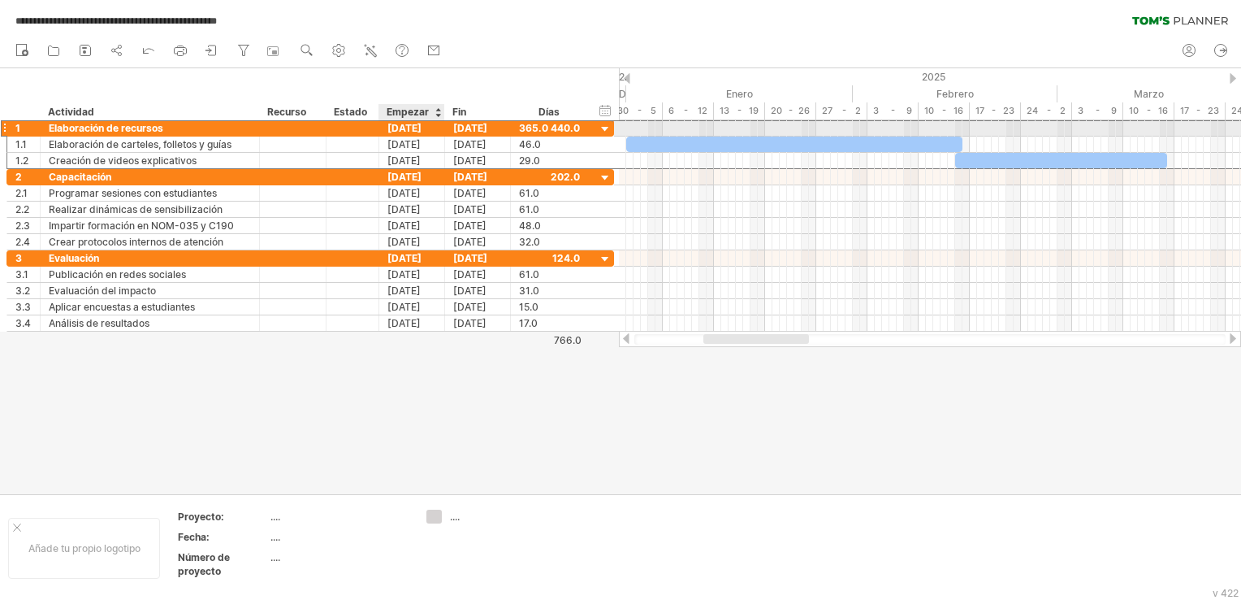
click at [421, 128] on div "[DATE]" at bounding box center [412, 127] width 66 height 15
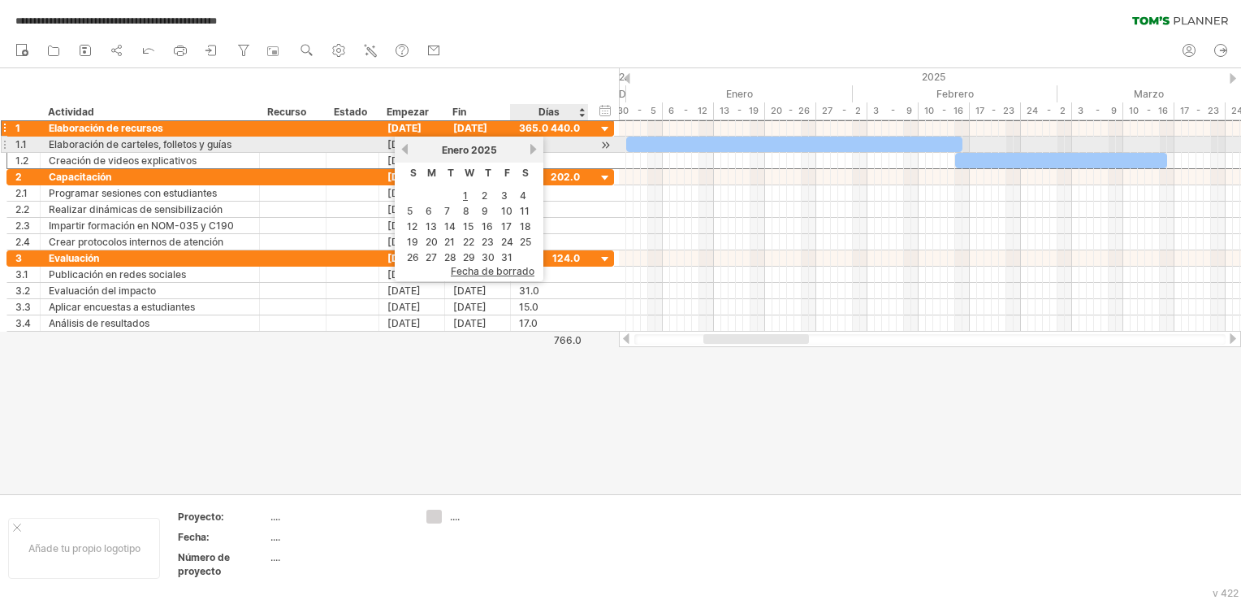
click at [530, 147] on link "próximo" at bounding box center [533, 149] width 12 height 12
click at [530, 147] on link "próximo" at bounding box center [532, 149] width 12 height 12
click at [530, 147] on link "próximo" at bounding box center [533, 149] width 12 height 12
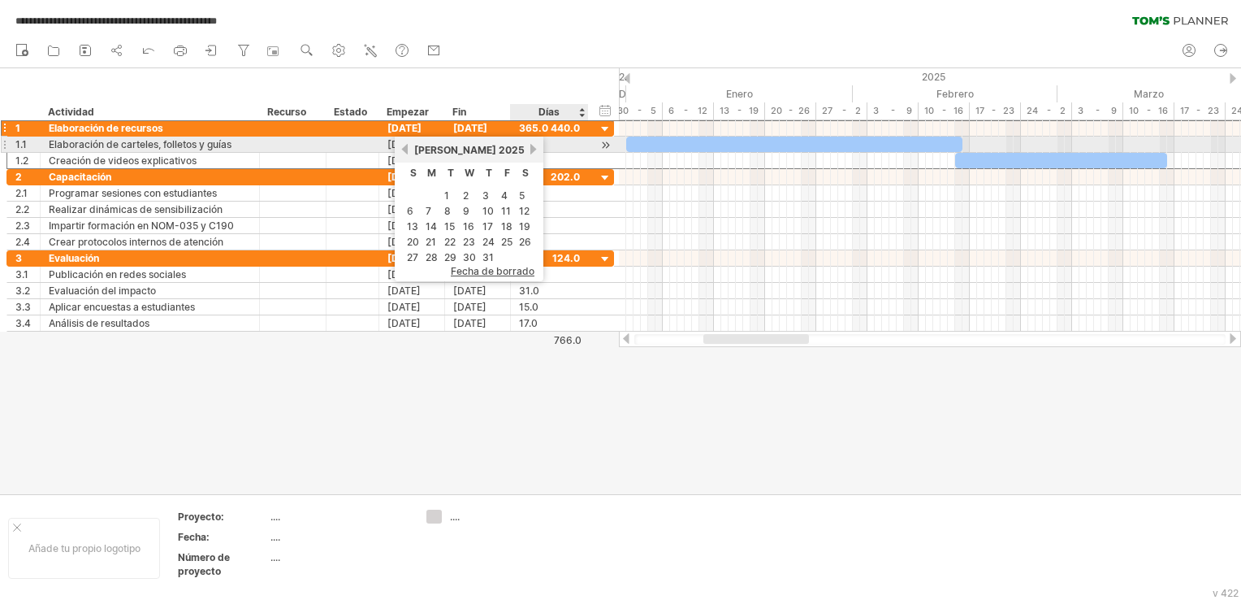
click at [530, 147] on link "próximo" at bounding box center [533, 149] width 12 height 12
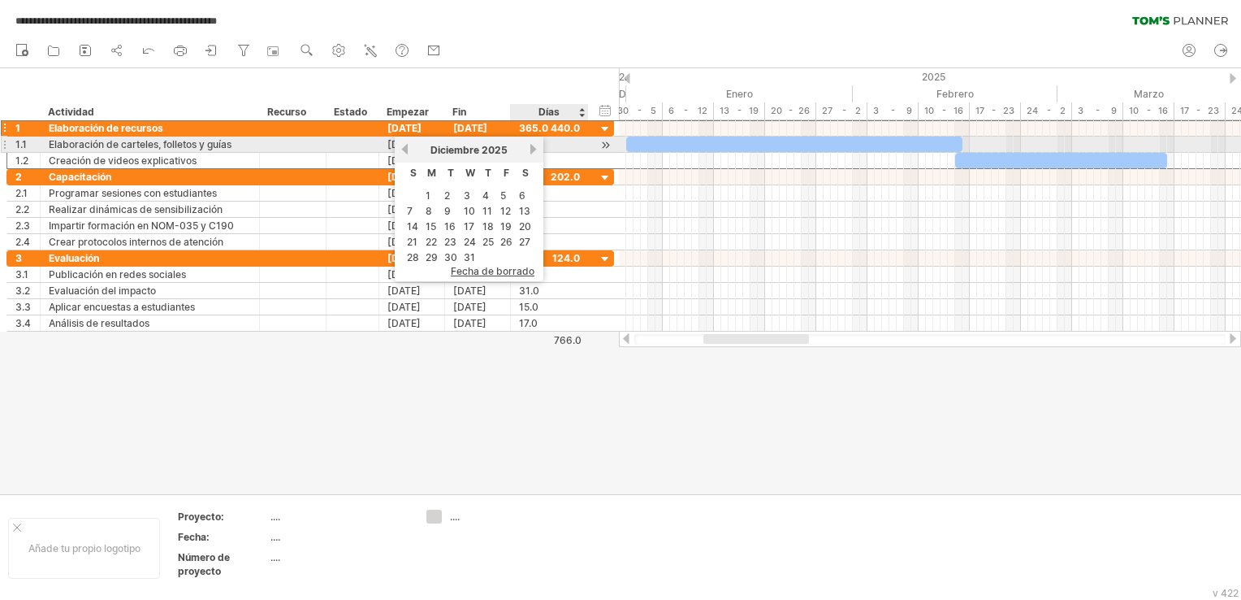
click at [530, 147] on link "próximo" at bounding box center [533, 149] width 12 height 12
click at [406, 152] on link "anterior" at bounding box center [405, 149] width 12 height 12
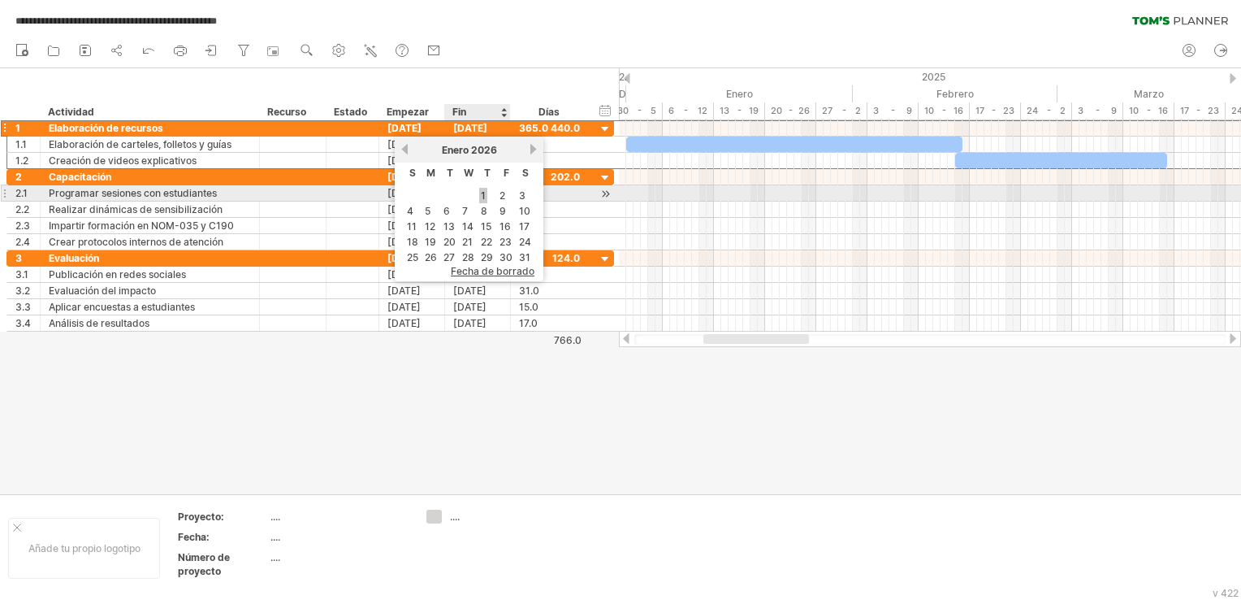
click at [483, 188] on link "1" at bounding box center [483, 195] width 8 height 15
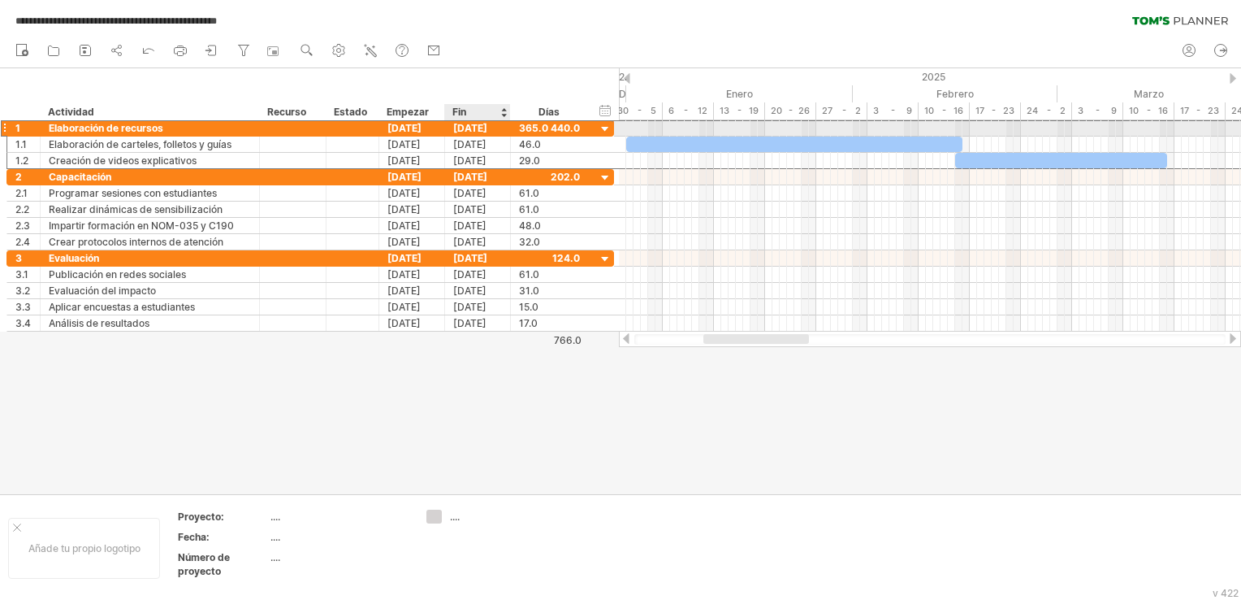
click at [477, 122] on div "[DATE]" at bounding box center [478, 127] width 66 height 15
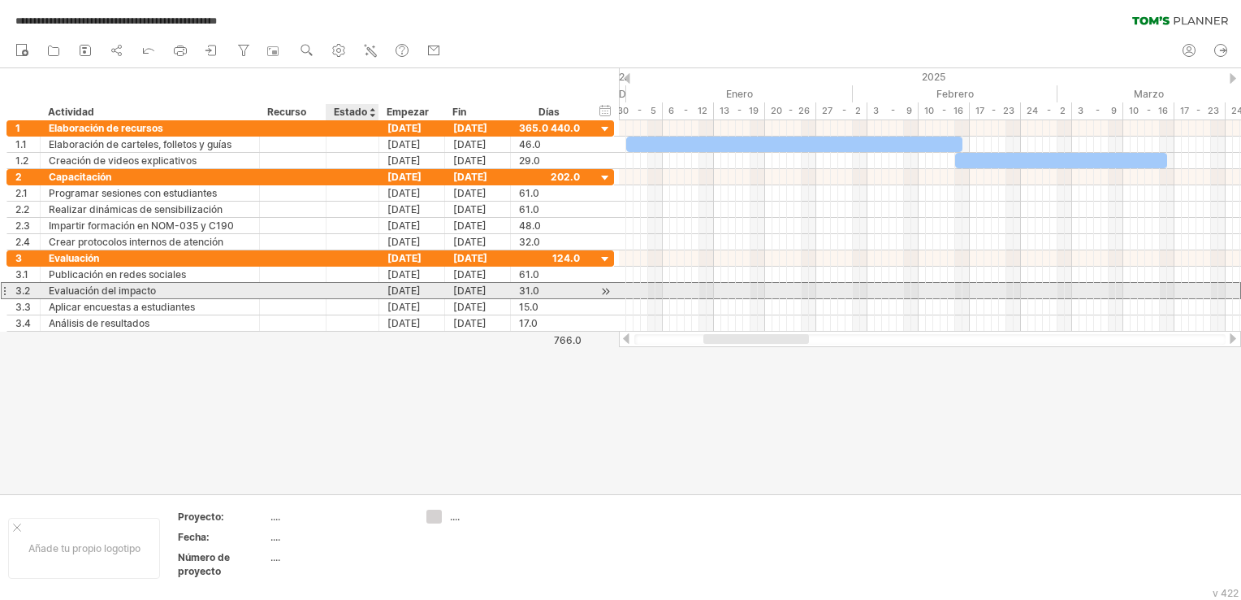
click at [366, 294] on div at bounding box center [353, 290] width 36 height 15
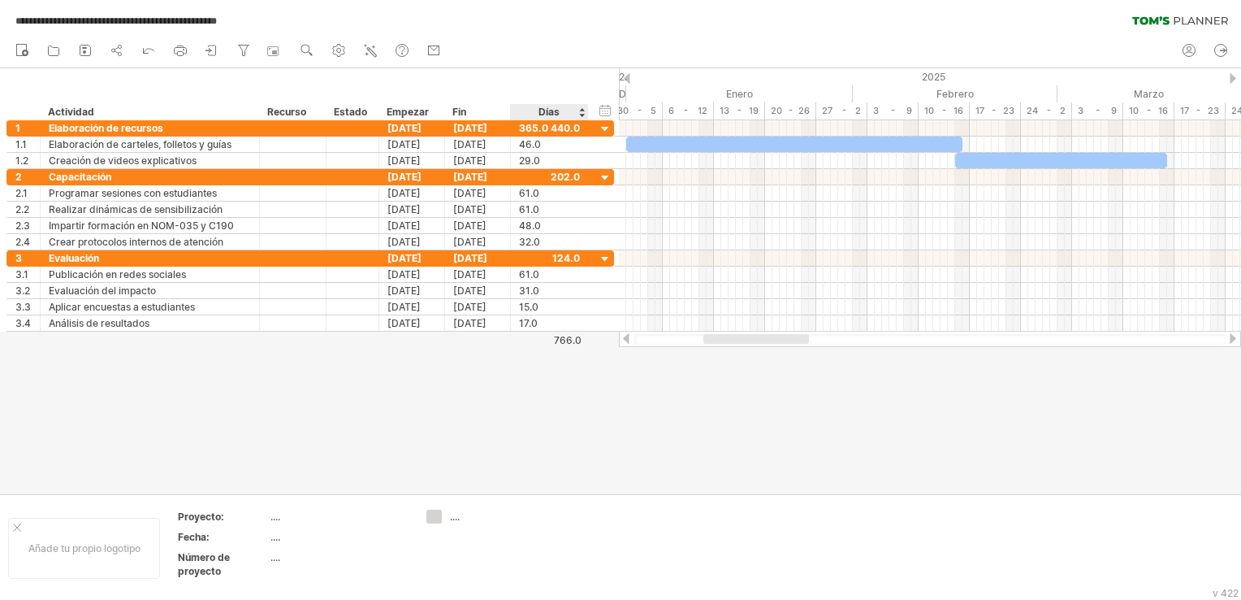
click at [530, 370] on div at bounding box center [620, 281] width 1241 height 426
click at [467, 100] on div "hide start/end/duration Mostrar inicio/fin/duración ******** Actividad ********…" at bounding box center [309, 94] width 619 height 52
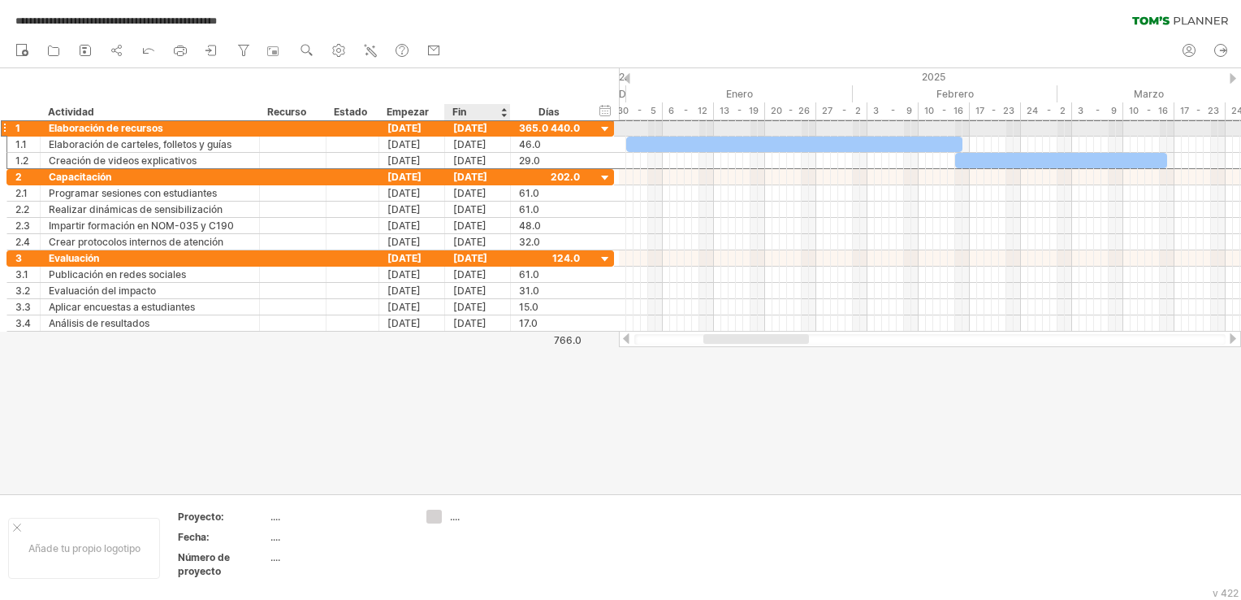
click at [477, 123] on div "[DATE]" at bounding box center [478, 127] width 66 height 15
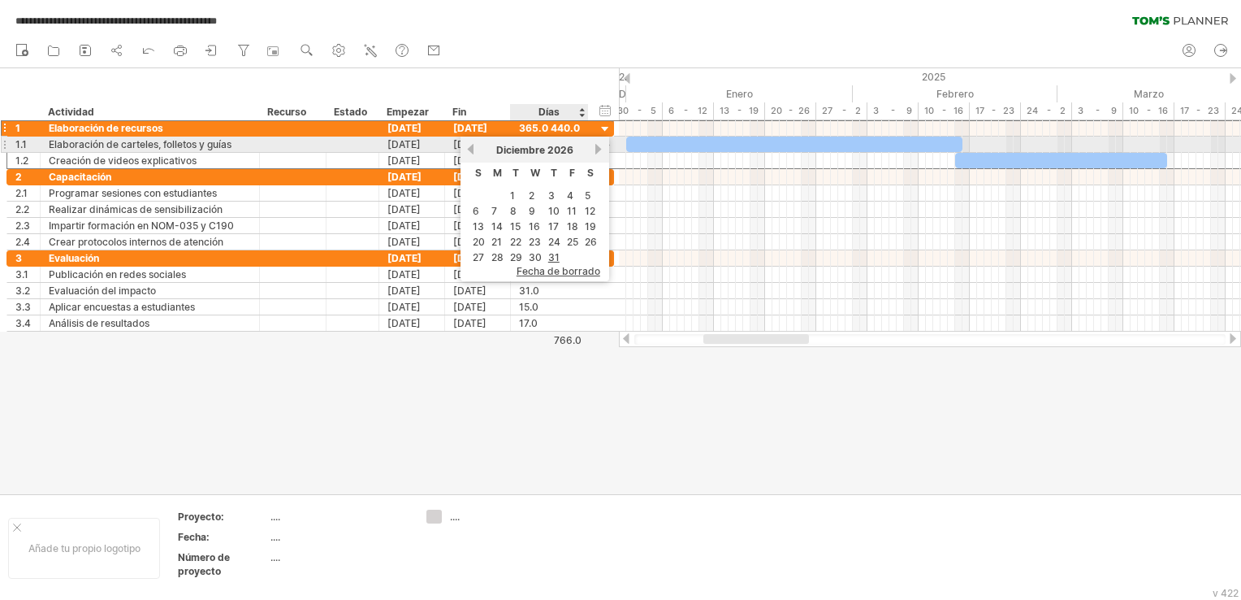
click at [600, 145] on link "próximo" at bounding box center [599, 149] width 12 height 12
click at [478, 151] on div "Febrero 2027" at bounding box center [534, 150] width 116 height 12
click at [474, 151] on link "anterior" at bounding box center [471, 149] width 12 height 12
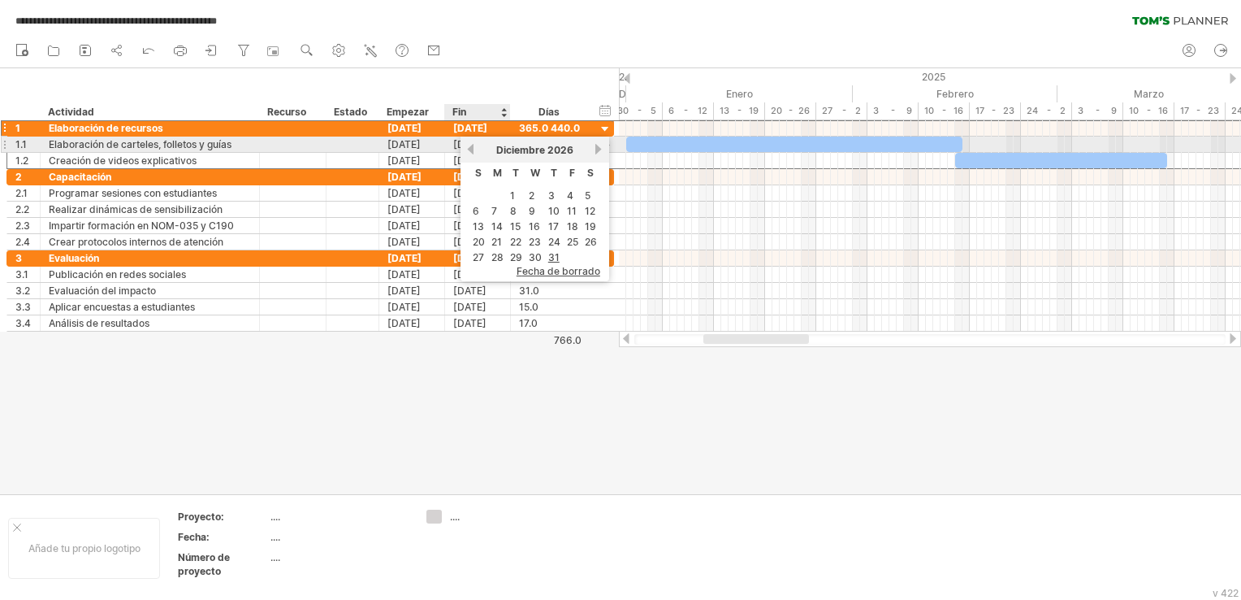
click at [473, 151] on link "anterior" at bounding box center [471, 149] width 12 height 12
click at [471, 151] on link "anterior" at bounding box center [471, 149] width 12 height 12
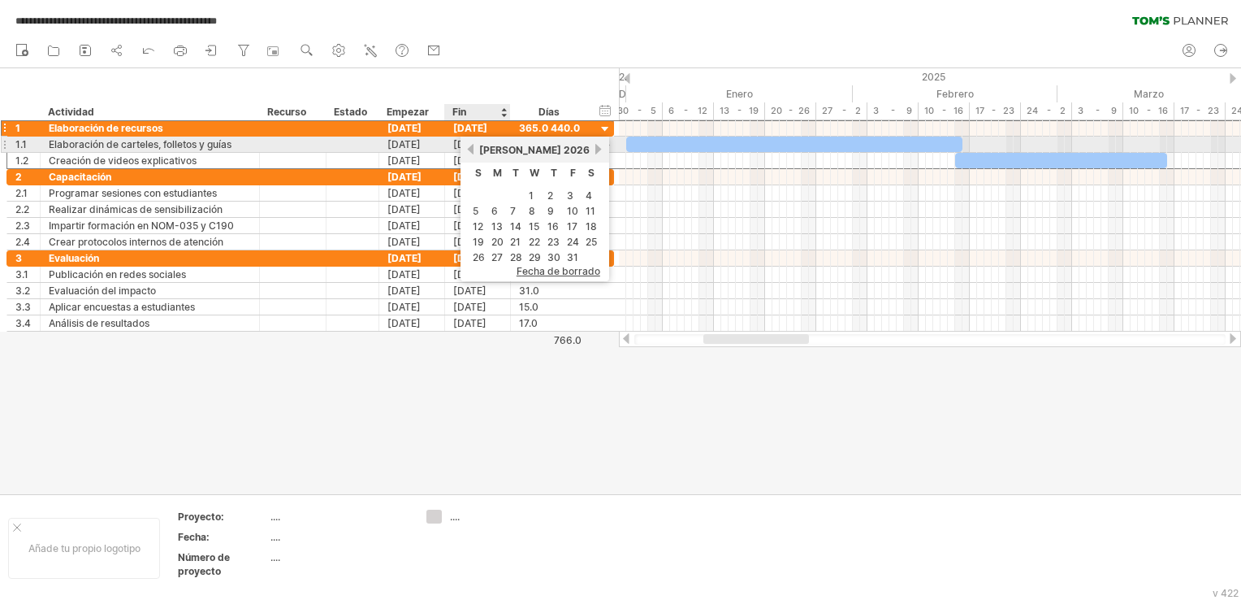
click at [471, 151] on link "anterior" at bounding box center [471, 149] width 12 height 12
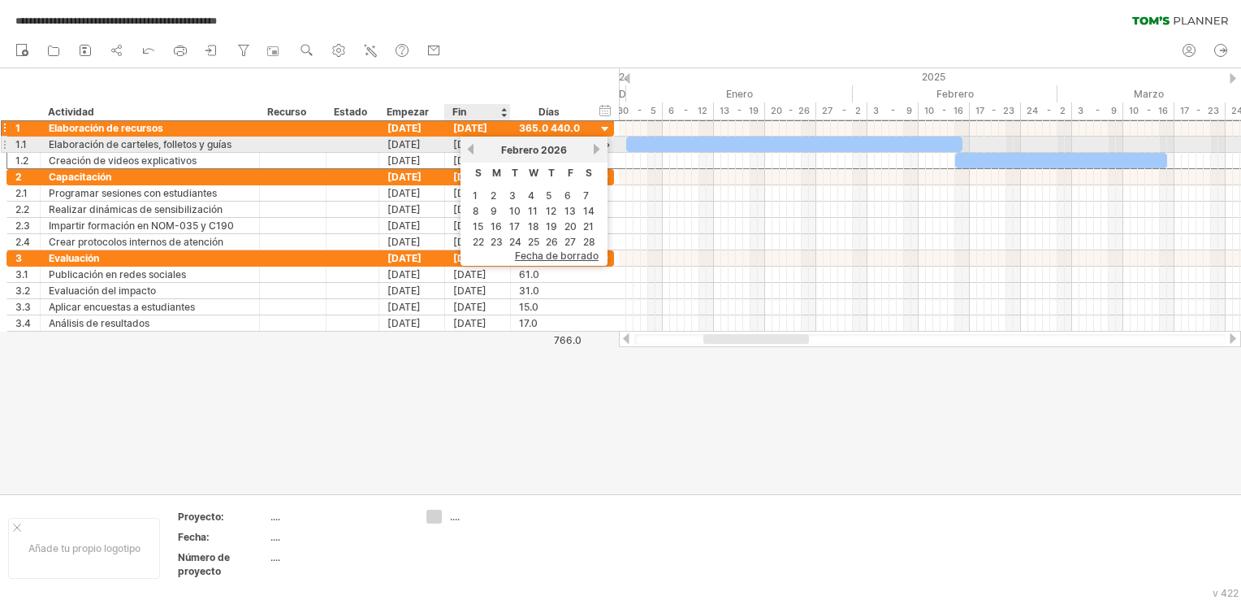
click at [471, 151] on link "anterior" at bounding box center [471, 149] width 12 height 12
click at [595, 149] on link "próximo" at bounding box center [599, 149] width 12 height 12
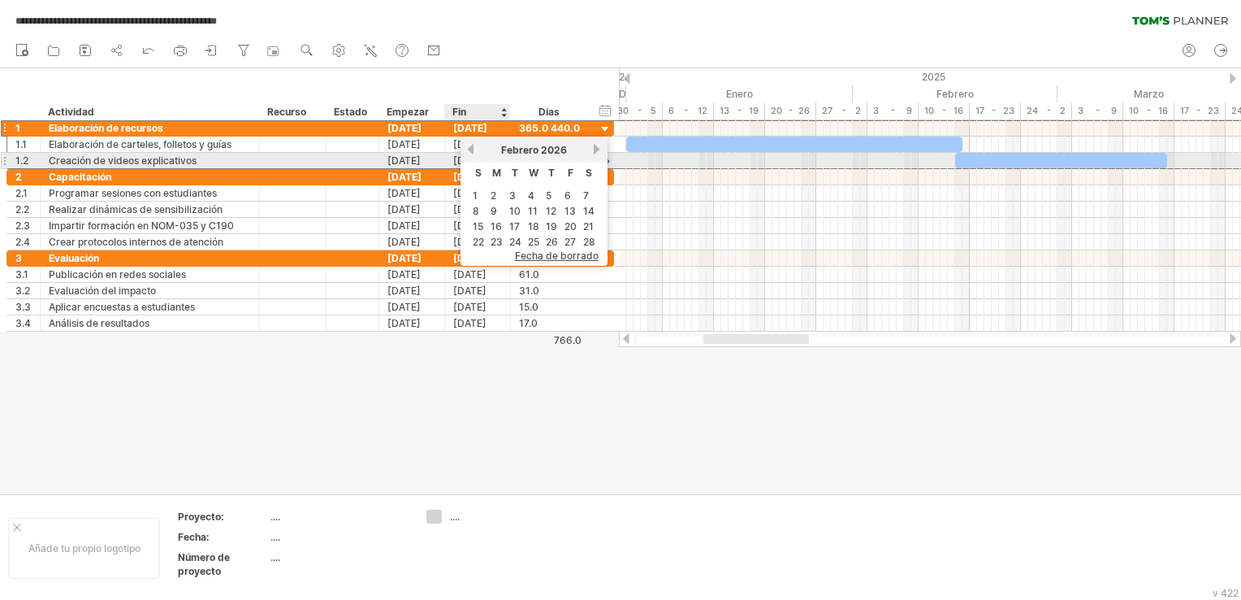
click at [470, 154] on link "anterior" at bounding box center [471, 149] width 12 height 12
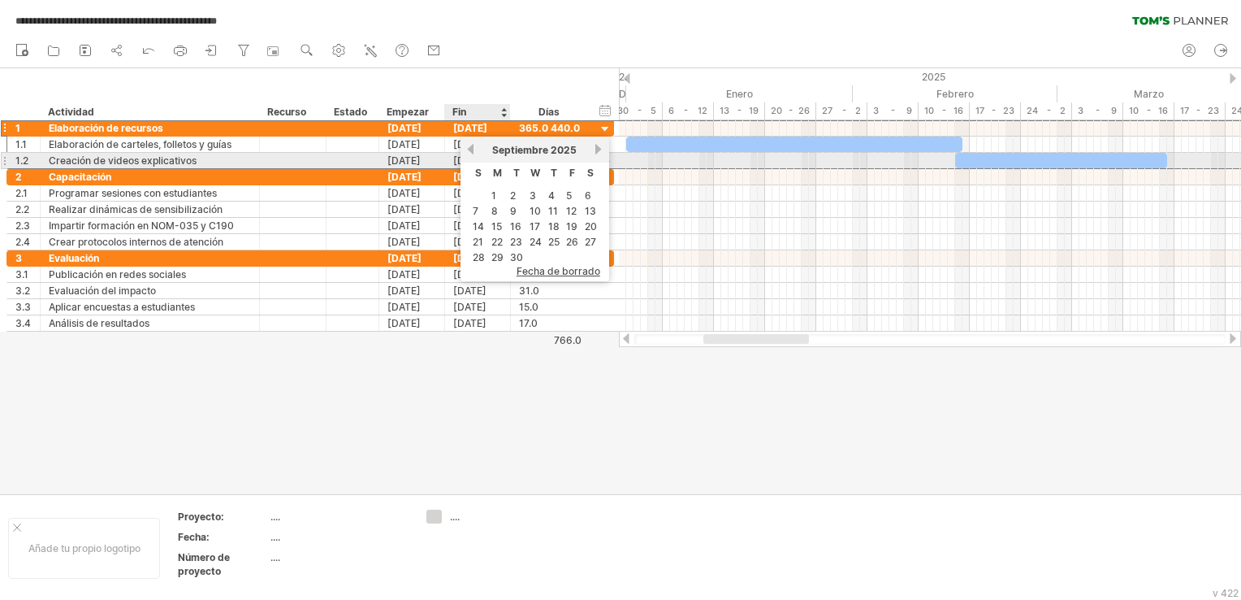
click at [470, 154] on link "anterior" at bounding box center [471, 149] width 12 height 12
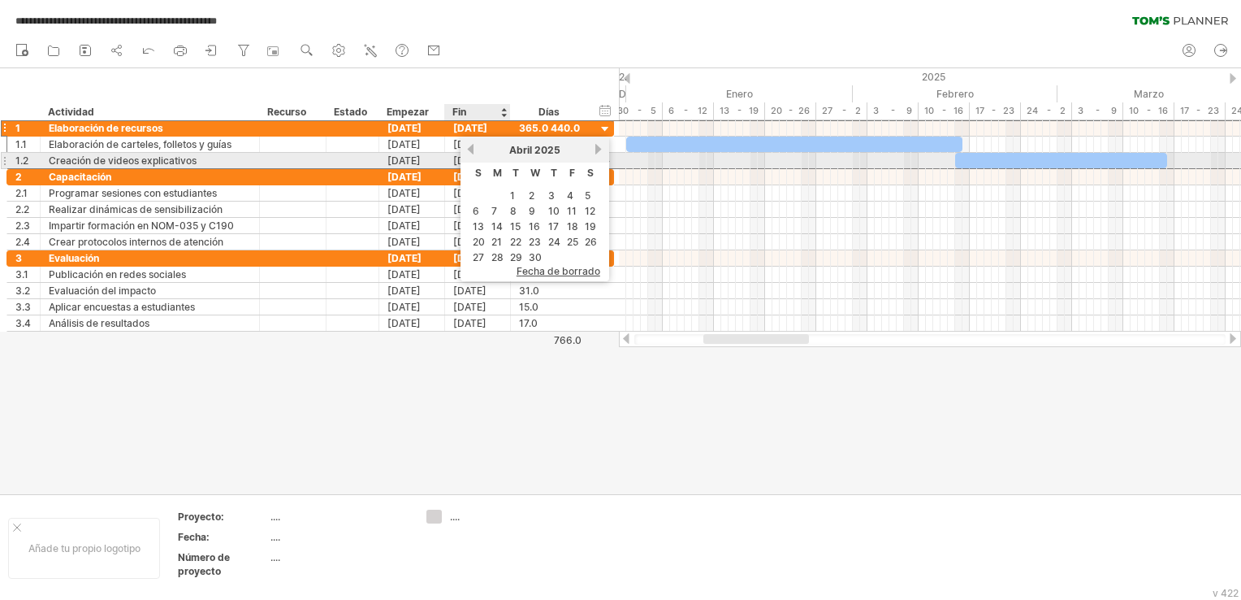
click at [470, 154] on link "anterior" at bounding box center [471, 149] width 12 height 12
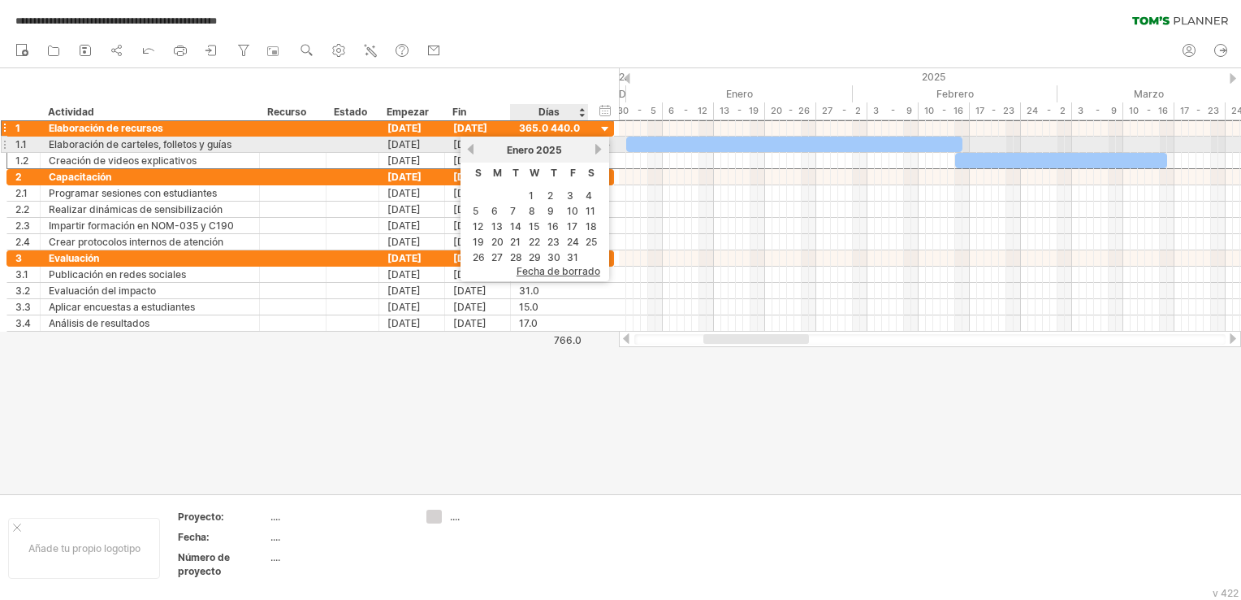
click at [593, 145] on link "próximo" at bounding box center [599, 149] width 12 height 12
click at [591, 145] on link "próximo" at bounding box center [597, 149] width 12 height 12
click at [552, 149] on span "2025" at bounding box center [551, 150] width 26 height 12
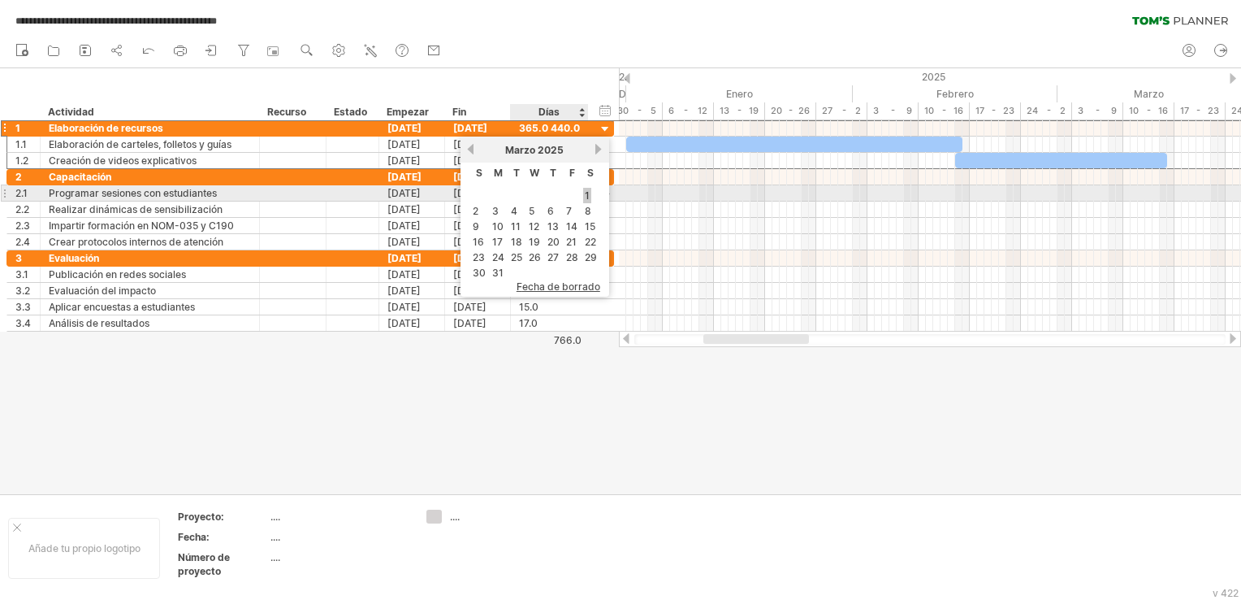
click at [583, 192] on link "1" at bounding box center [587, 195] width 8 height 15
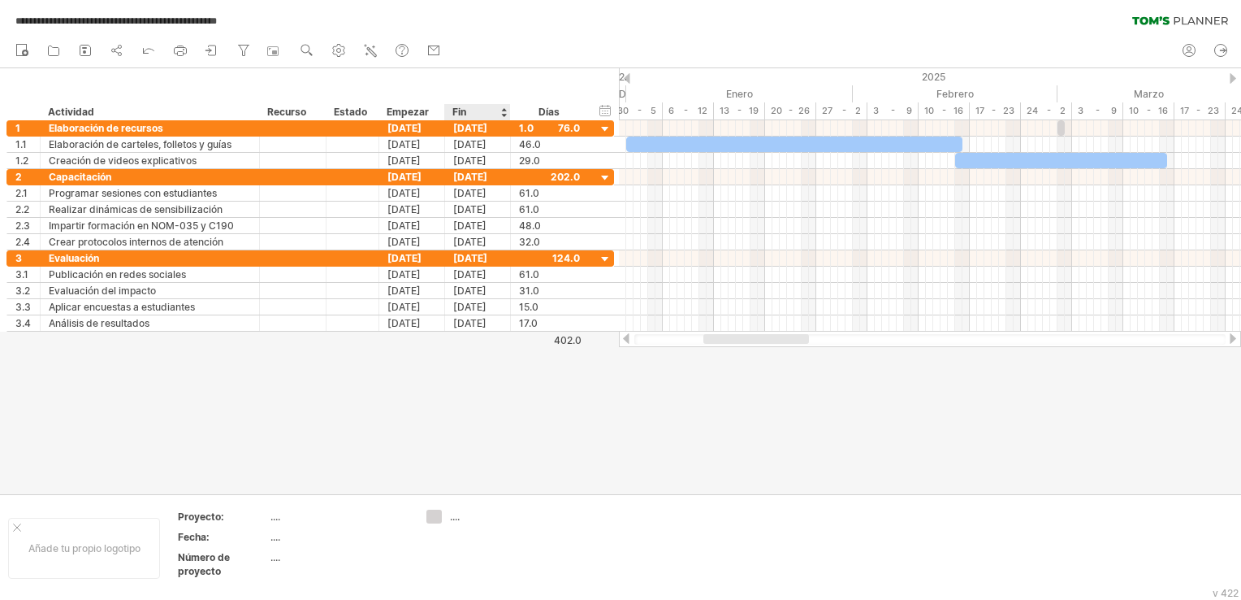
click at [499, 382] on div at bounding box center [620, 281] width 1241 height 426
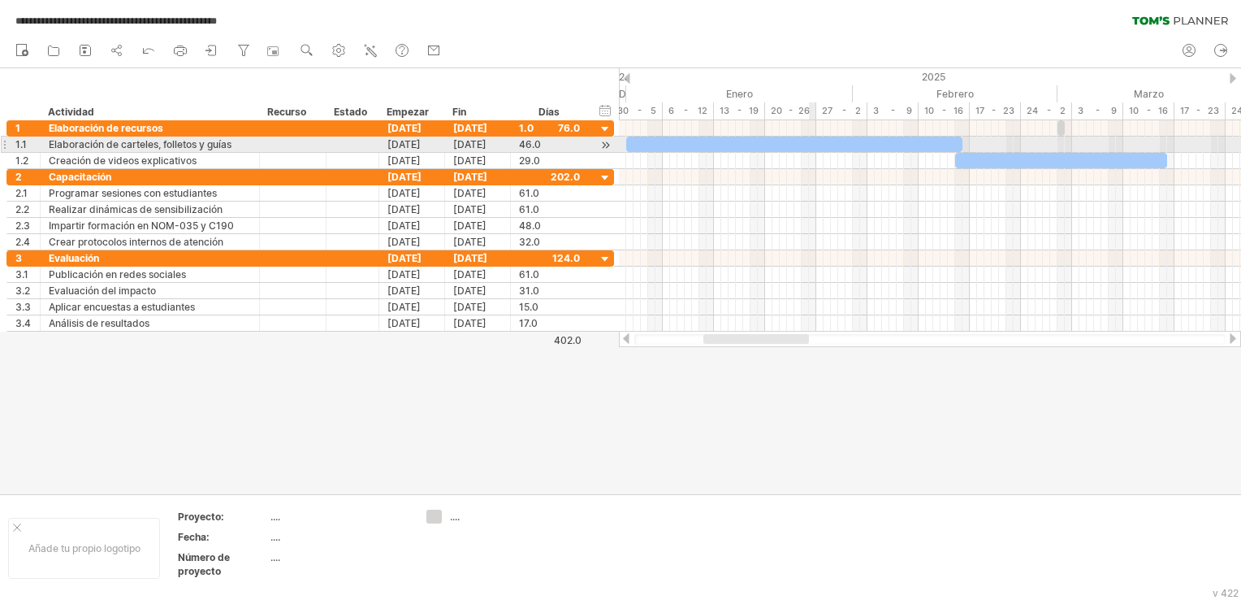
click at [810, 145] on div at bounding box center [794, 143] width 336 height 15
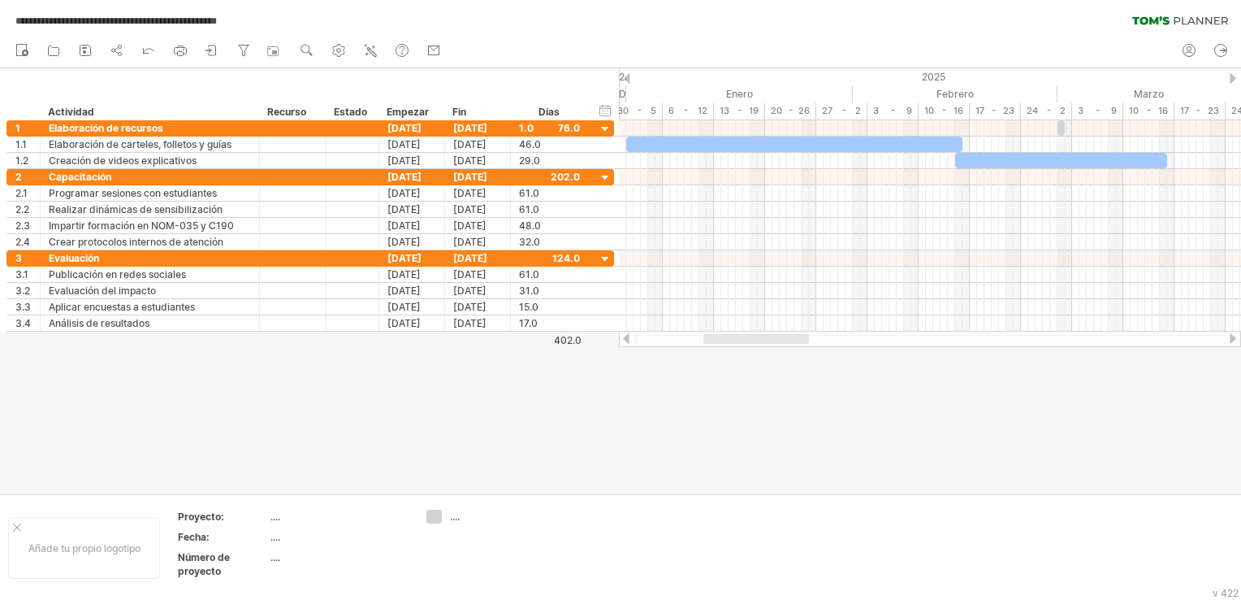
click at [775, 401] on div at bounding box center [620, 281] width 1241 height 426
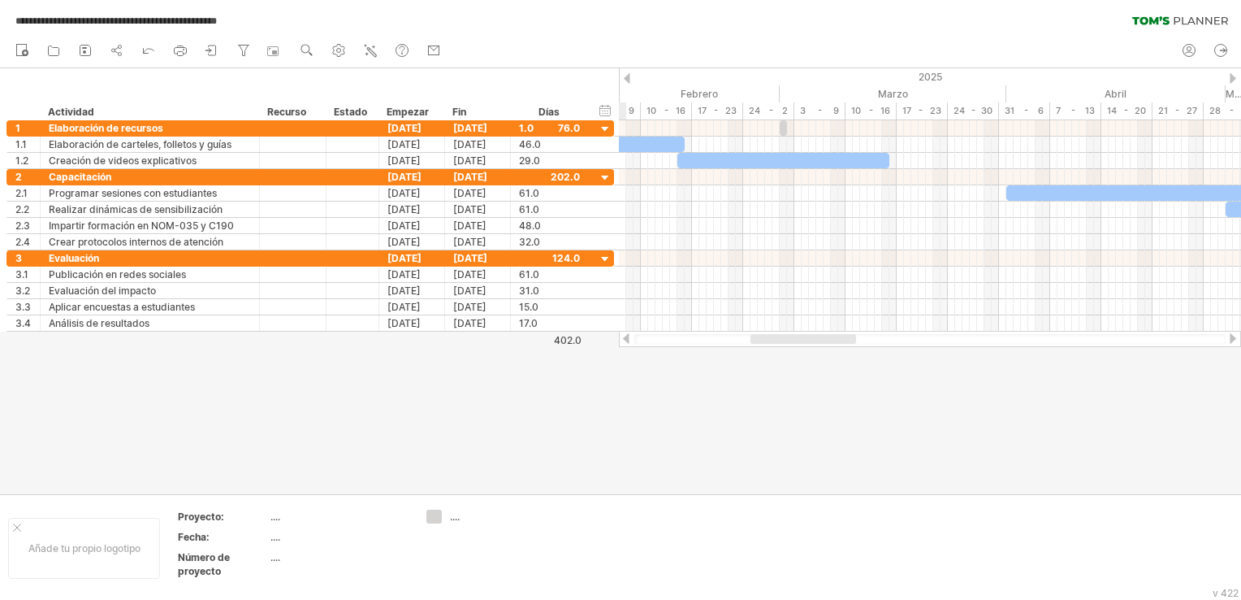
drag, startPoint x: 738, startPoint y: 340, endPoint x: 786, endPoint y: 422, distance: 95.3
click at [786, 422] on div "**********" at bounding box center [620, 300] width 1241 height 600
click at [1184, 50] on icon at bounding box center [1189, 50] width 16 height 16
type input "**********"
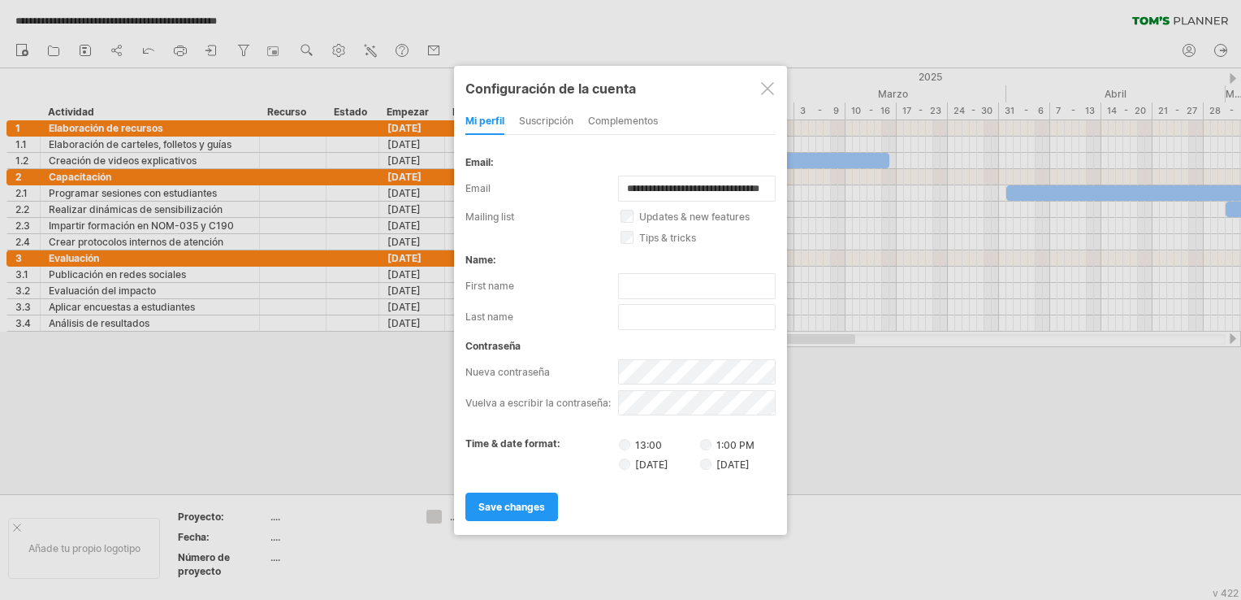
click at [768, 86] on div at bounding box center [767, 88] width 13 height 13
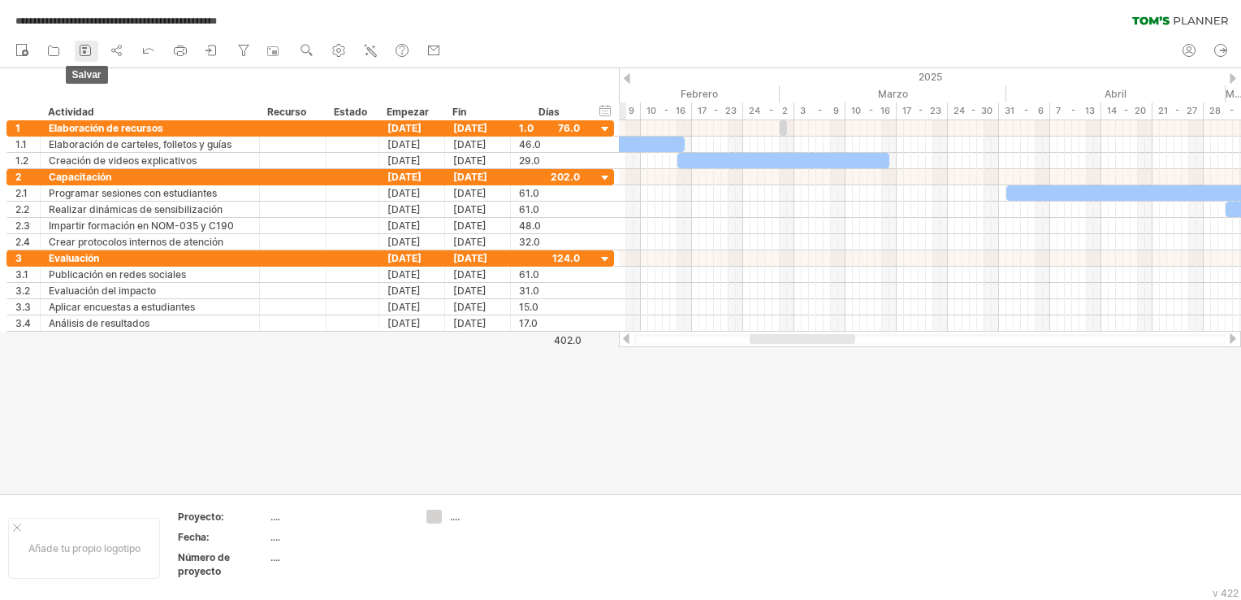
click at [95, 52] on link "salvar" at bounding box center [87, 51] width 24 height 21
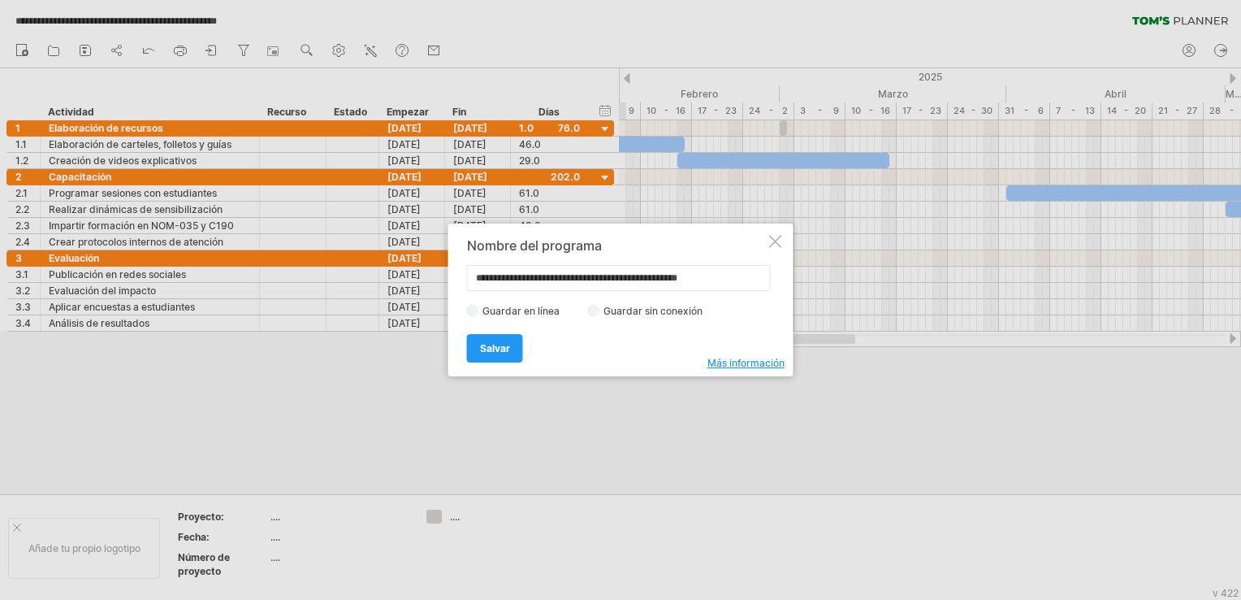
click at [773, 238] on div at bounding box center [775, 241] width 13 height 13
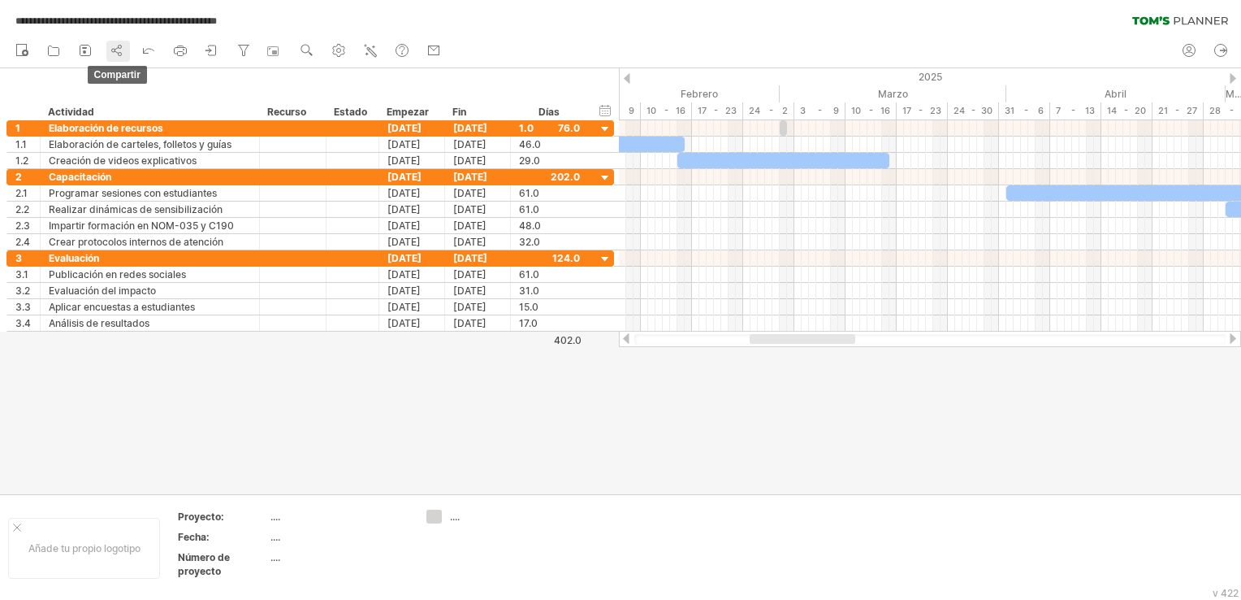
click at [126, 46] on link "Compartir" at bounding box center [118, 51] width 24 height 21
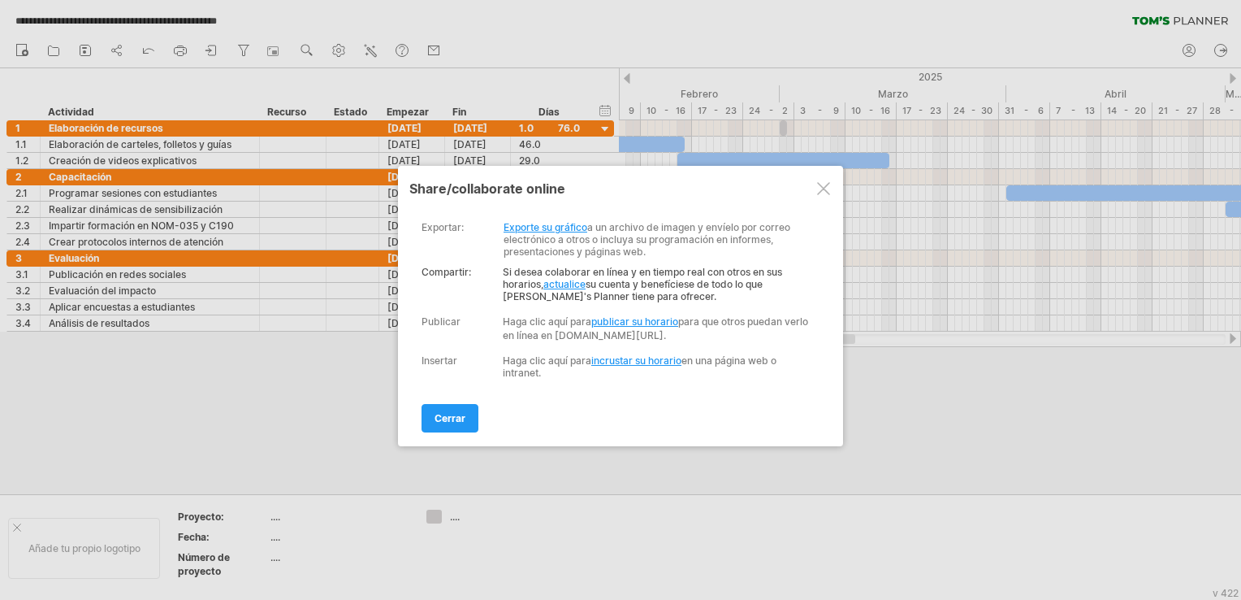
click at [544, 227] on link "Exporte su gráfico" at bounding box center [546, 227] width 84 height 12
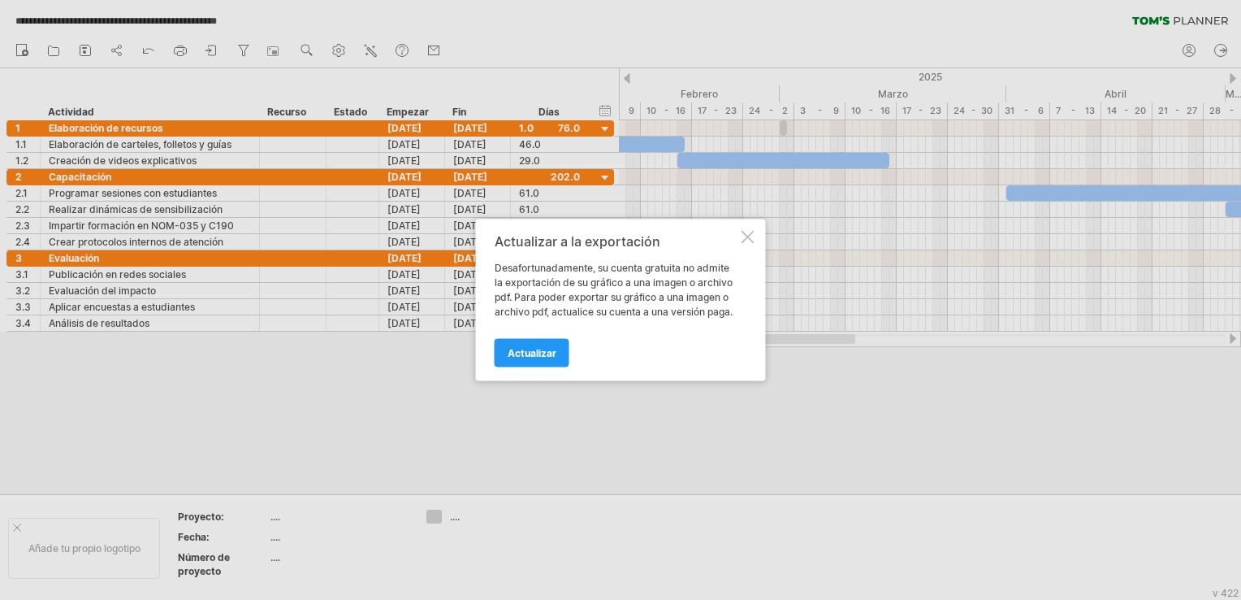
click at [532, 362] on link "Actualizar" at bounding box center [532, 353] width 75 height 28
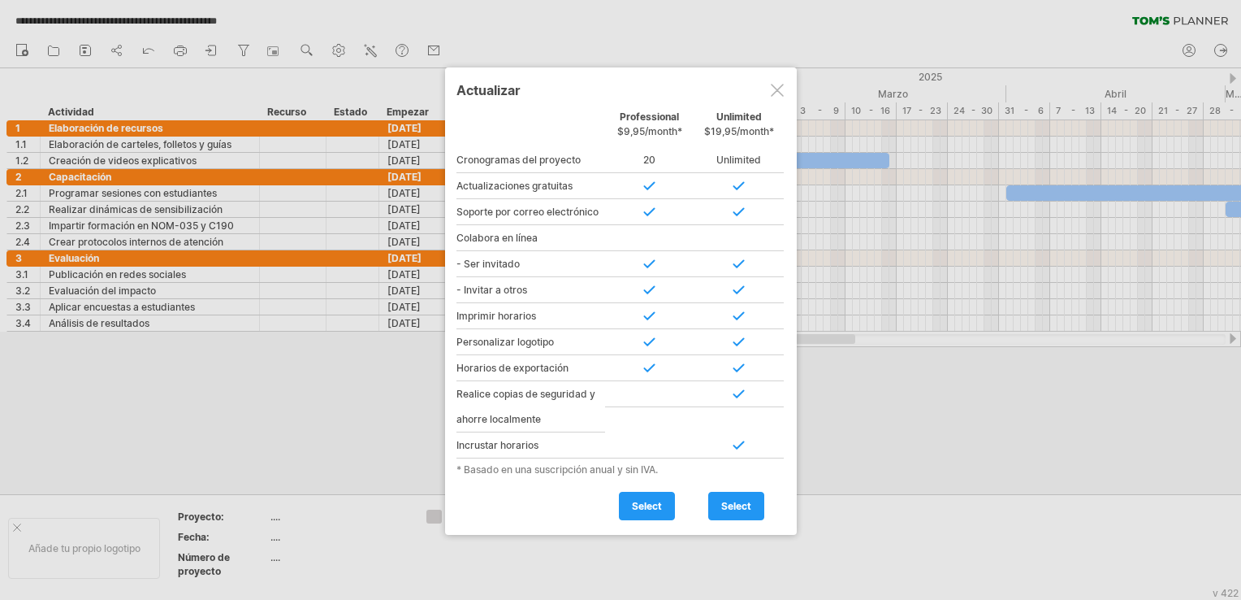
click at [778, 93] on div at bounding box center [777, 90] width 13 height 13
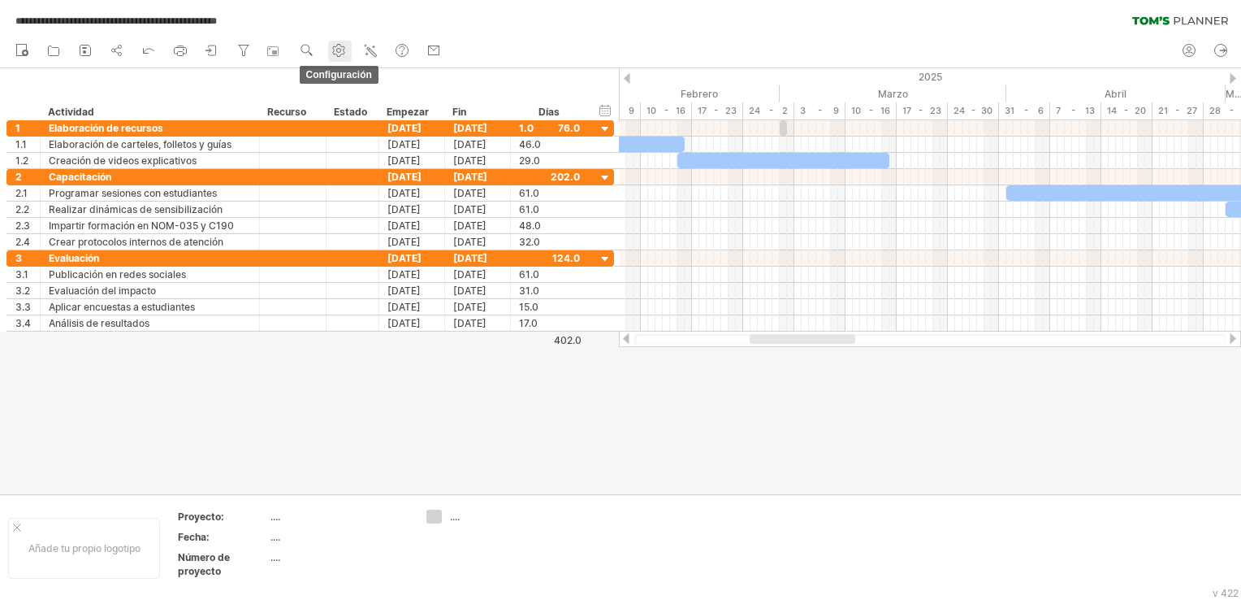
click at [338, 52] on use at bounding box center [339, 50] width 16 height 16
select select "*"
select select "**"
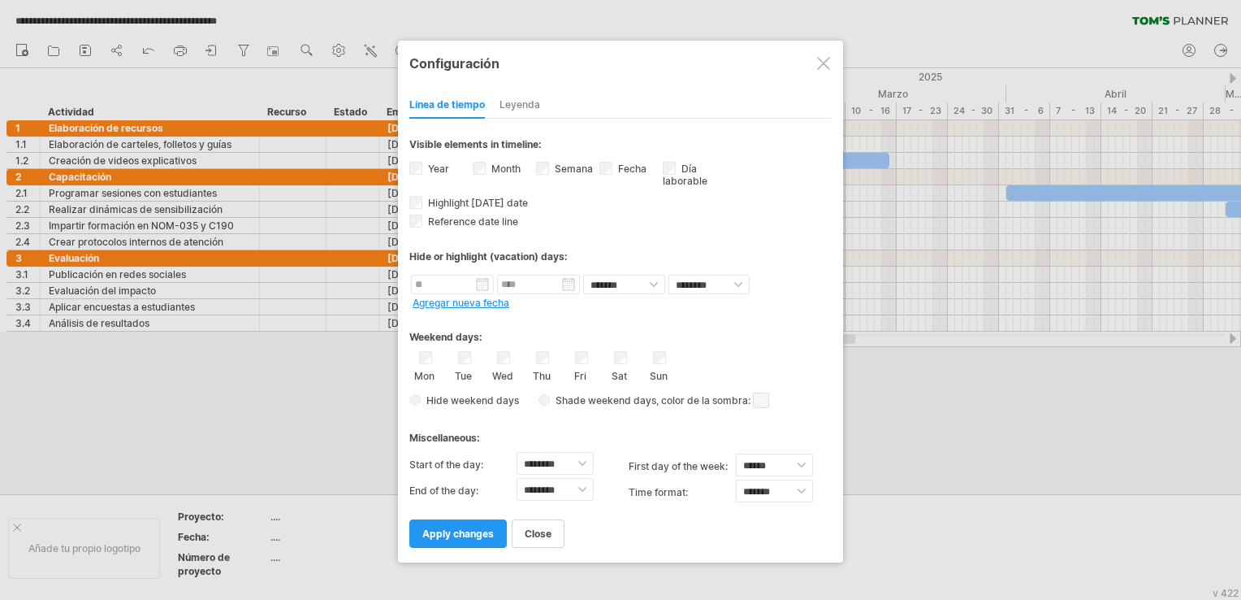
click at [826, 68] on div at bounding box center [823, 63] width 13 height 13
